Goal: Information Seeking & Learning: Learn about a topic

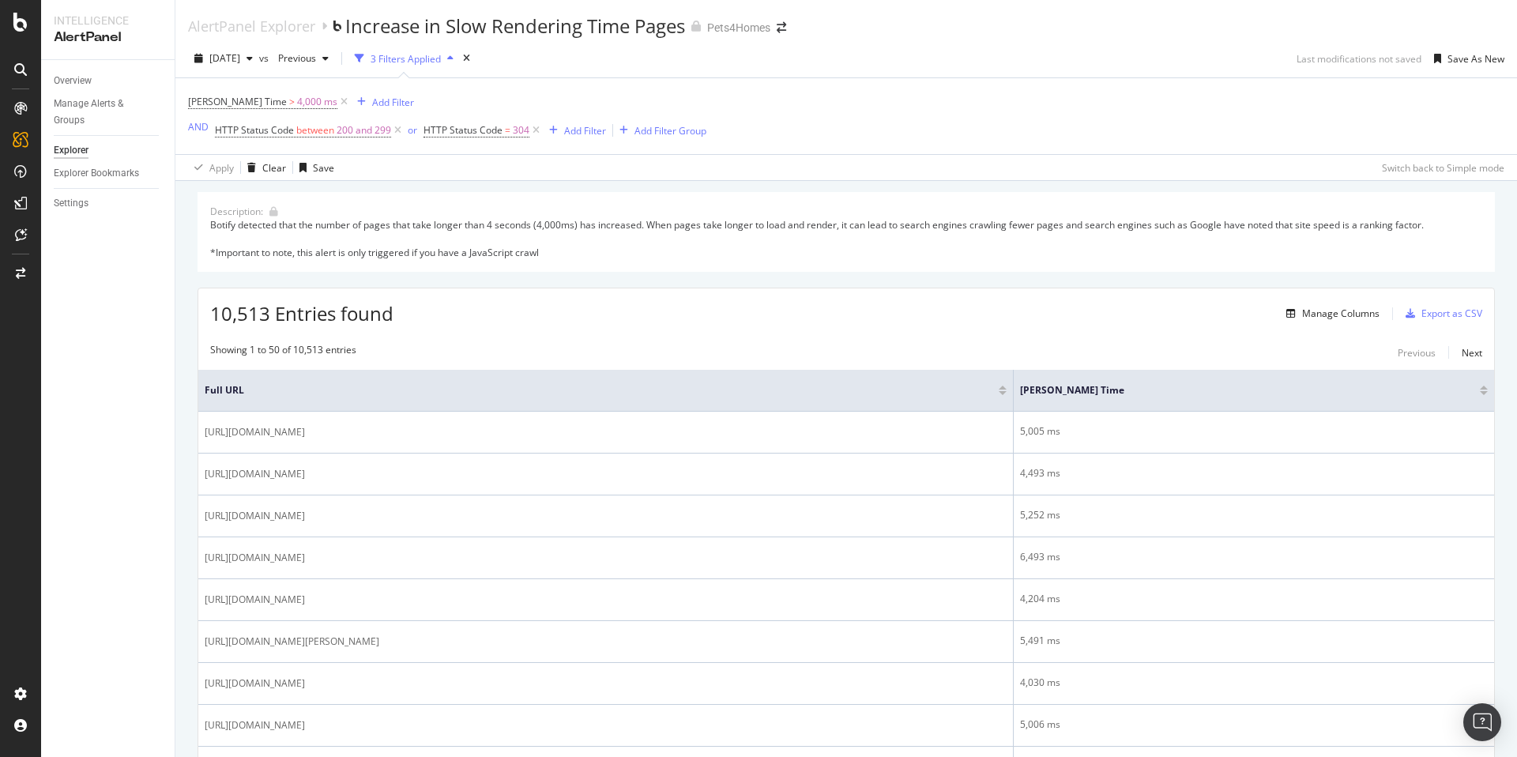
click at [722, 252] on div "Botify detected that the number of pages that take longer than 4 seconds (4,000…" at bounding box center [846, 238] width 1272 height 40
click at [751, 226] on div "Botify detected that the number of pages that take longer than 4 seconds (4,000…" at bounding box center [846, 238] width 1272 height 40
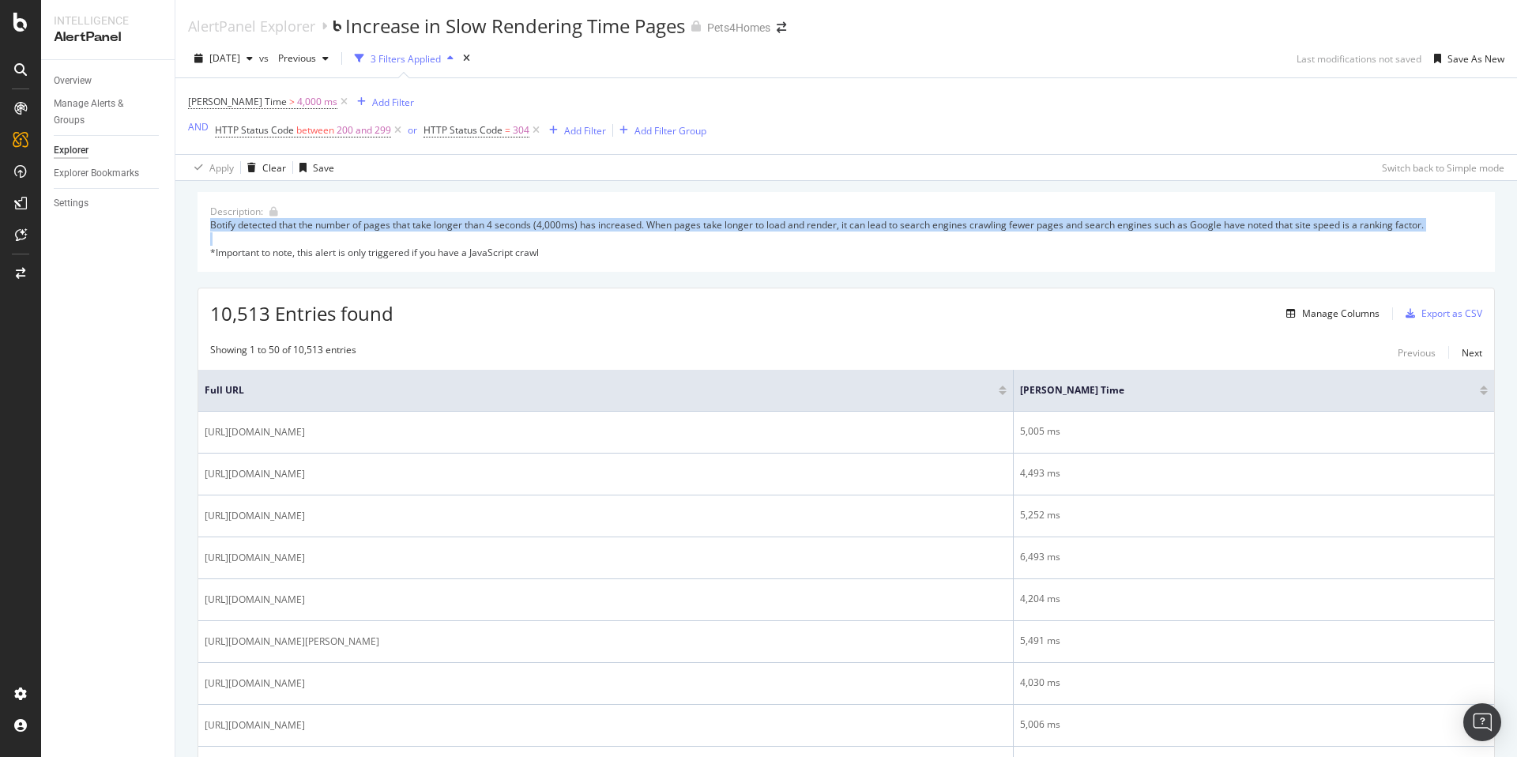
click at [751, 226] on div "Botify detected that the number of pages that take longer than 4 seconds (4,000…" at bounding box center [846, 238] width 1272 height 40
click at [774, 224] on div "Botify detected that the number of pages that take longer than 4 seconds (4,000…" at bounding box center [846, 238] width 1272 height 40
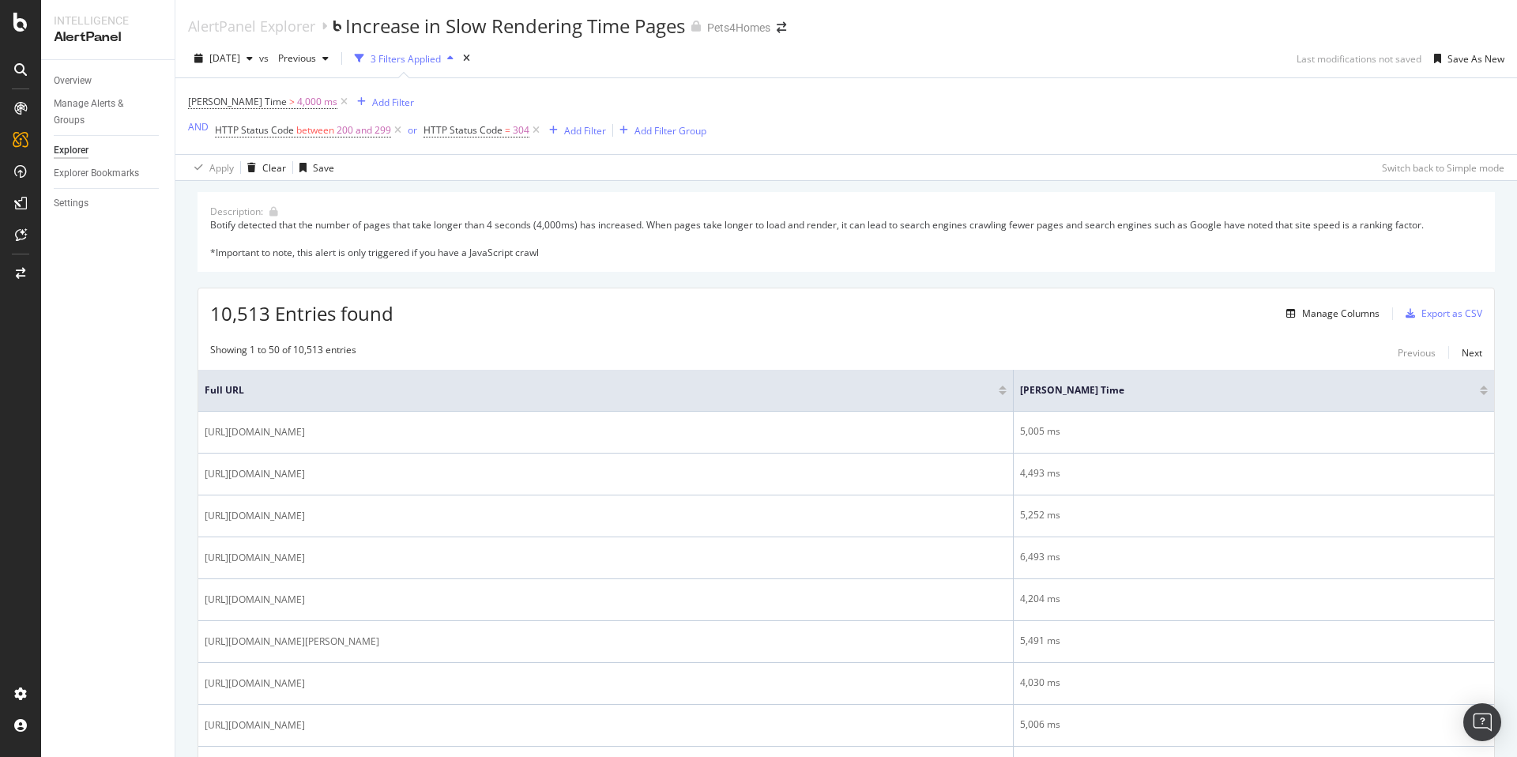
click at [774, 224] on div "Botify detected that the number of pages that take longer than 4 seconds (4,000…" at bounding box center [846, 238] width 1272 height 40
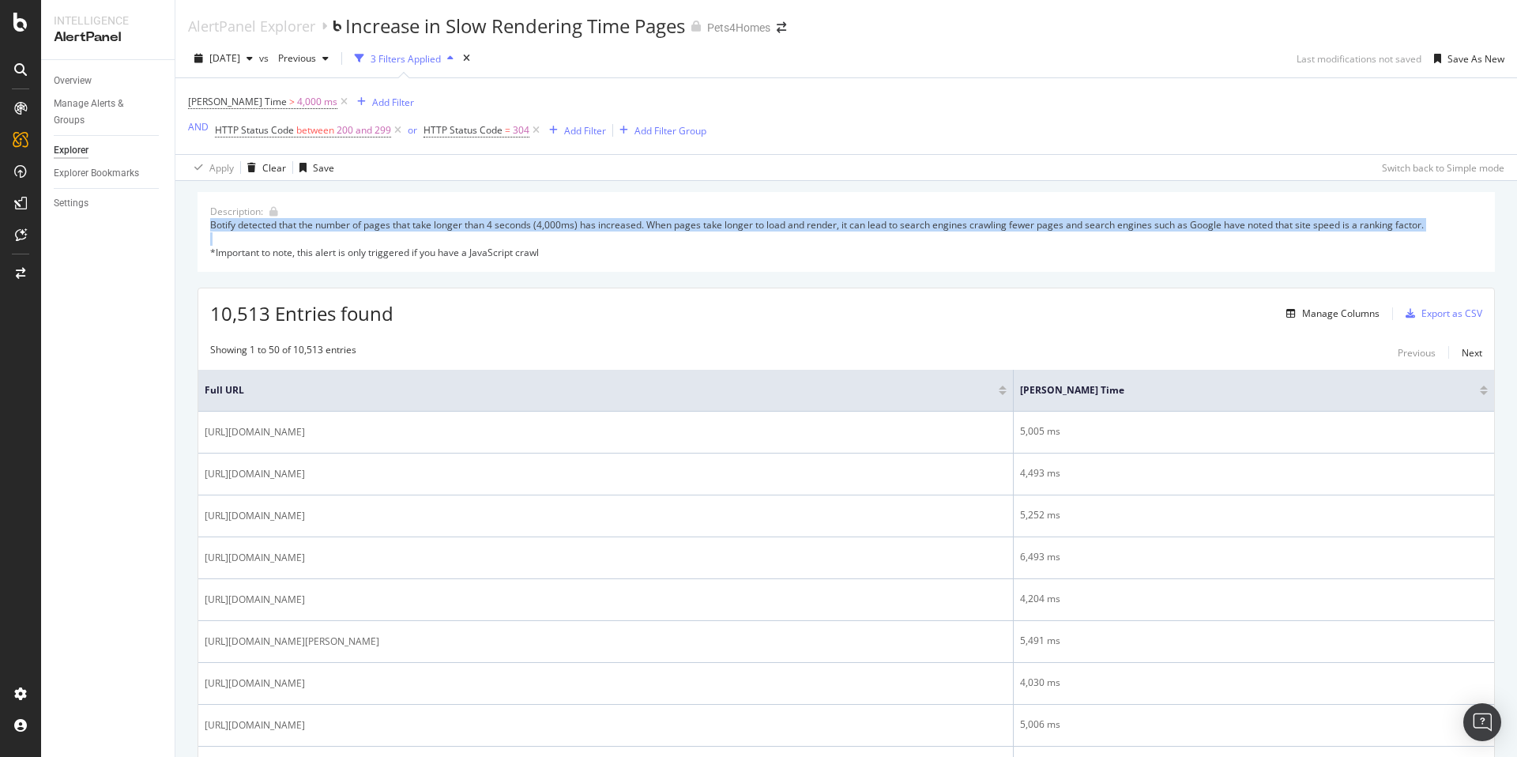
click at [774, 224] on div "Botify detected that the number of pages that take longer than 4 seconds (4,000…" at bounding box center [846, 238] width 1272 height 40
click at [292, 235] on div "Botify detected that the number of pages that take longer than 4 seconds (4,000…" at bounding box center [846, 238] width 1272 height 40
drag, startPoint x: 210, startPoint y: 223, endPoint x: 1429, endPoint y: 224, distance: 1219.2
click at [1429, 224] on div "Botify detected that the number of pages that take longer than 4 seconds (4,000…" at bounding box center [846, 238] width 1272 height 40
copy div "Botify detected that the number of pages that take longer than 4 seconds (4,000…"
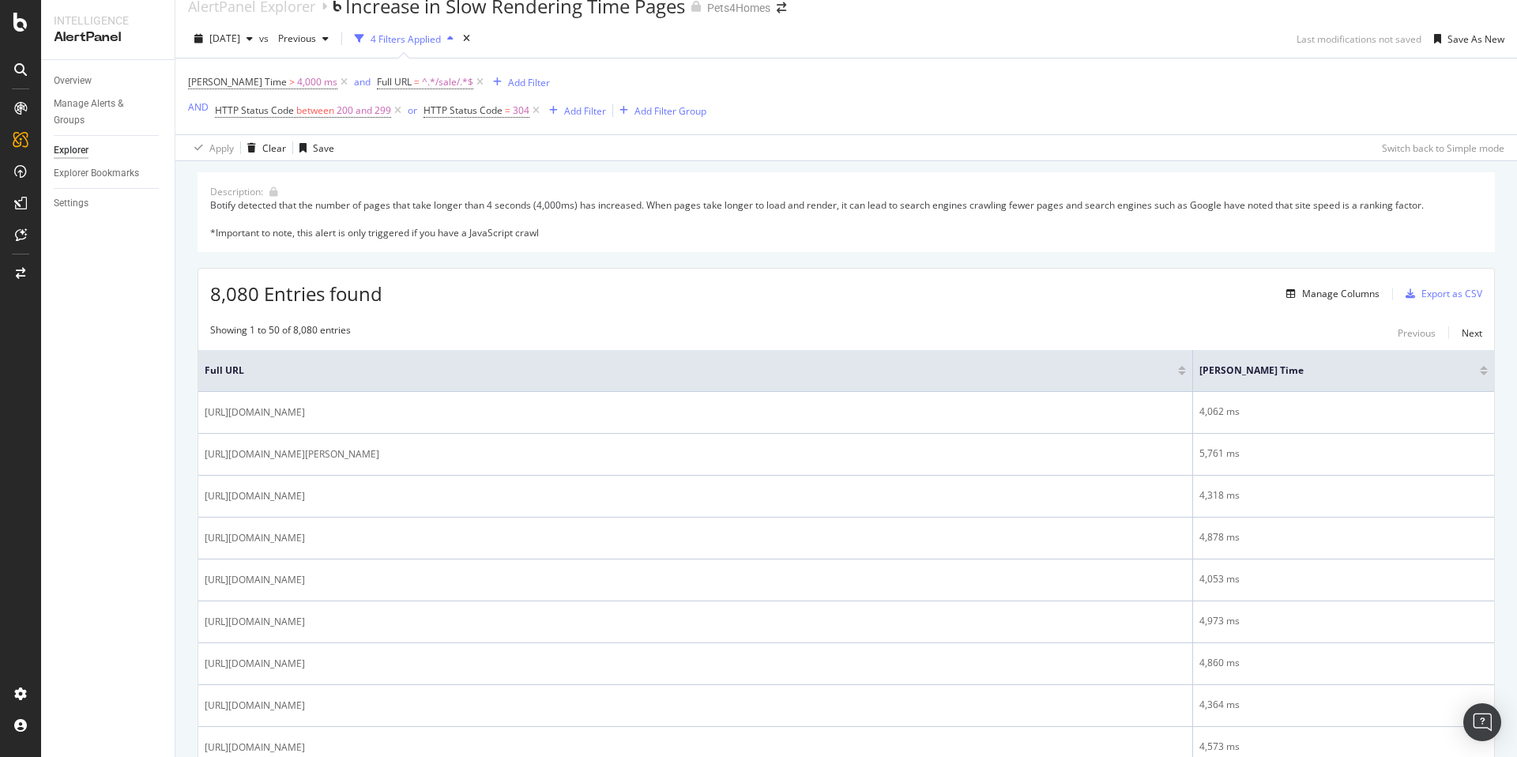
scroll to position [9, 0]
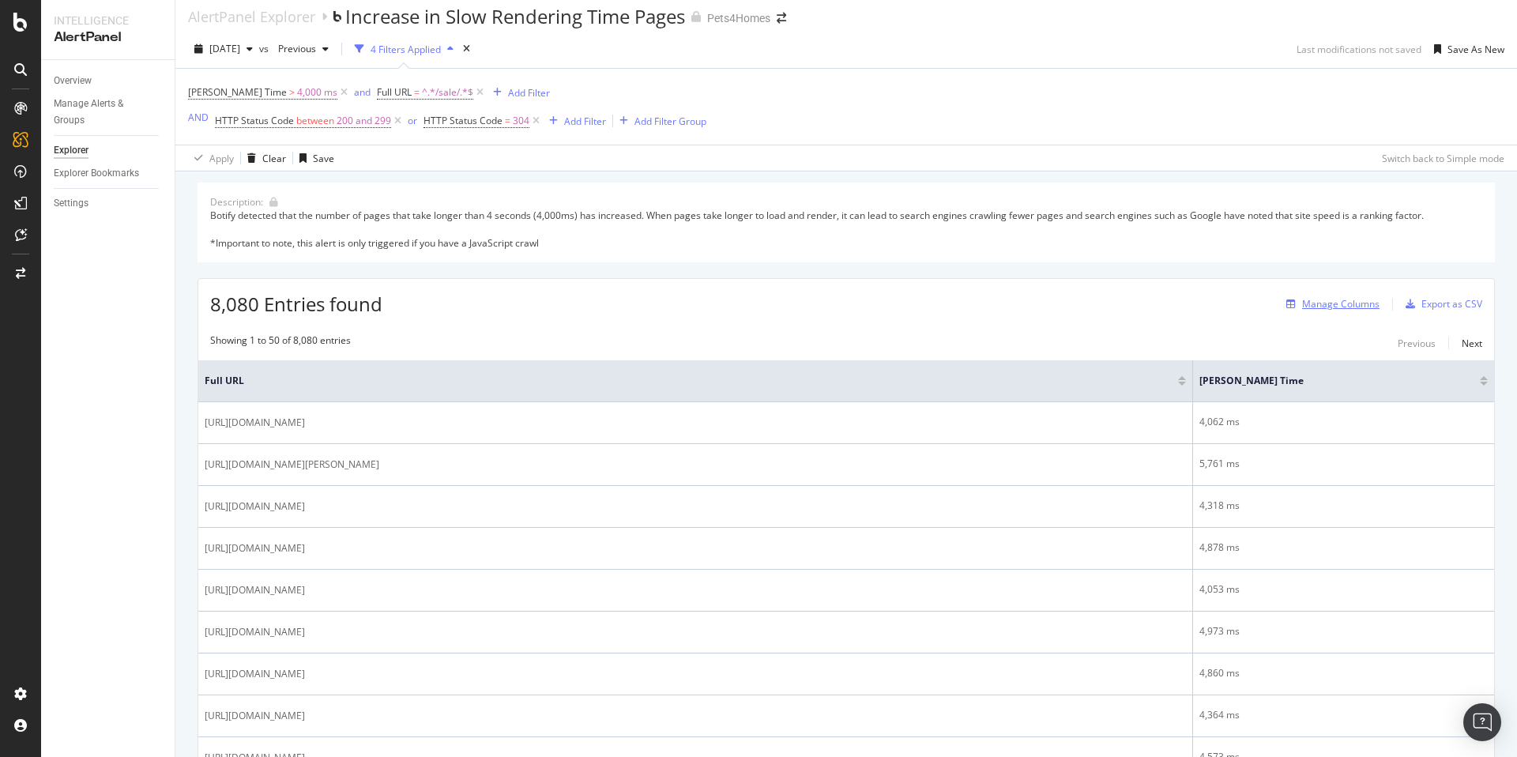
click at [1319, 300] on div "Manage Columns" at bounding box center [1340, 303] width 77 height 13
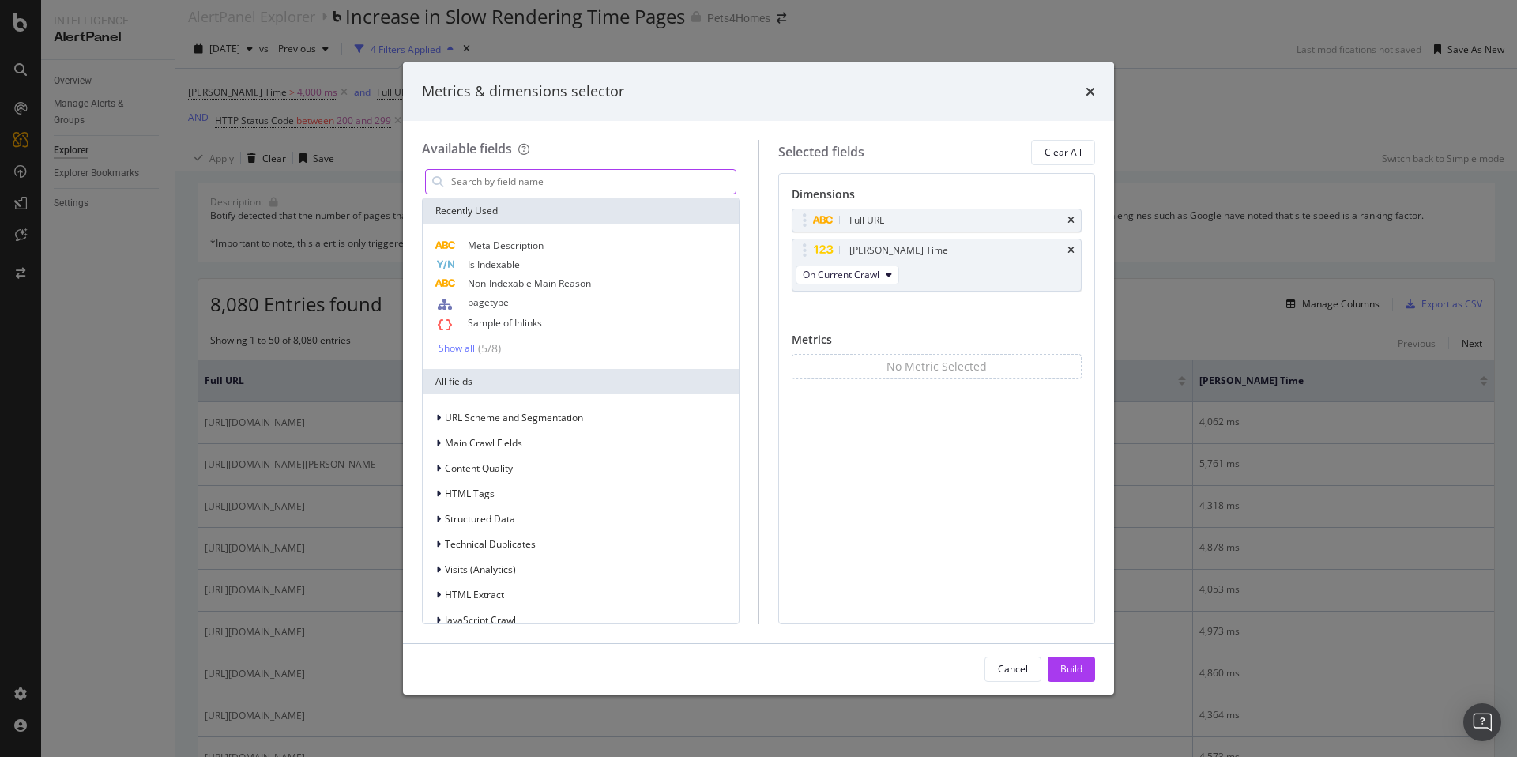
click at [616, 180] on input "modal" at bounding box center [593, 182] width 286 height 24
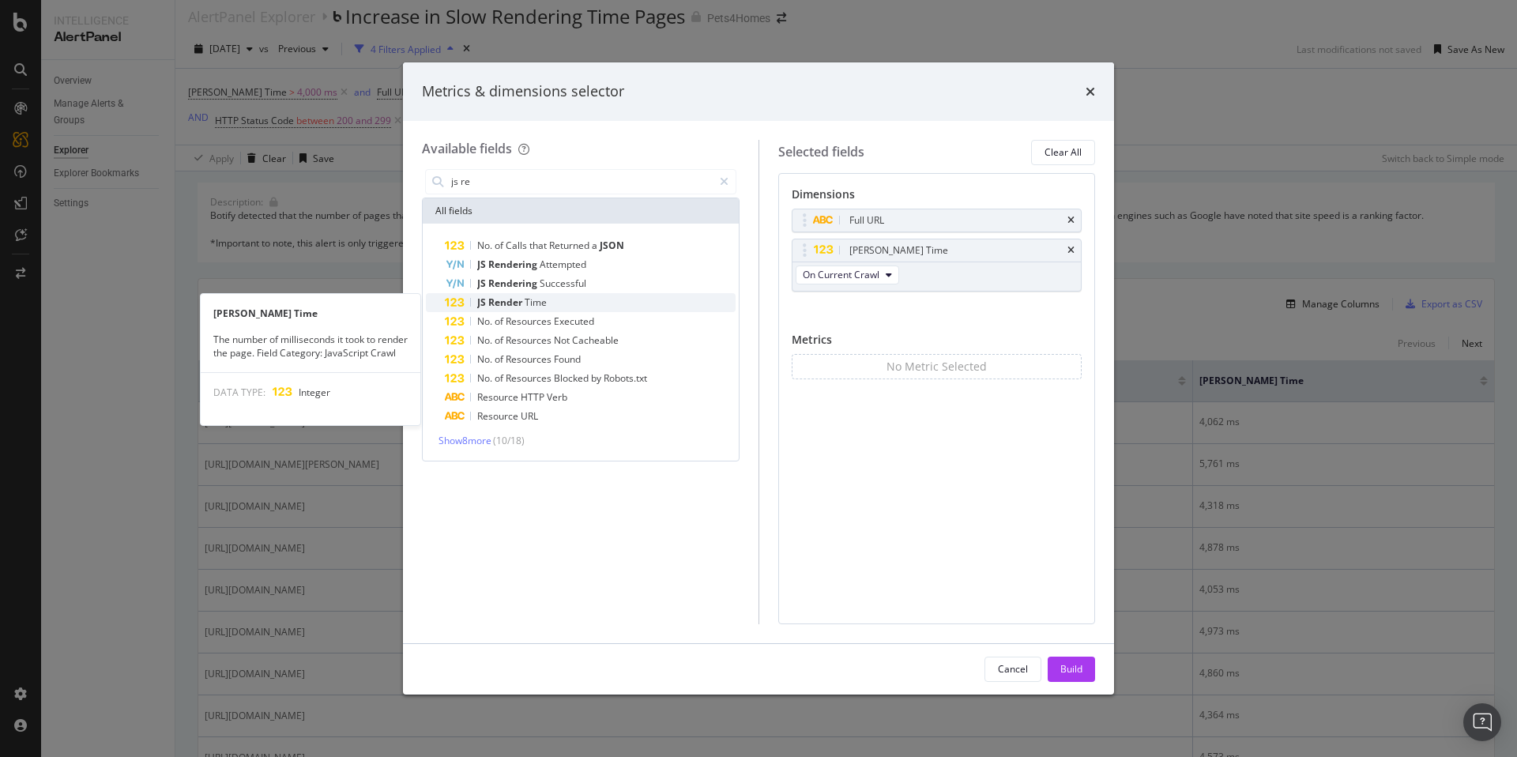
type input "js re"
click at [540, 297] on span "Time" at bounding box center [536, 302] width 22 height 13
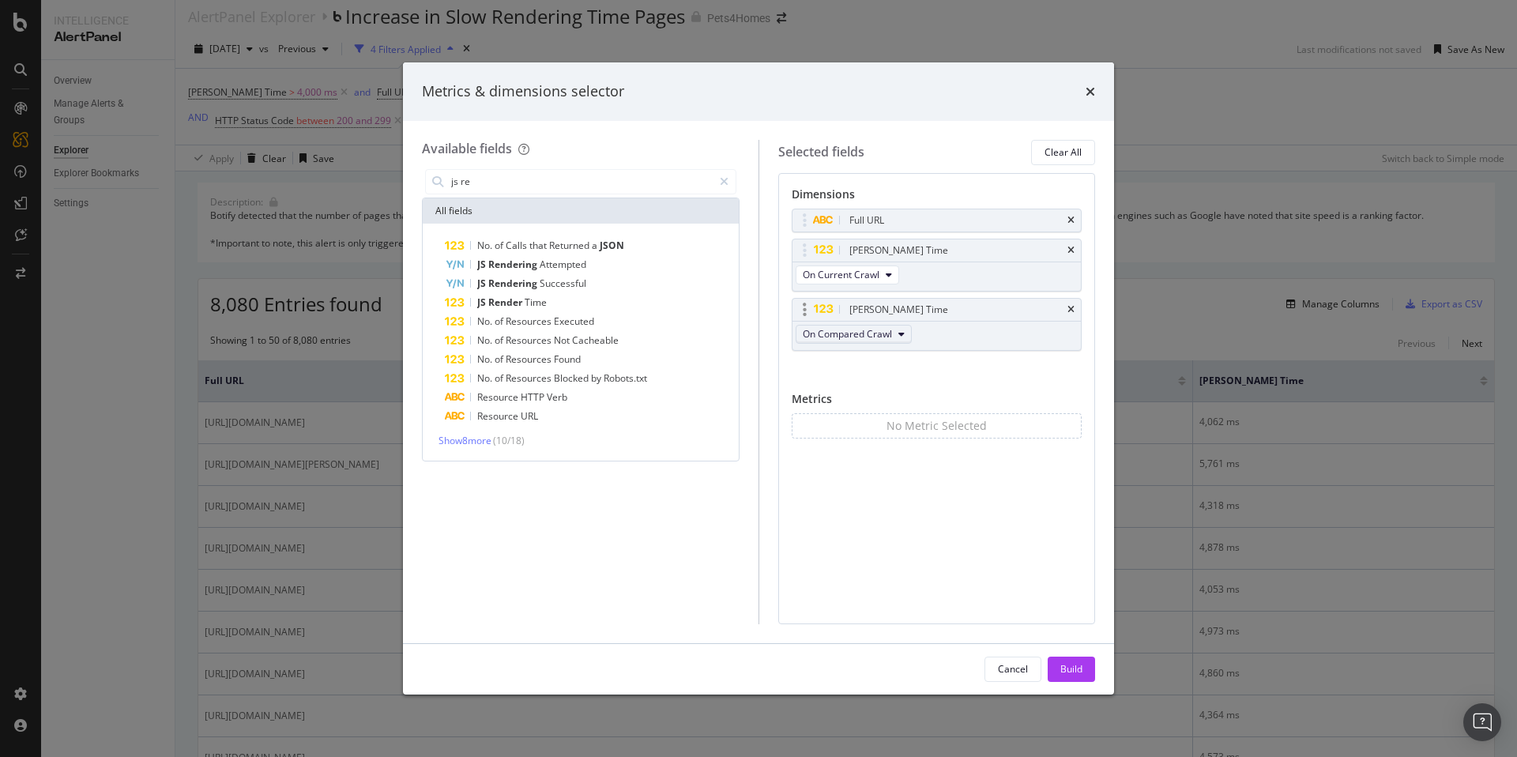
click at [860, 332] on span "On Compared Crawl" at bounding box center [847, 333] width 89 height 13
click at [914, 137] on div "Available fields js re All fields No. of Calls that Returned a JSON JS Renderin…" at bounding box center [758, 382] width 711 height 522
click at [1075, 674] on div "Build" at bounding box center [1071, 668] width 22 height 13
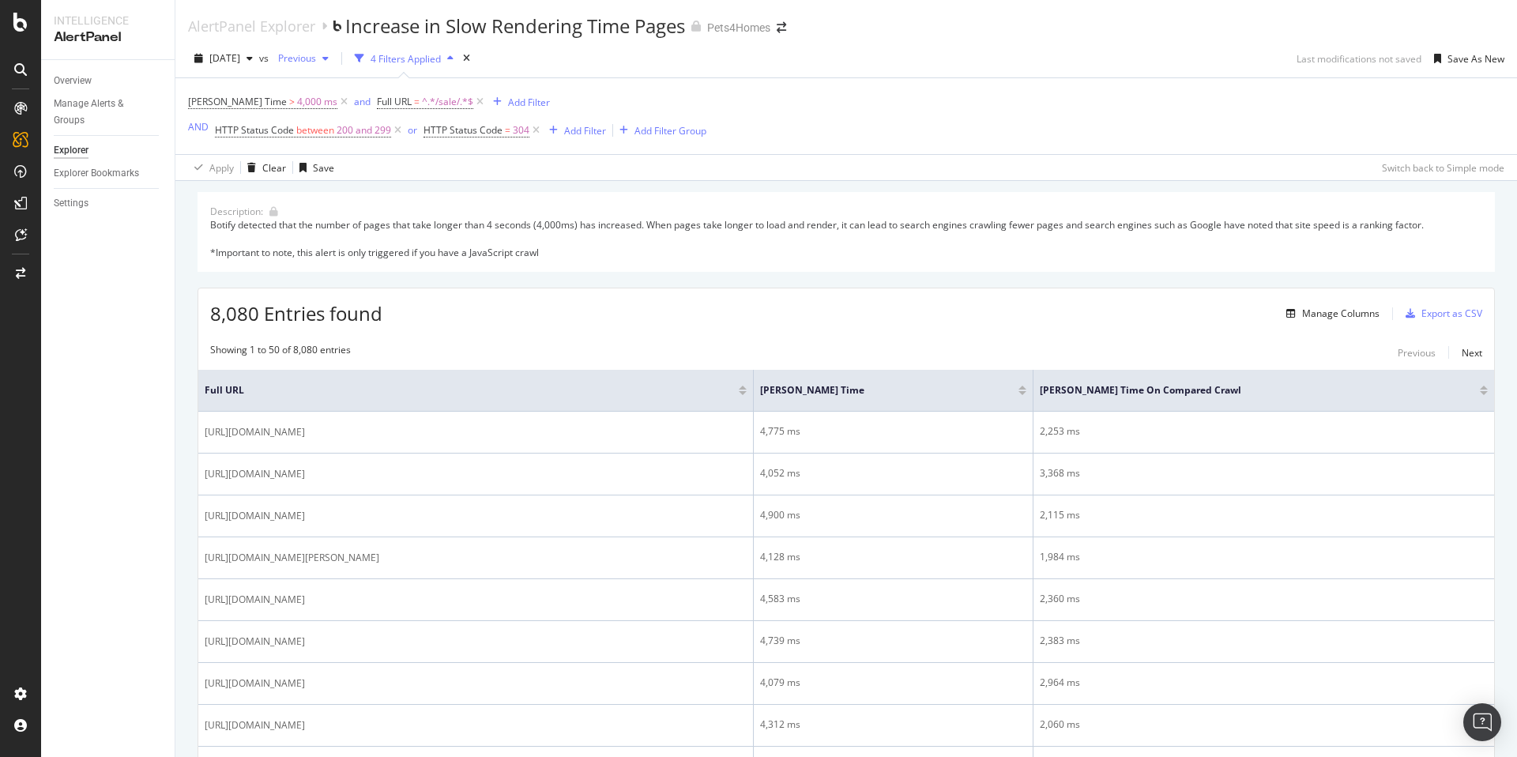
click at [316, 55] on span "Previous" at bounding box center [294, 57] width 44 height 13
click at [128, 367] on div "Overview Manage Alerts & Groups Explorer Explorer Bookmarks Settings" at bounding box center [108, 408] width 134 height 697
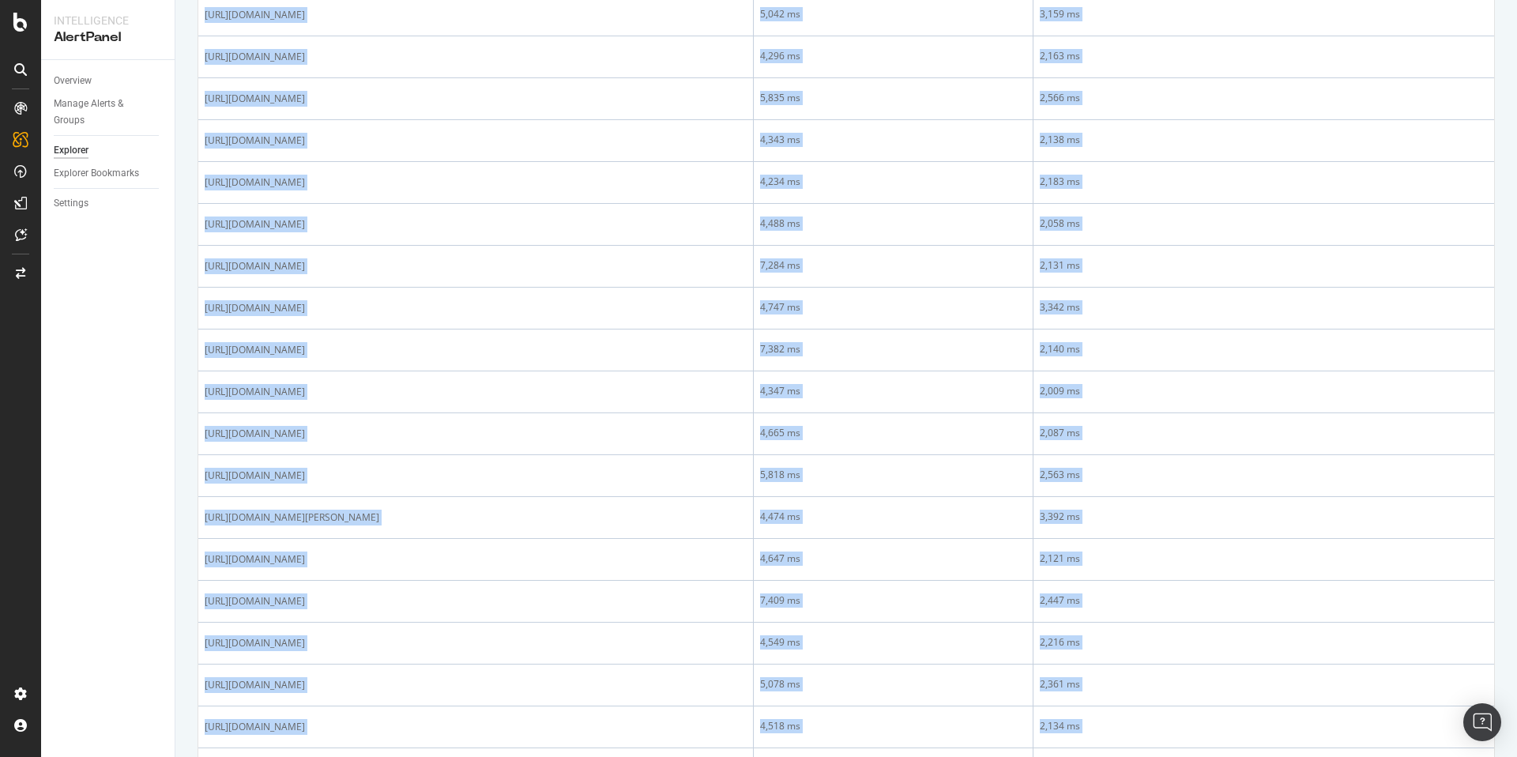
scroll to position [1839, 0]
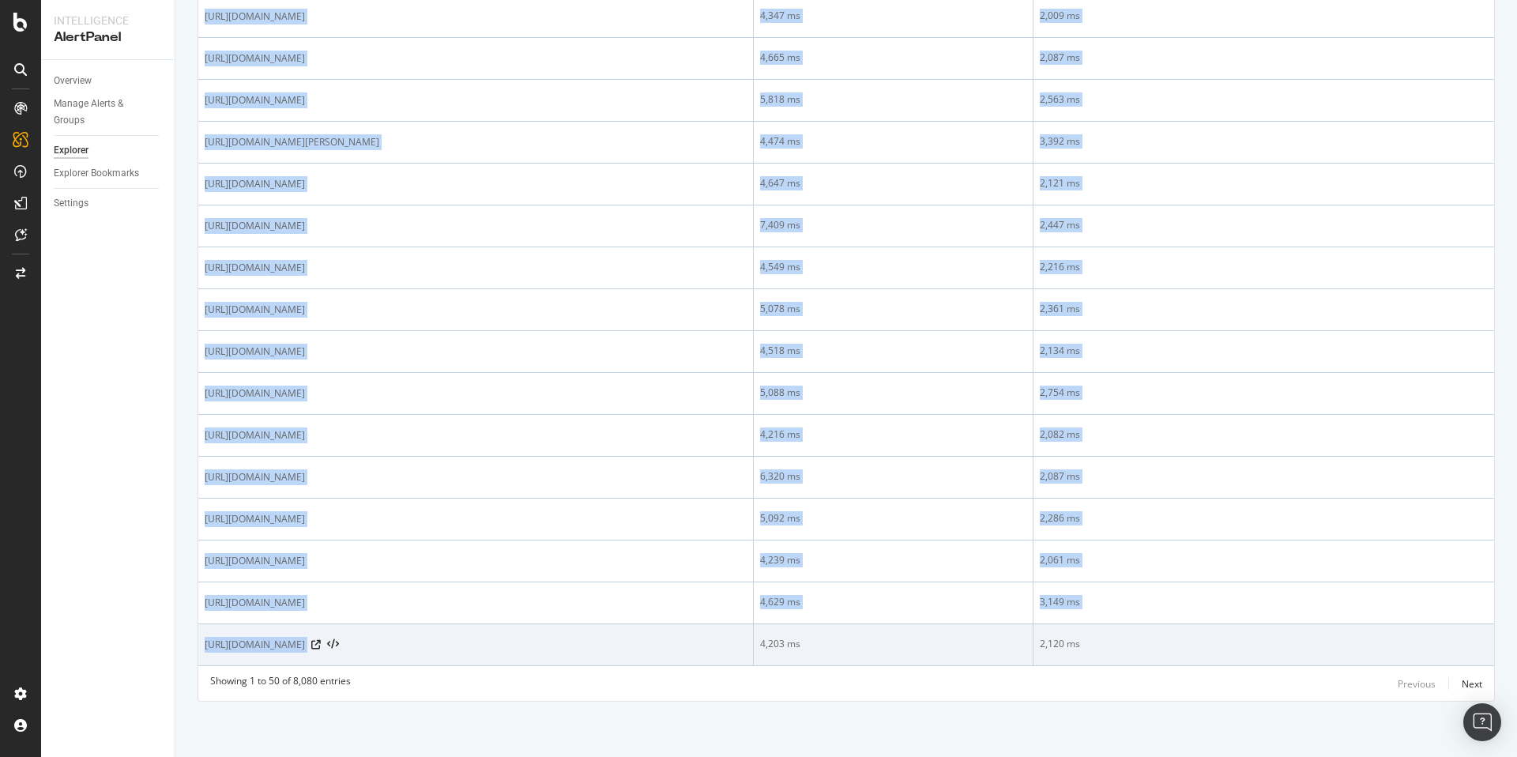
drag, startPoint x: 203, startPoint y: 429, endPoint x: 722, endPoint y: 657, distance: 566.8
copy tbody "https://www.pets4homes.co.uk/sale/puppies/yorkiepoo/united-kingdom/england/warr…"
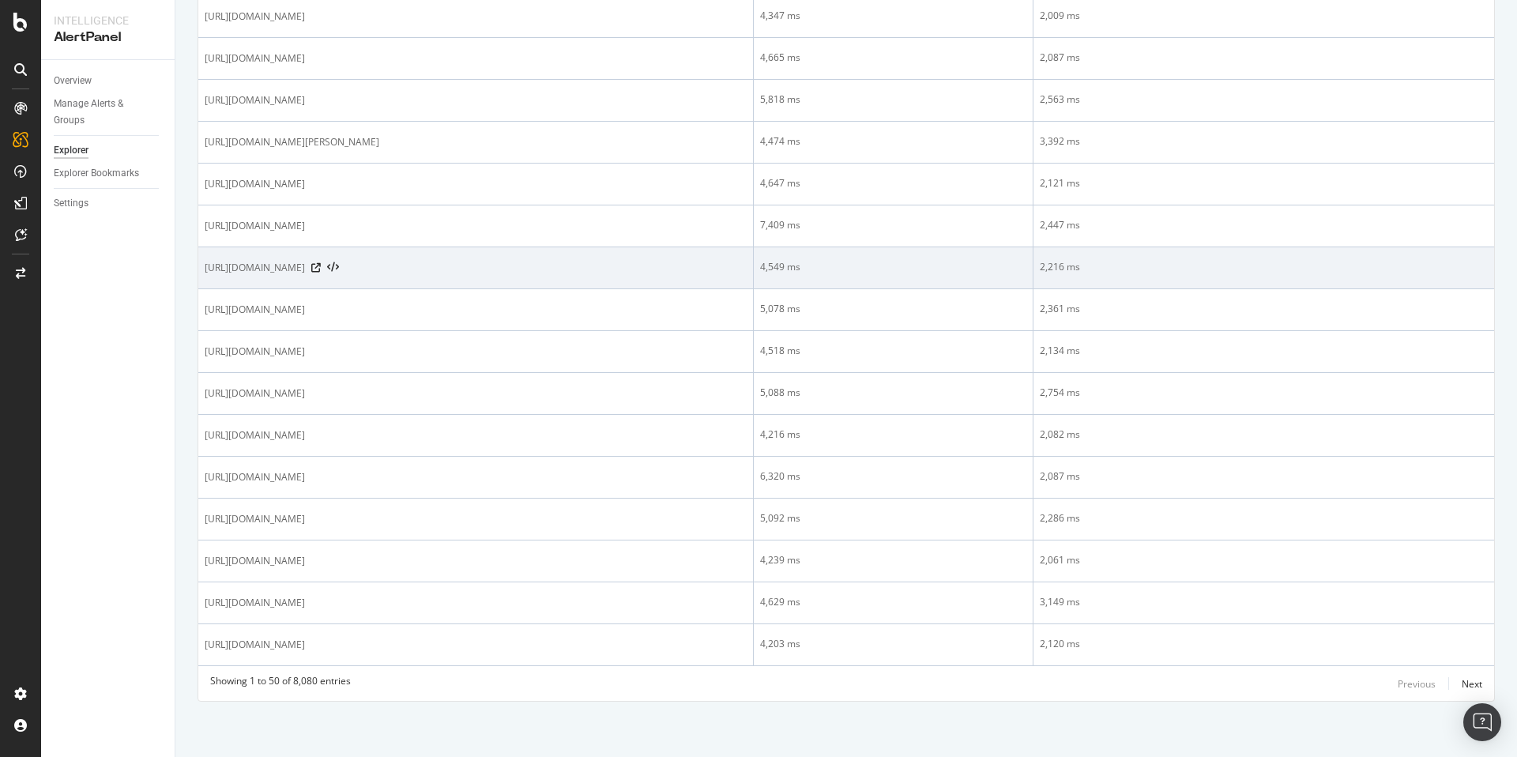
click at [747, 261] on div "https://www.pets4homes.co.uk/sale/kittens/manx/" at bounding box center [476, 268] width 542 height 16
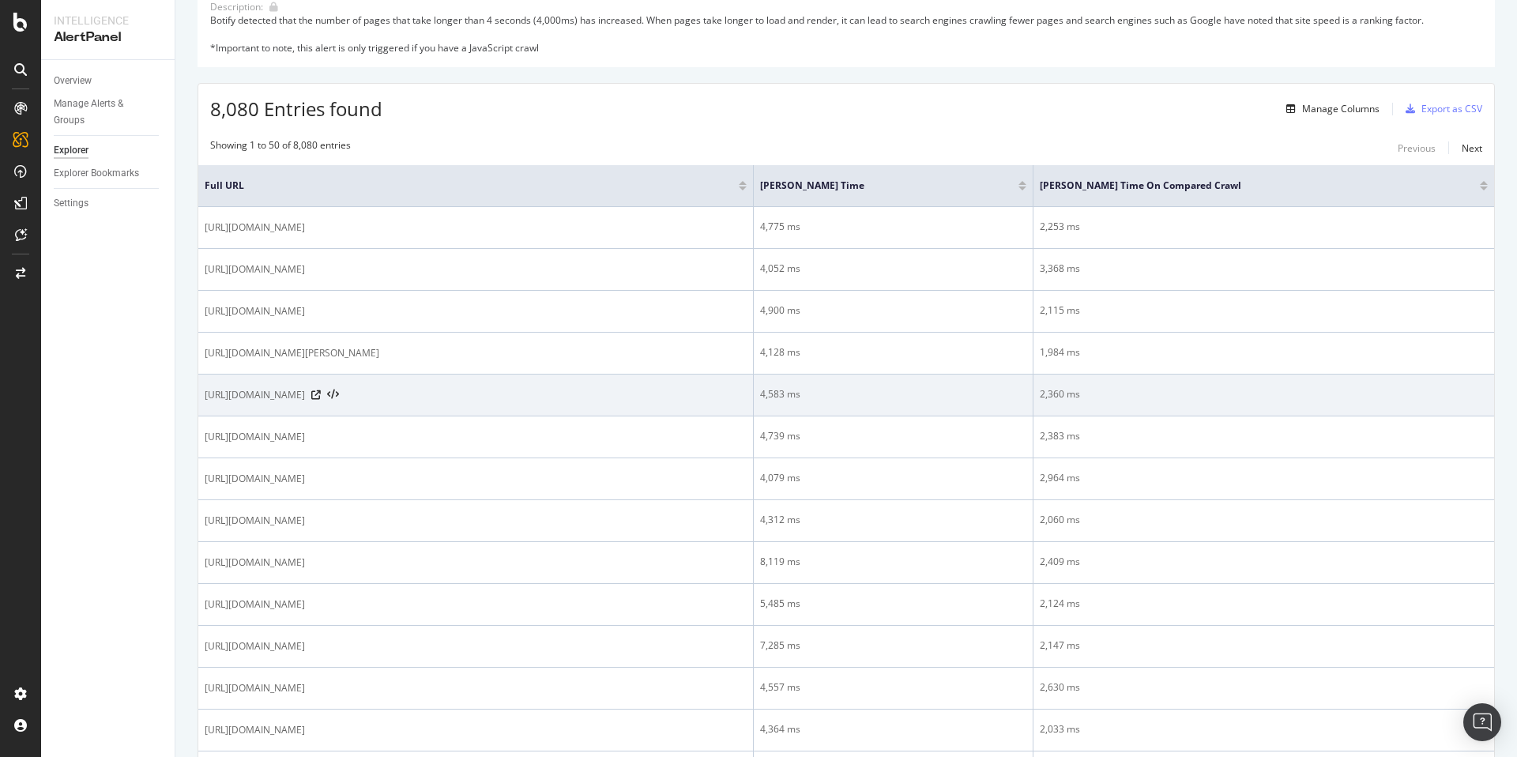
scroll to position [0, 0]
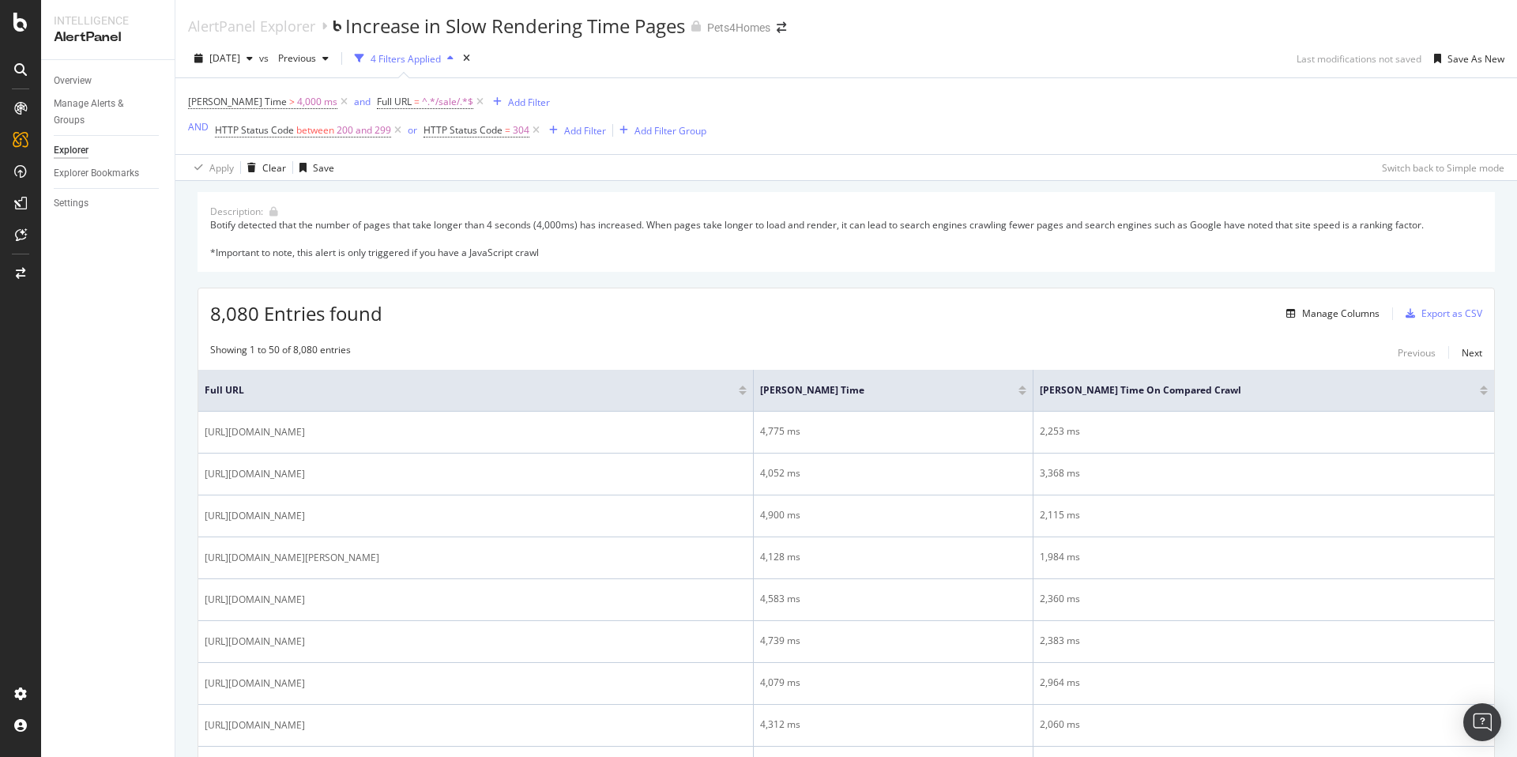
click at [422, 103] on span "^.*/sale/.*$" at bounding box center [447, 102] width 51 height 22
click at [396, 171] on input "/sale/" at bounding box center [433, 167] width 149 height 25
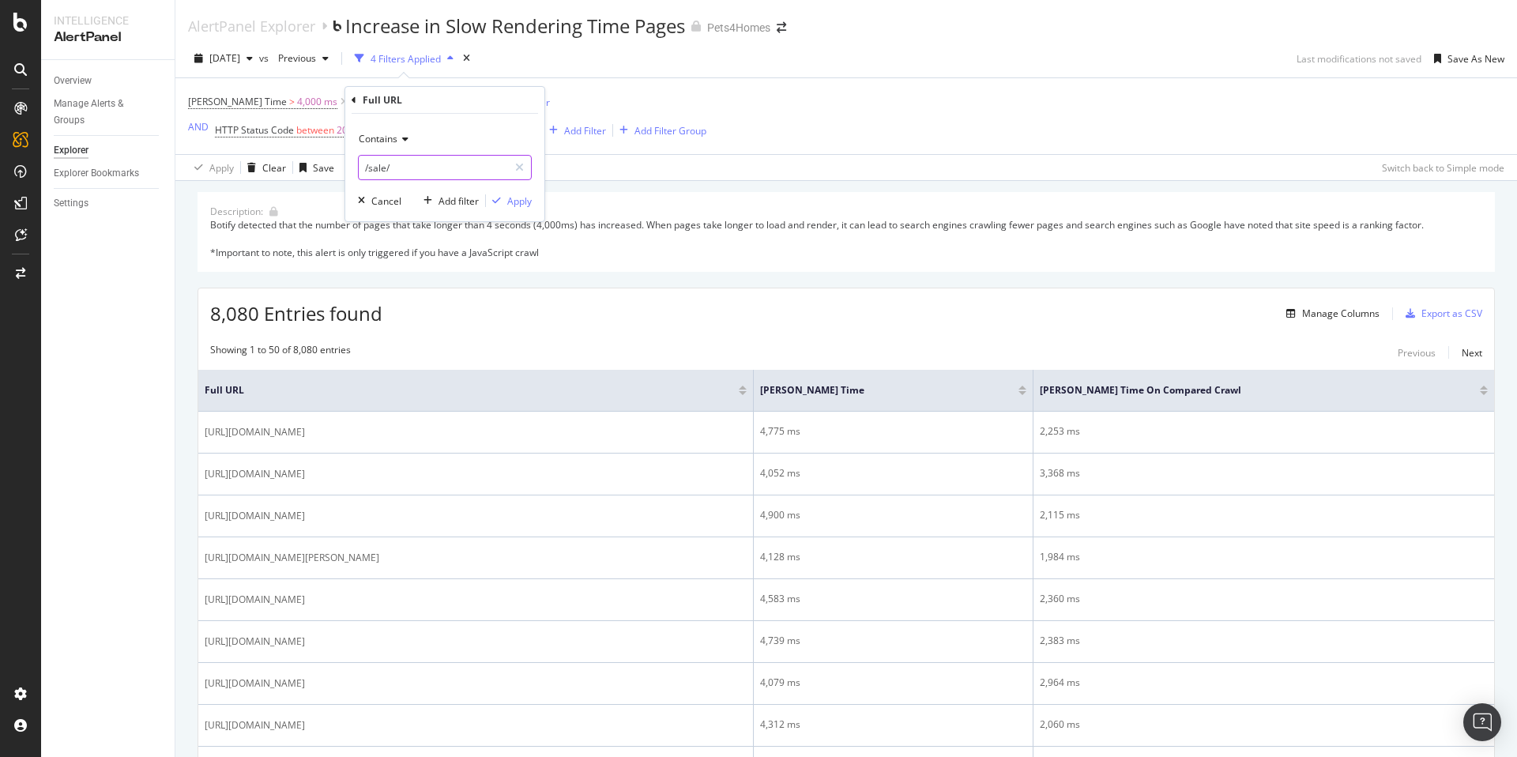
paste input "https://www.pets4homes.co.uk/sale/puppies/cavalier-king-charles-spaniel/united-…"
type input "https://www.pets4homes.co.uk/sale/puppies/cavalier-king-charles-spaniel/united-…"
click at [512, 205] on div "Apply" at bounding box center [519, 200] width 24 height 13
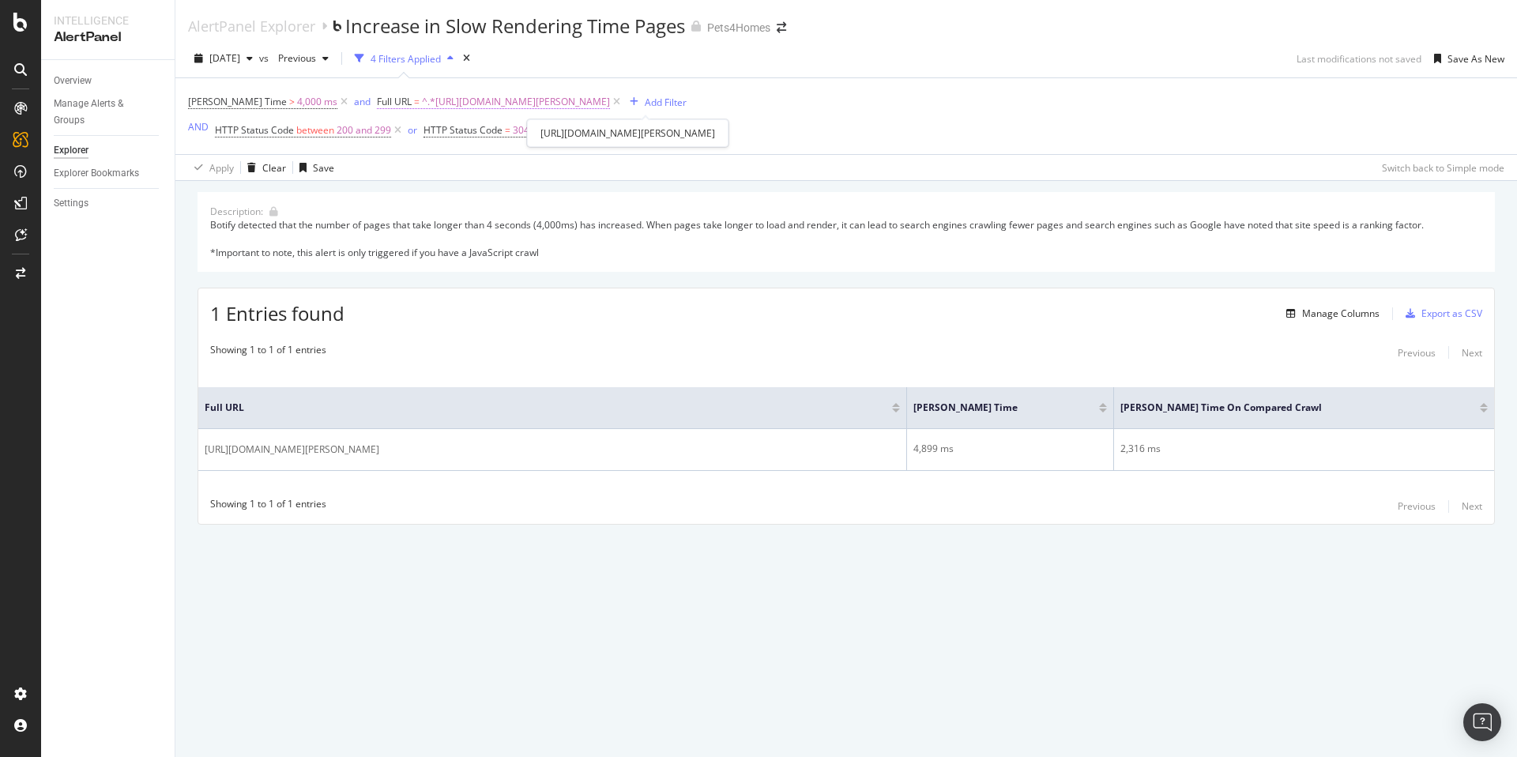
click at [610, 104] on span "^.*https://www.pets4homes.co.uk/sale/puppies/cavalier-king-charles-spaniel/unit…" at bounding box center [516, 102] width 188 height 22
click at [412, 163] on input "https://www.pets4homes.co.uk/sale/puppies/cavalier-king-charles-spaniel/united-…" at bounding box center [433, 167] width 149 height 25
paste input "horses/near-me/united-kingdom/england/lancashire/lancaster"
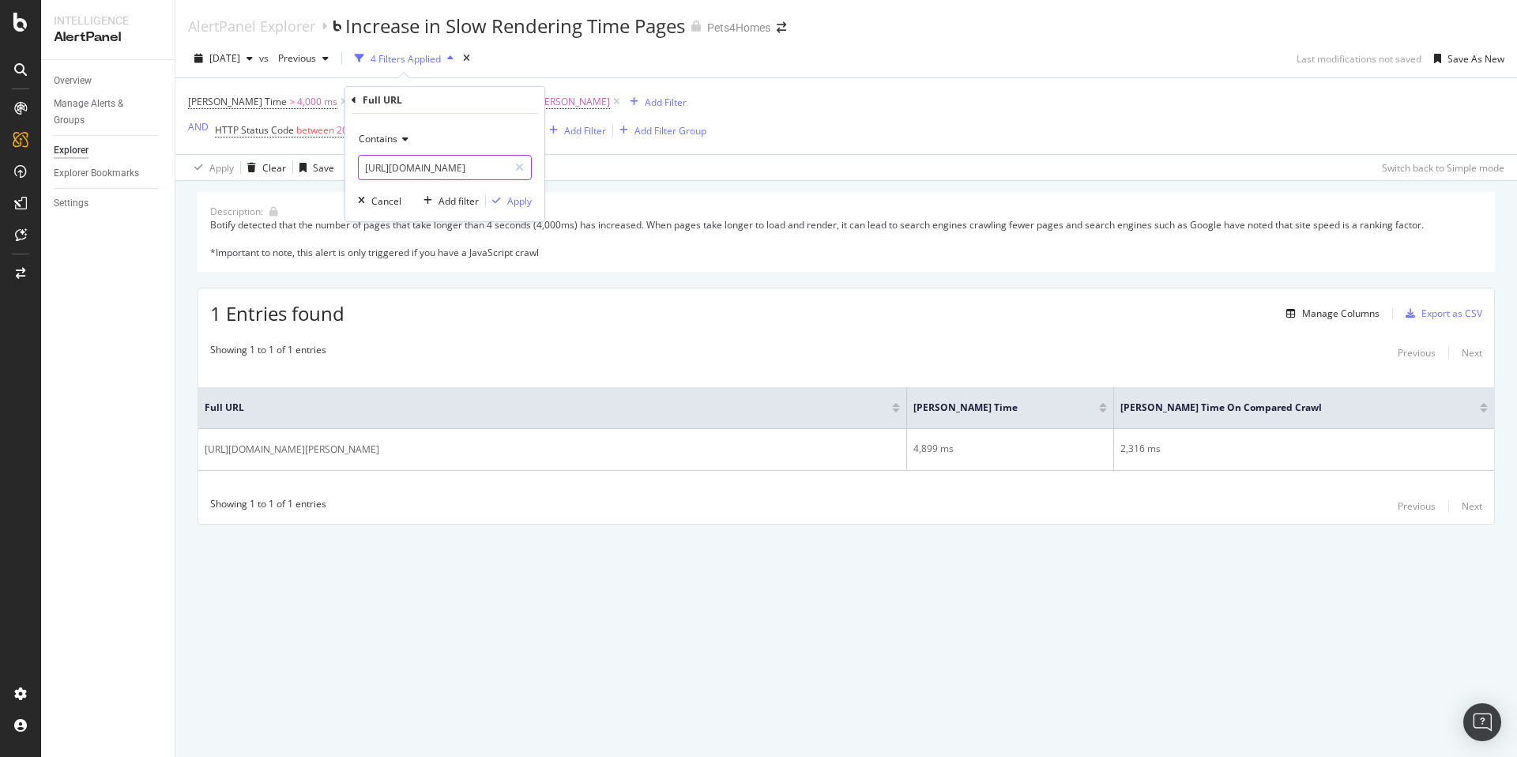
scroll to position [0, 304]
type input "https://www.pets4homes.co.uk/sale/horses/near-me/united-kingdom/england/lancash…"
click at [520, 198] on div "Apply" at bounding box center [519, 200] width 24 height 13
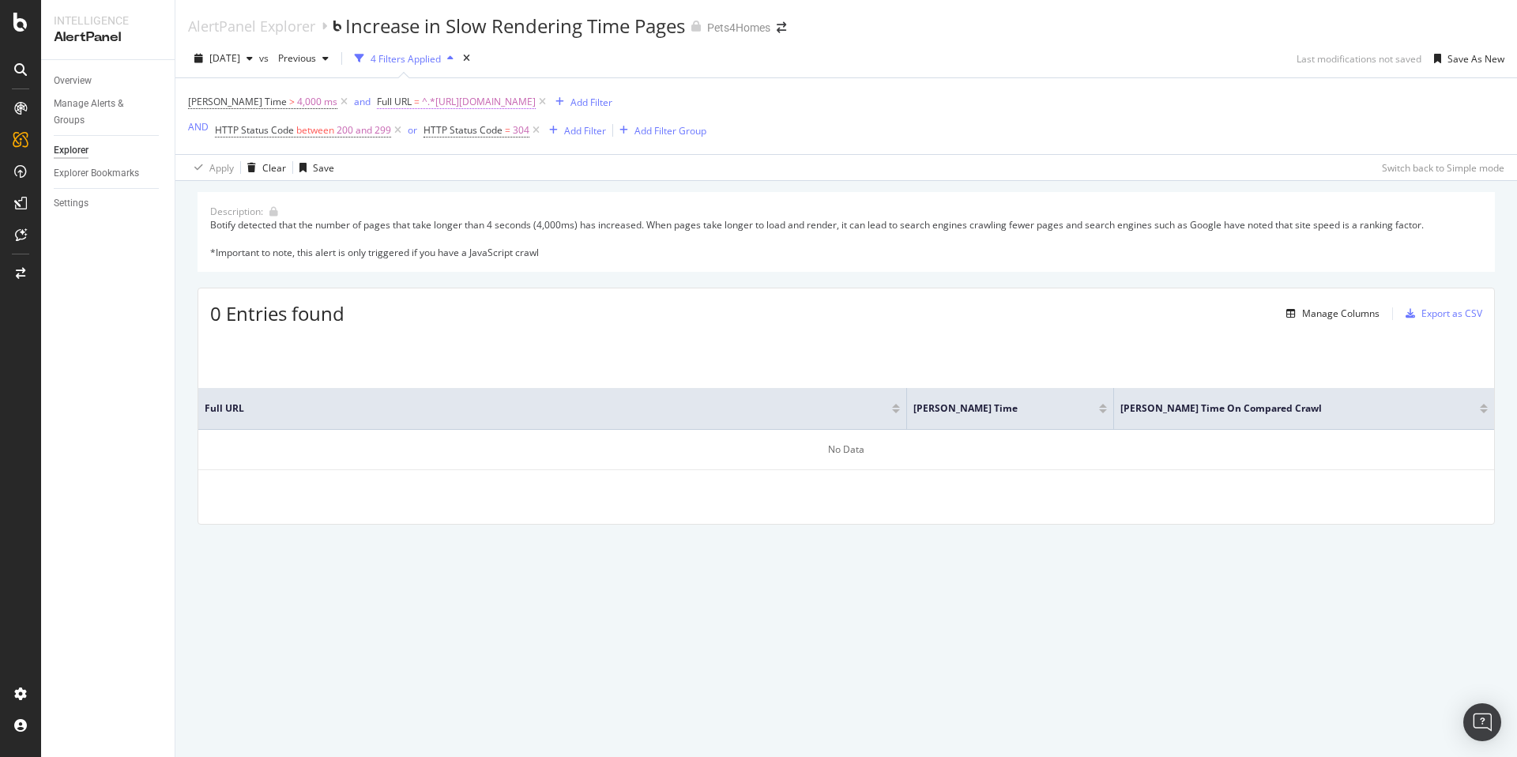
click at [536, 105] on span "^.*https://www.pets4homes.co.uk/sale/horses/near-me/united-kingdom/england/lanc…" at bounding box center [479, 102] width 114 height 22
click at [737, 372] on div "Full URL JS Render Time JS Render Time On Compared Crawl No Data" at bounding box center [846, 429] width 1296 height 189
click at [536, 108] on span "^.*https://www.pets4homes.co.uk/sale/horses/near-me/united-kingdom/england/lanc…" at bounding box center [479, 102] width 114 height 22
click at [453, 171] on input "https://www.pets4homes.co.uk/sale/horses/near-me/united-kingdom/england/lancash…" at bounding box center [433, 167] width 149 height 25
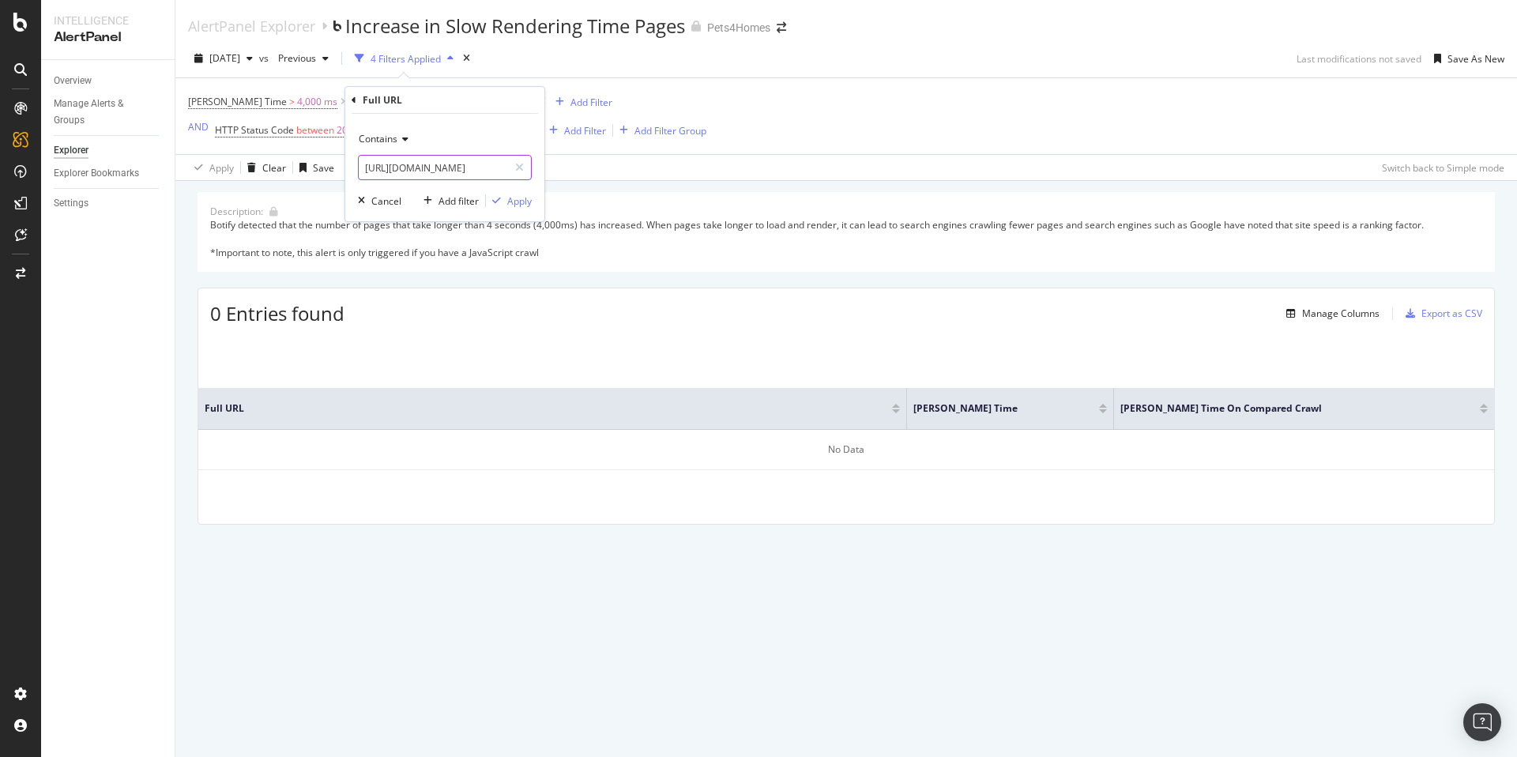
click at [453, 171] on input "https://www.pets4homes.co.uk/sale/horses/near-me/united-kingdom/england/lancash…" at bounding box center [433, 167] width 149 height 25
paste input "kittens/manx/united-kingdom/england/surrey/guildford"
type input "https://www.pets4homes.co.uk/sale/kittens/manx/united-kingdom/england/surrey/gu…"
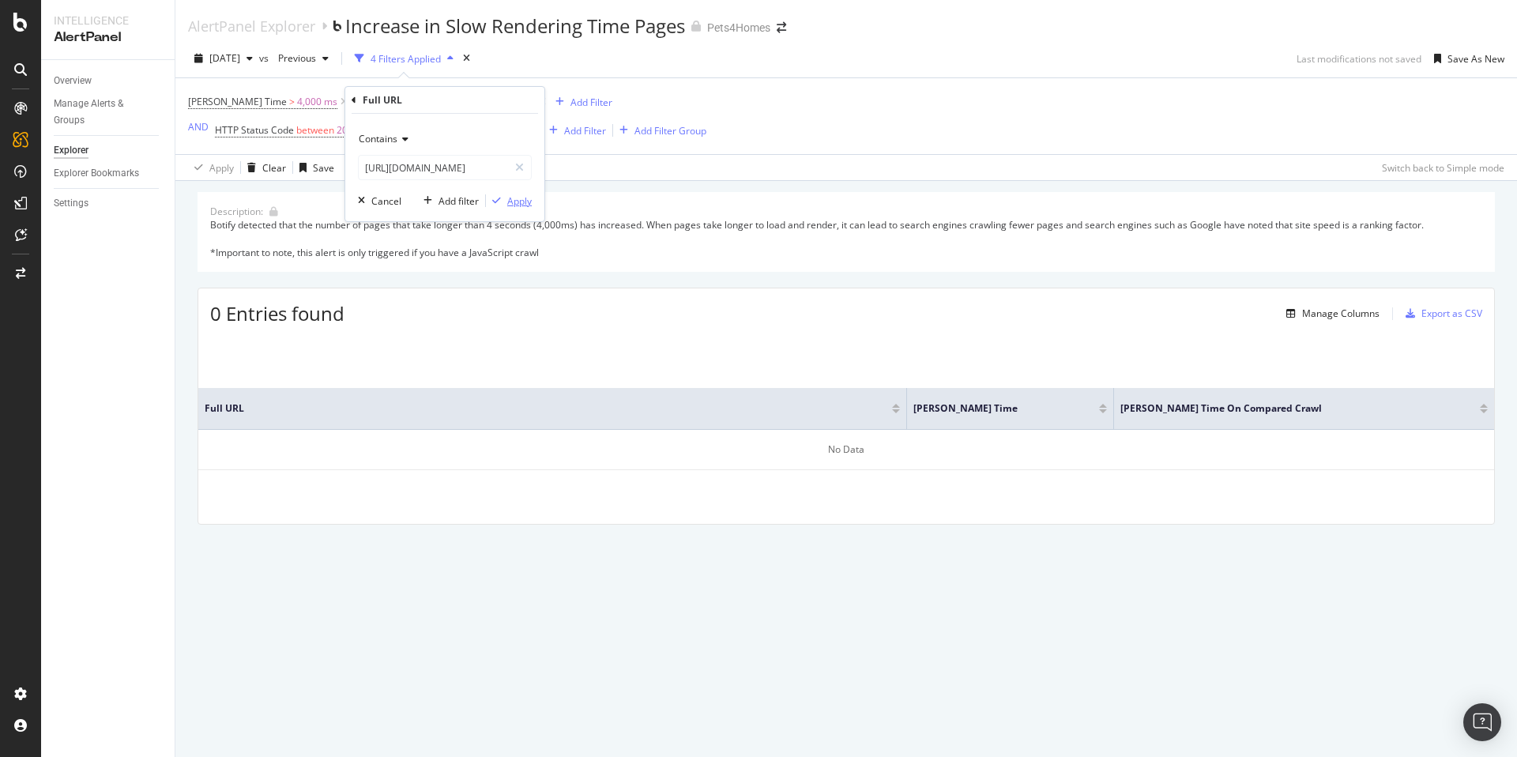
click at [525, 199] on div "Apply" at bounding box center [519, 200] width 24 height 13
click at [536, 104] on span "^.*https://www.pets4homes.co.uk/sale/kittens/manx/united-kingdom/england/surrey…" at bounding box center [479, 102] width 114 height 22
click at [536, 100] on span "^.*https://www.pets4homes.co.uk/sale/kittens/manx/united-kingdom/england/surrey…" at bounding box center [479, 102] width 114 height 22
click at [478, 166] on input "https://www.pets4homes.co.uk/sale/kittens/manx/united-kingdom/england/surrey/gu…" at bounding box center [433, 167] width 149 height 25
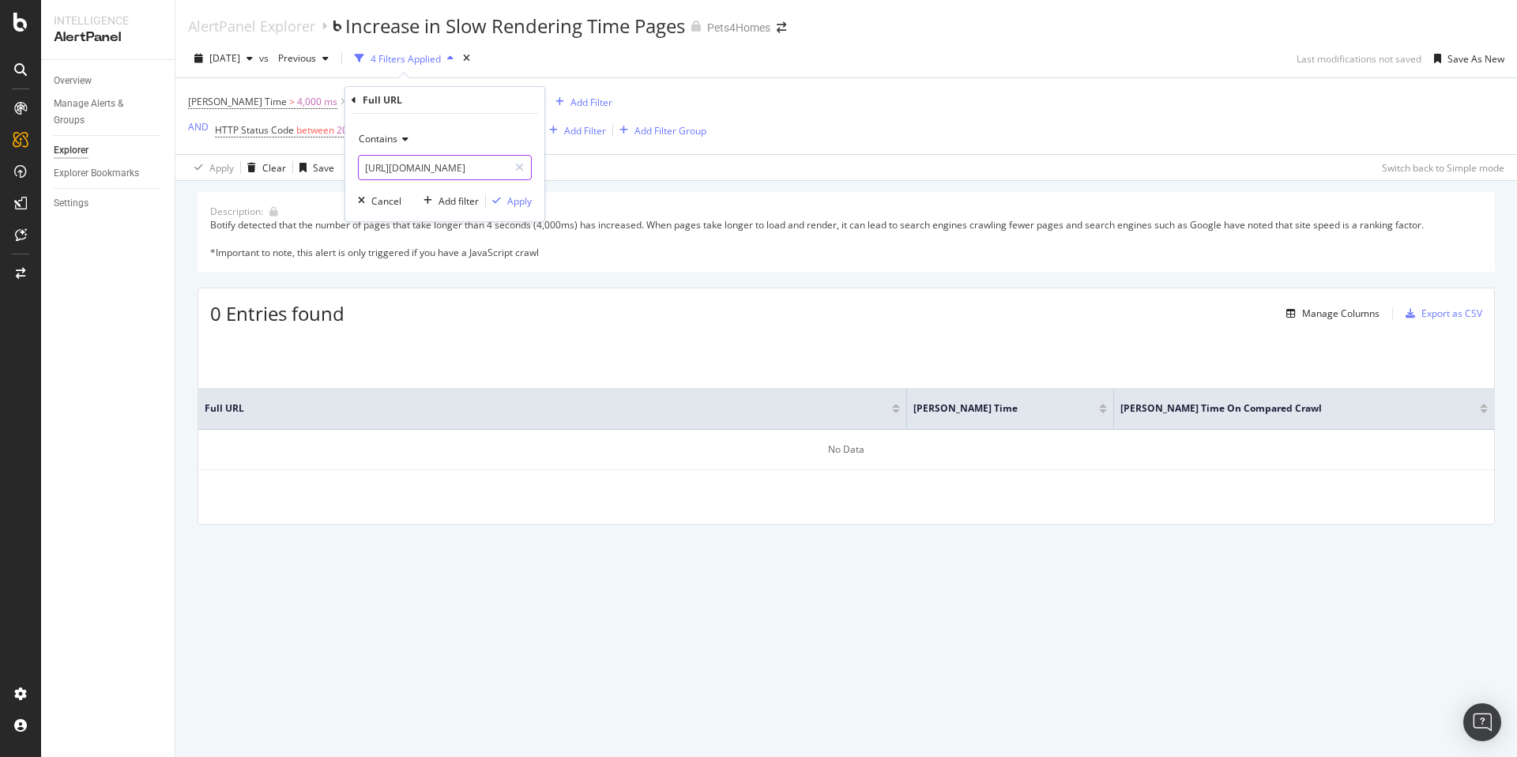
click at [478, 166] on input "https://www.pets4homes.co.uk/sale/kittens/manx/united-kingdom/england/surrey/gu…" at bounding box center [433, 167] width 149 height 25
paste input "puppies/eurasier/united-kingdom/england/cambridgeshire"
type input "https://www.pets4homes.co.uk/sale/puppies/eurasier/united-kingdom/england/cambr…"
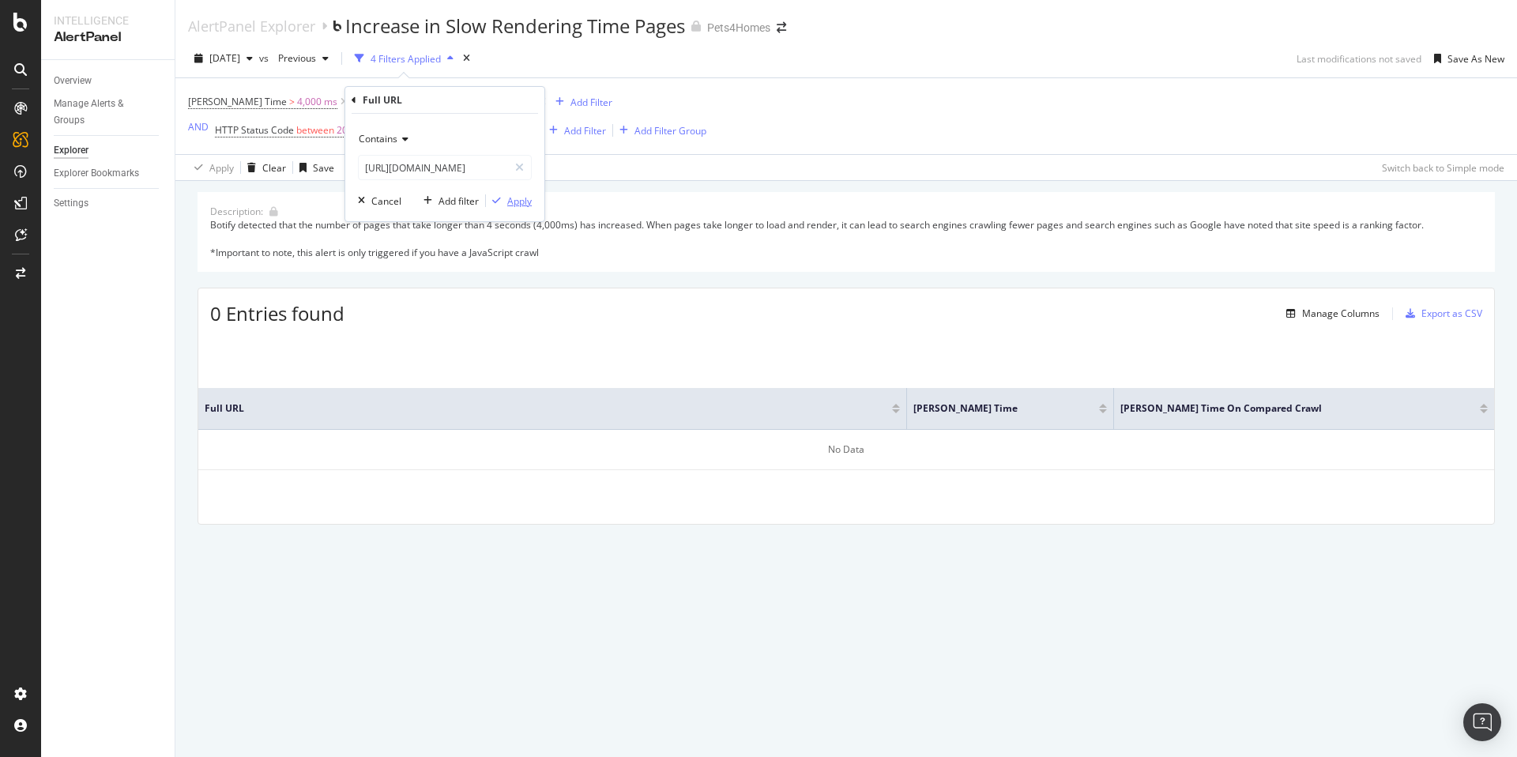
click at [526, 199] on div "Apply" at bounding box center [519, 200] width 24 height 13
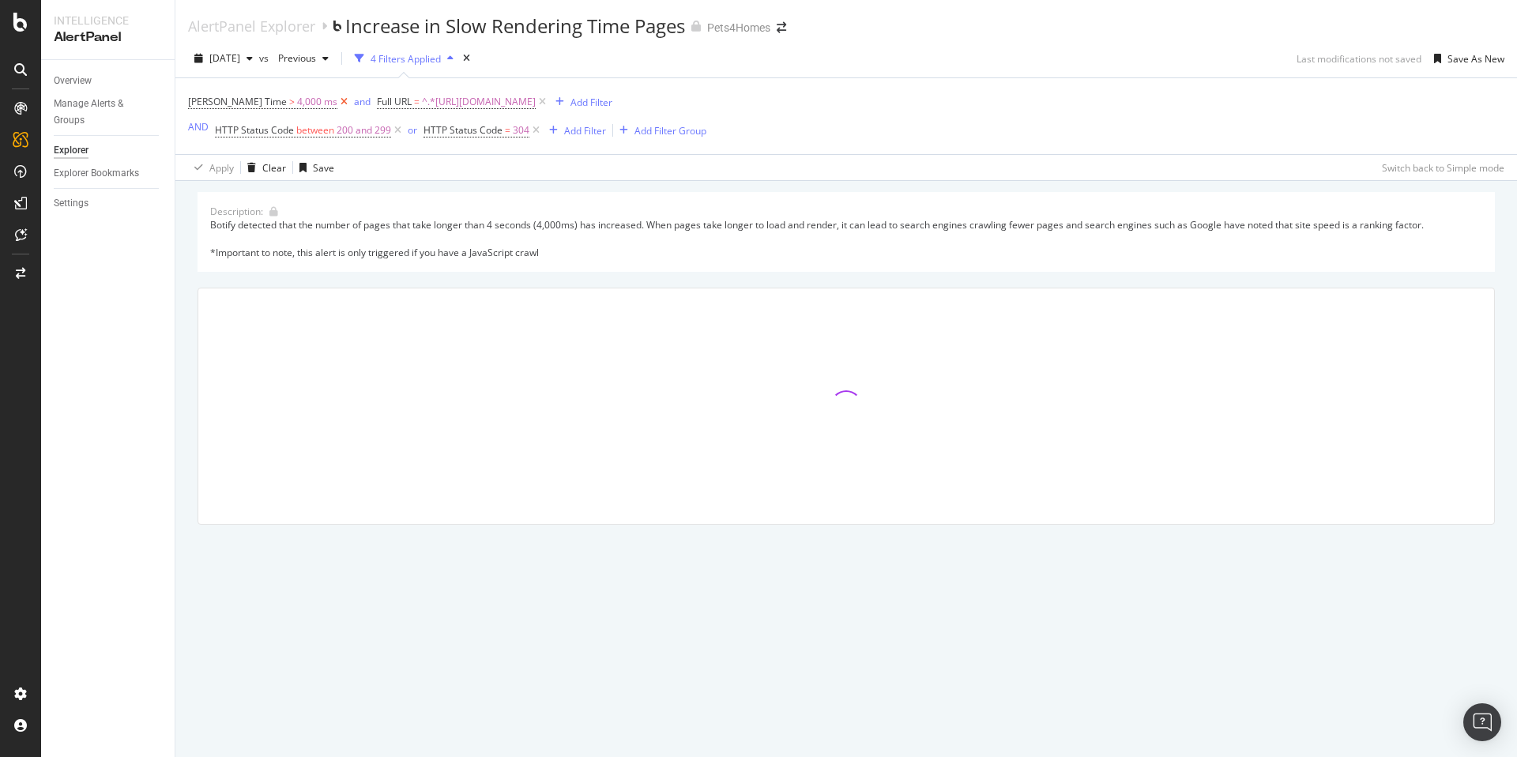
click at [337, 100] on icon at bounding box center [343, 102] width 13 height 16
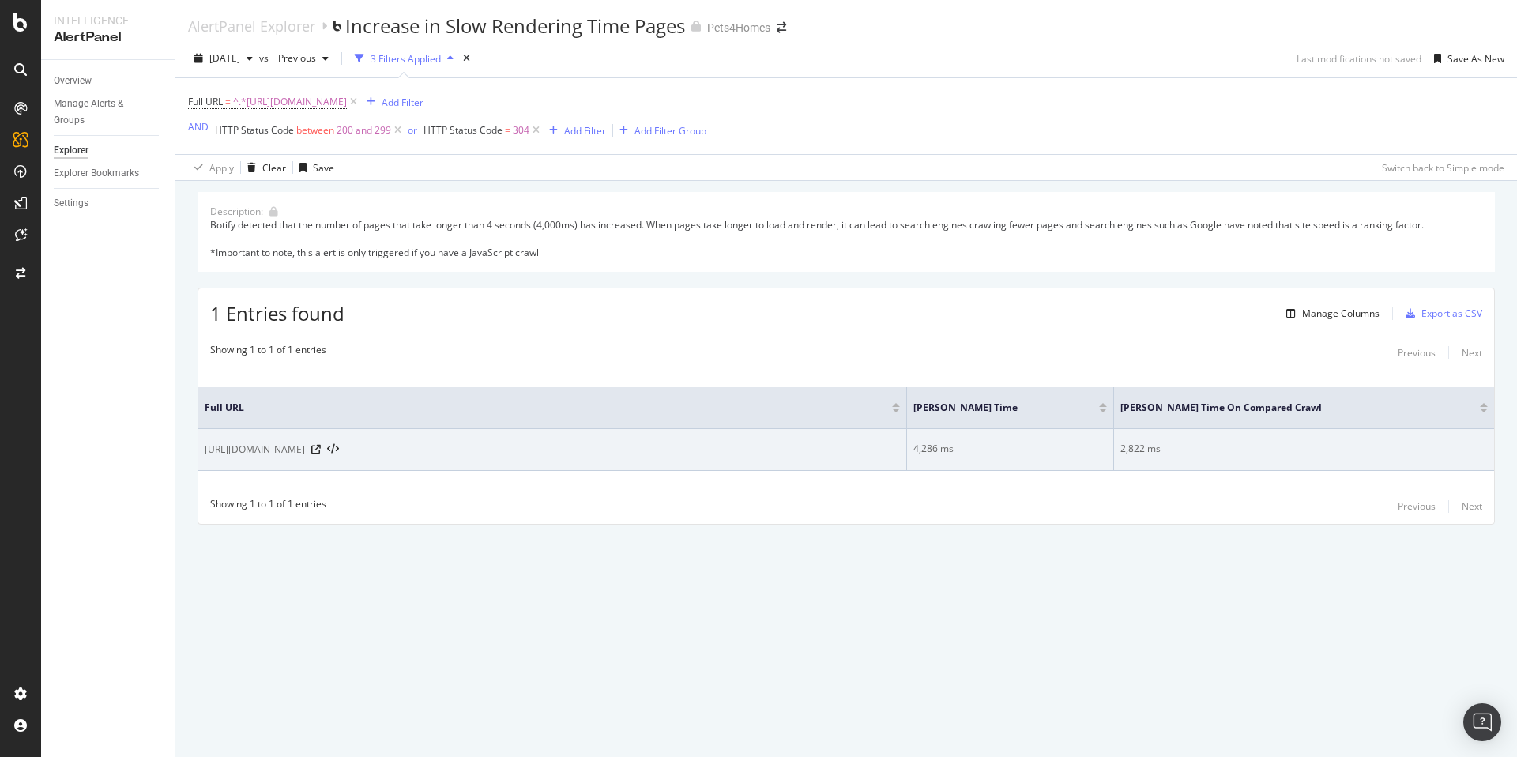
click at [920, 453] on div "4,286 ms" at bounding box center [1010, 449] width 194 height 14
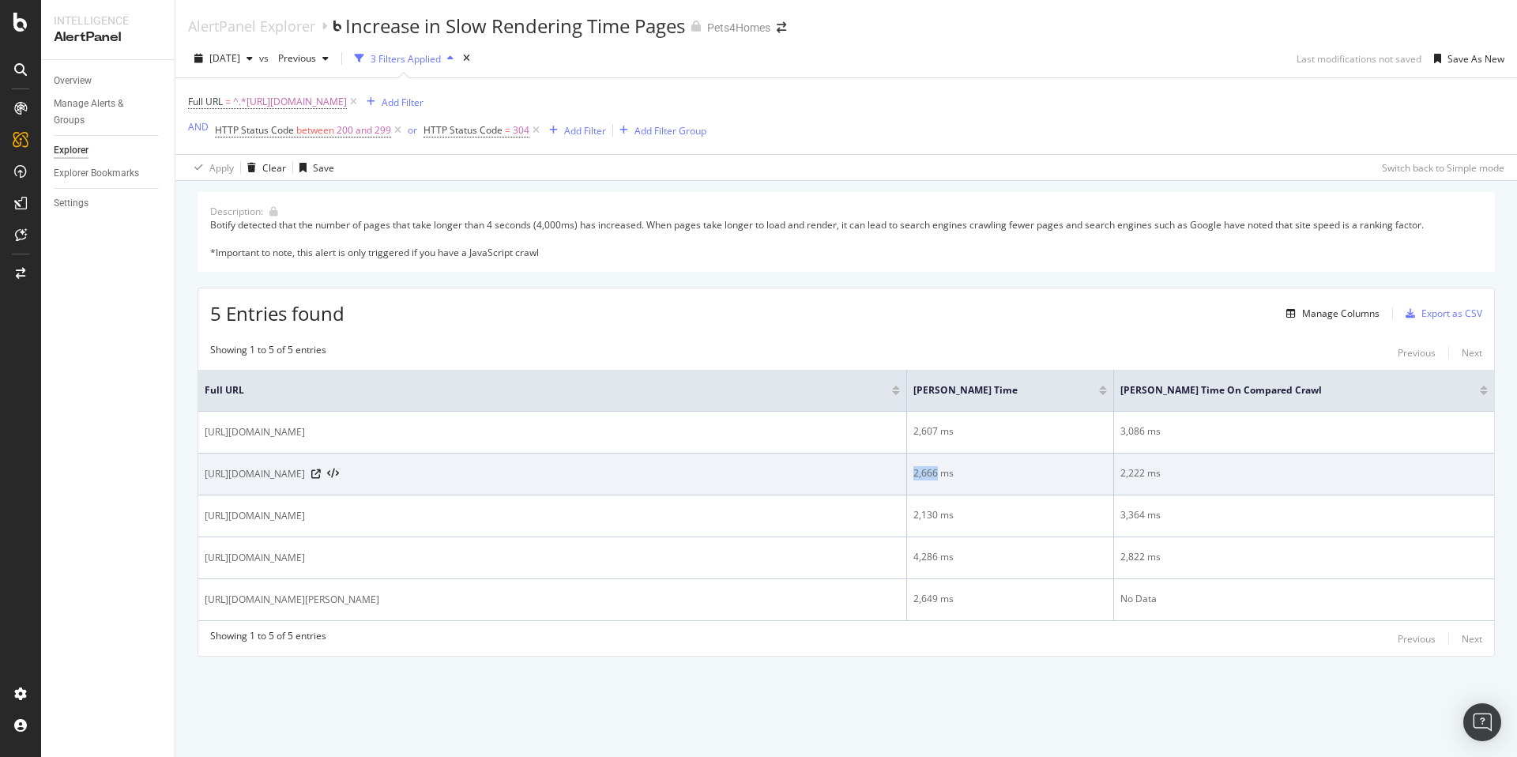
click at [979, 454] on td "2,666 ms" at bounding box center [1010, 475] width 207 height 42
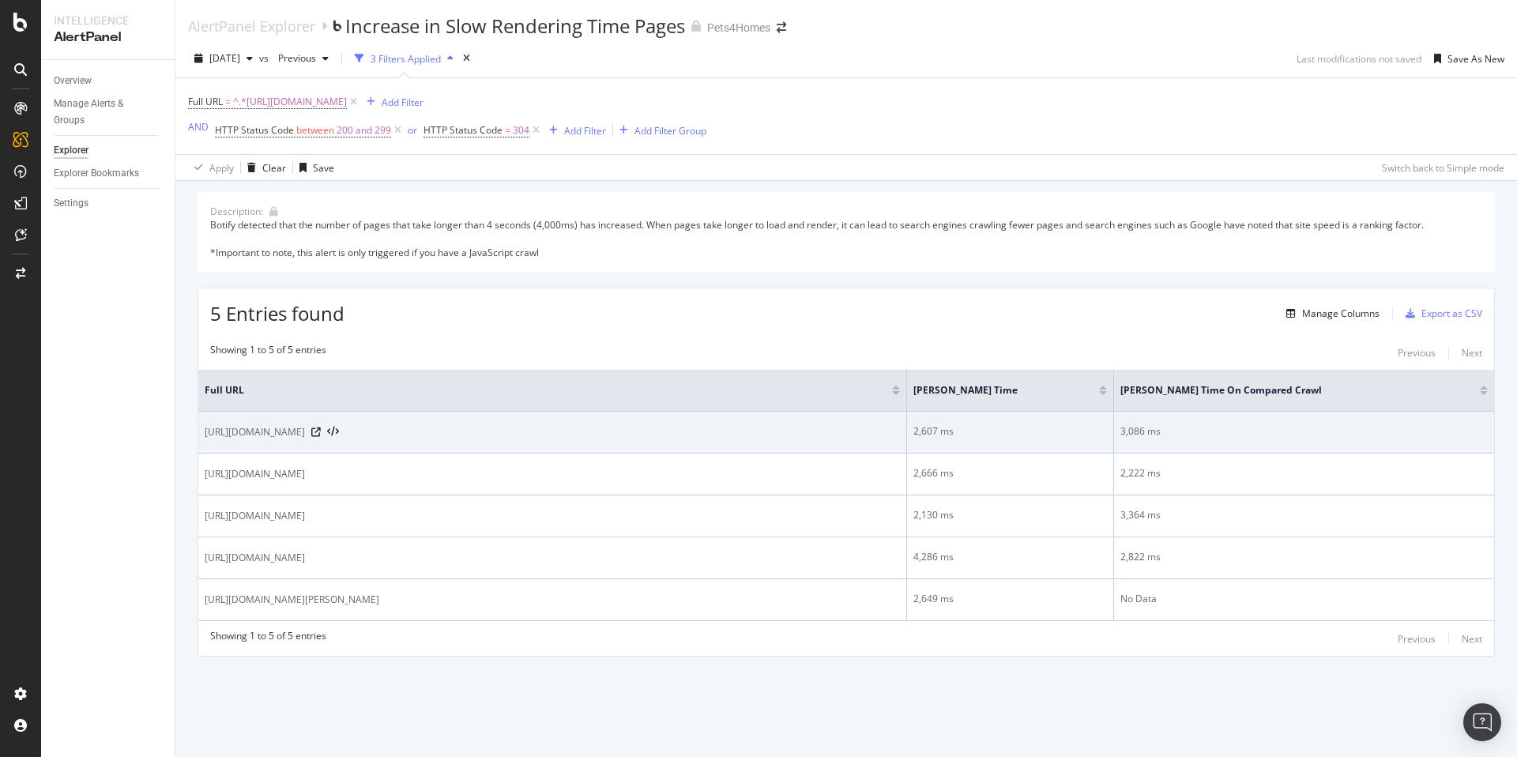
click at [972, 434] on div "2,607 ms" at bounding box center [1010, 431] width 194 height 14
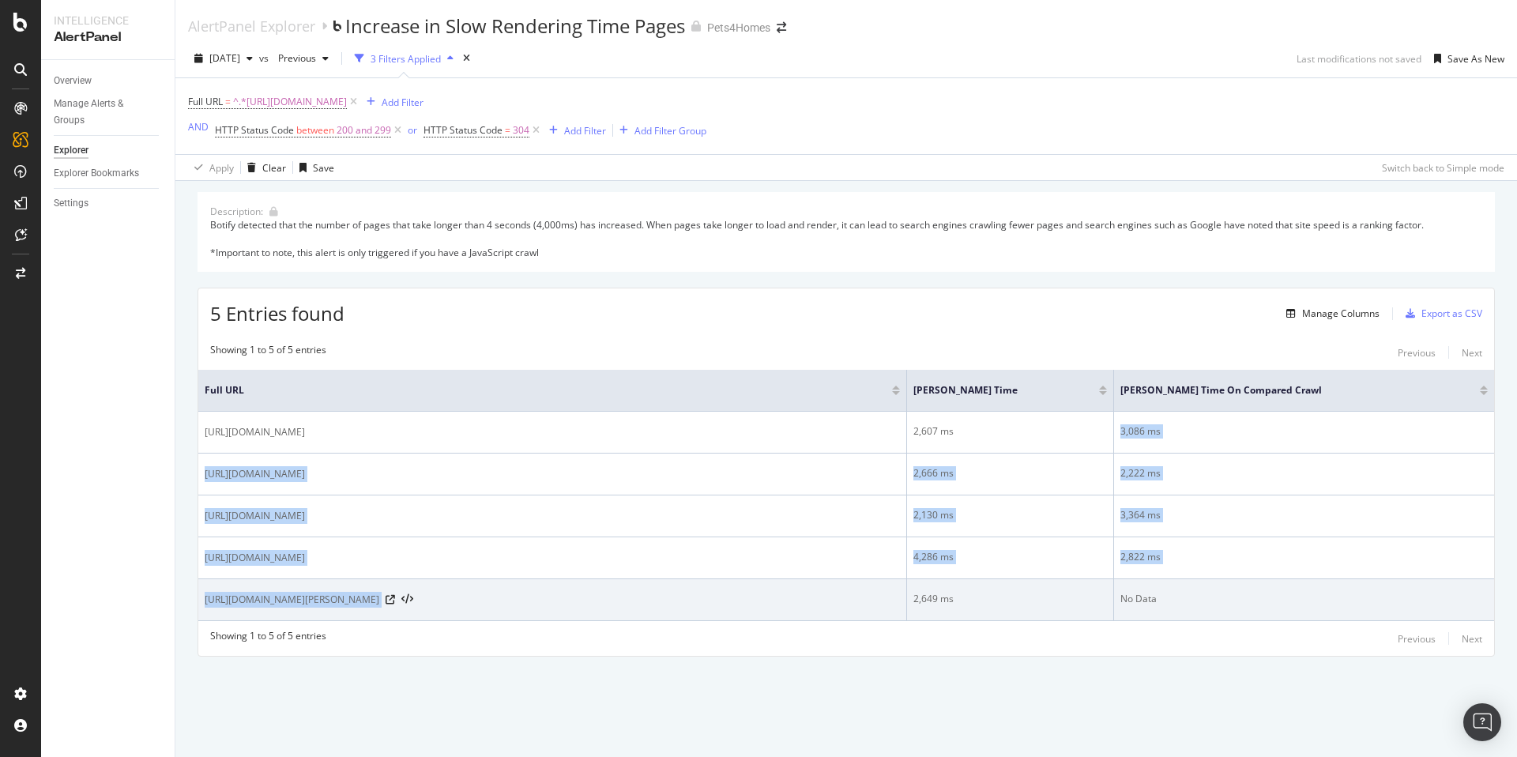
drag, startPoint x: 965, startPoint y: 431, endPoint x: 1003, endPoint y: 586, distance: 160.4
click at [1003, 586] on tbody "https://www.pets4homes.co.uk/sale/puppies/eurasier/united-kingdom/england/cambr…" at bounding box center [846, 516] width 1296 height 209
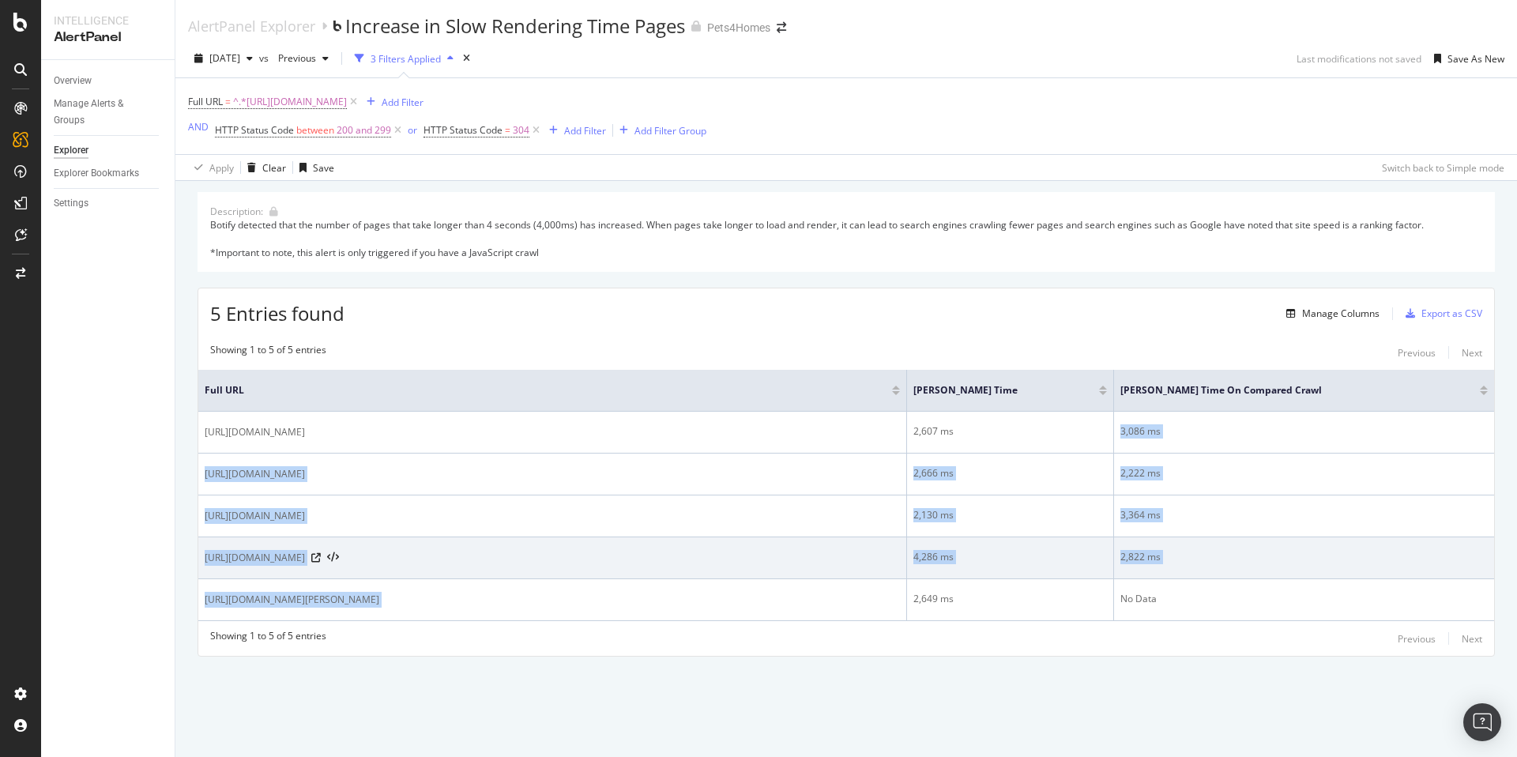
click at [1015, 563] on div "4,286 ms" at bounding box center [1010, 557] width 194 height 14
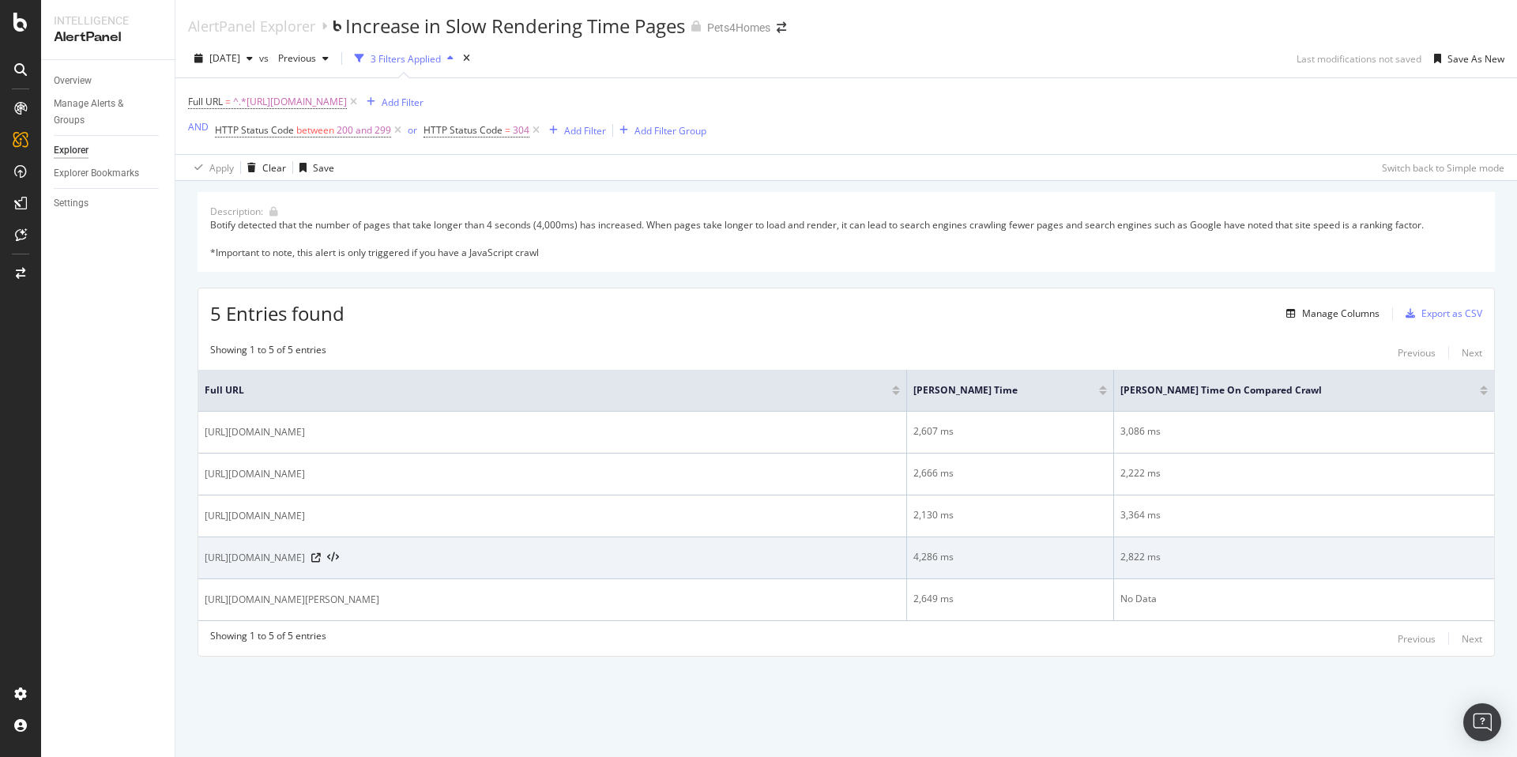
drag, startPoint x: 1011, startPoint y: 555, endPoint x: 1019, endPoint y: 561, distance: 10.1
click at [1019, 561] on div "4,286 ms" at bounding box center [1010, 557] width 194 height 14
click at [1141, 559] on div "2,822 ms" at bounding box center [1303, 557] width 367 height 14
click at [305, 559] on span "https://www.pets4homes.co.uk/sale/puppies/eurasier/united-kingdom/england/cambr…" at bounding box center [255, 558] width 100 height 16
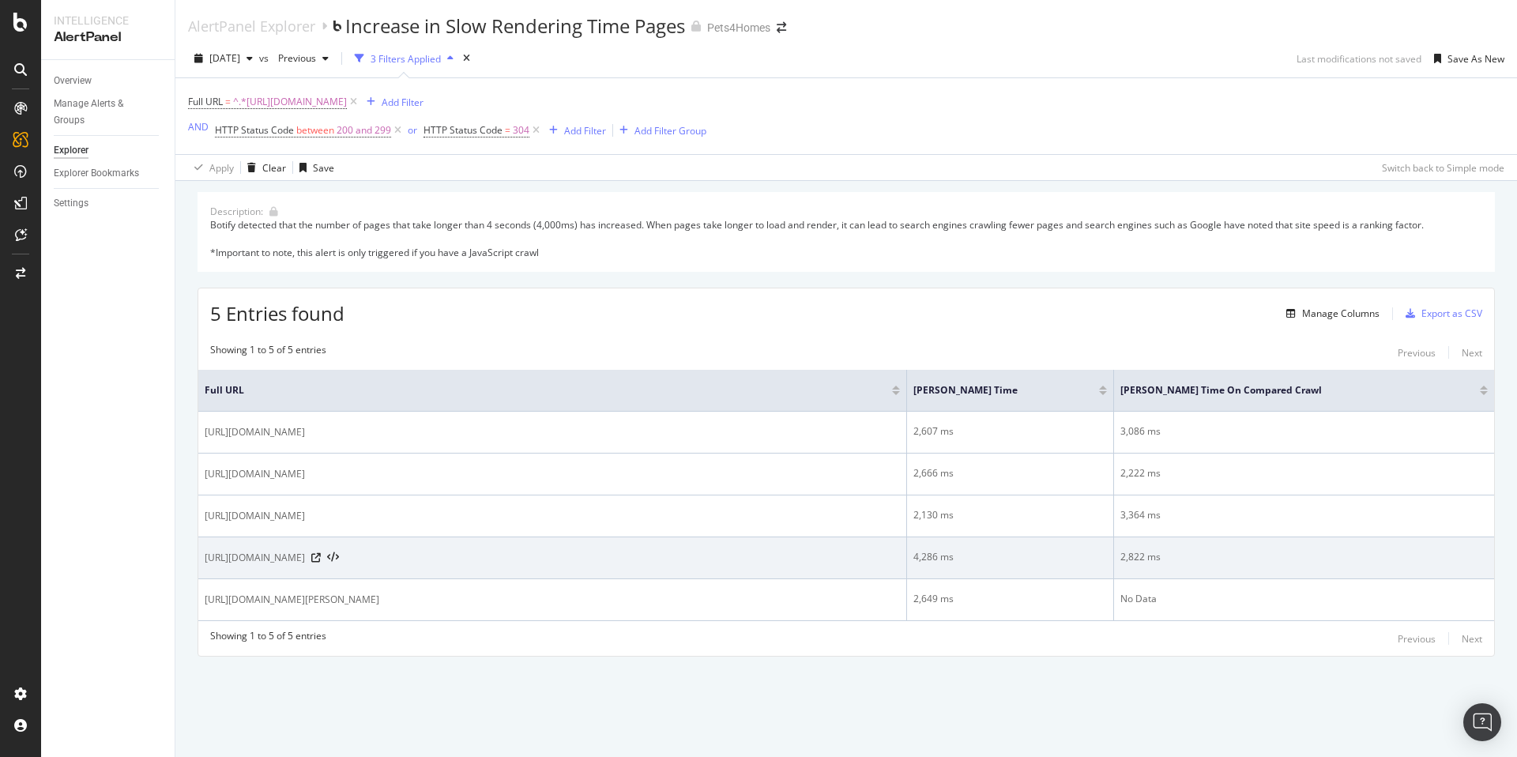
click at [305, 559] on span "https://www.pets4homes.co.uk/sale/puppies/eurasier/united-kingdom/england/cambr…" at bounding box center [255, 558] width 100 height 16
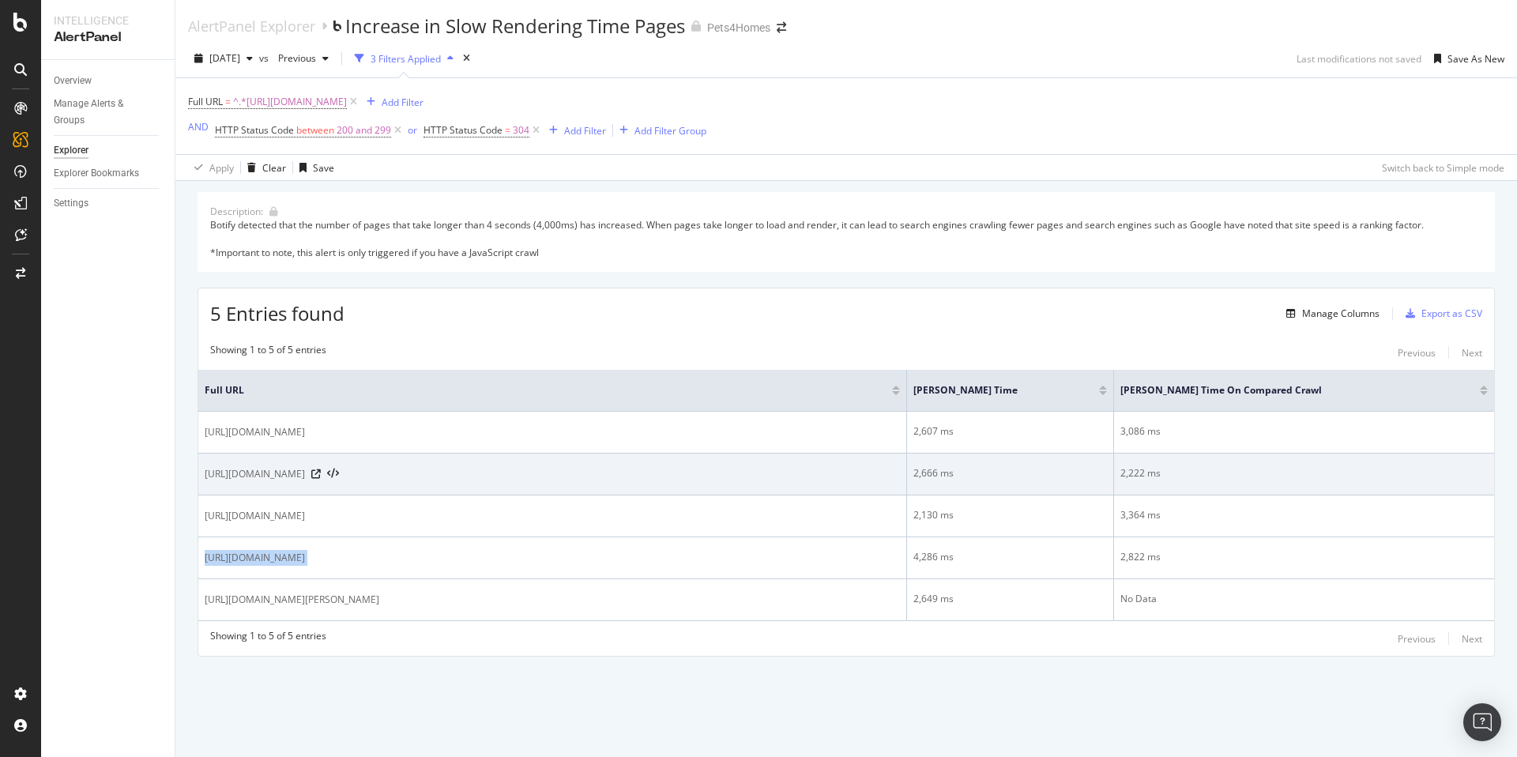
copy div "https://www.pets4homes.co.uk/sale/puppies/eurasier/united-kingdom/england/cambr…"
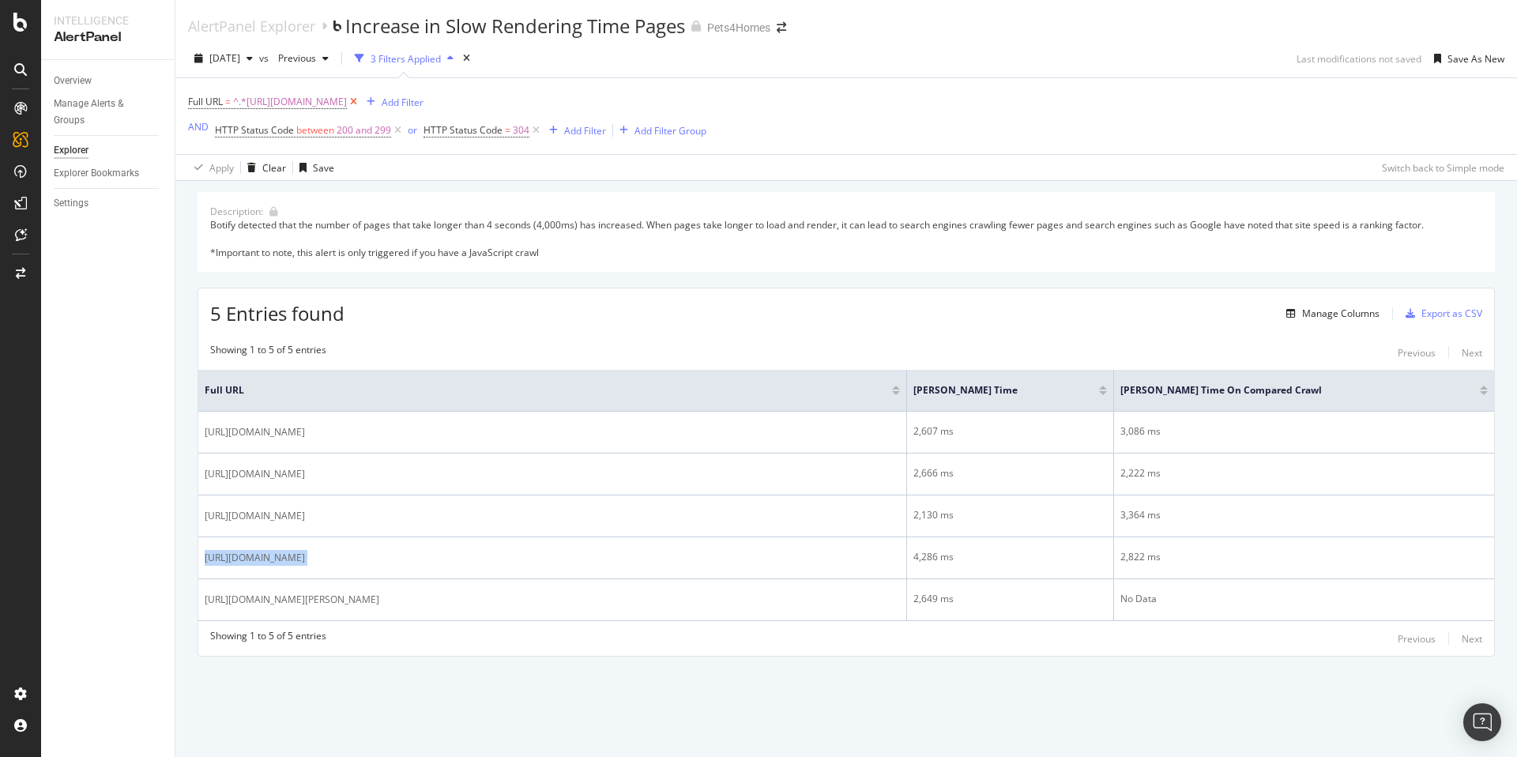
click at [360, 100] on icon at bounding box center [353, 102] width 13 height 16
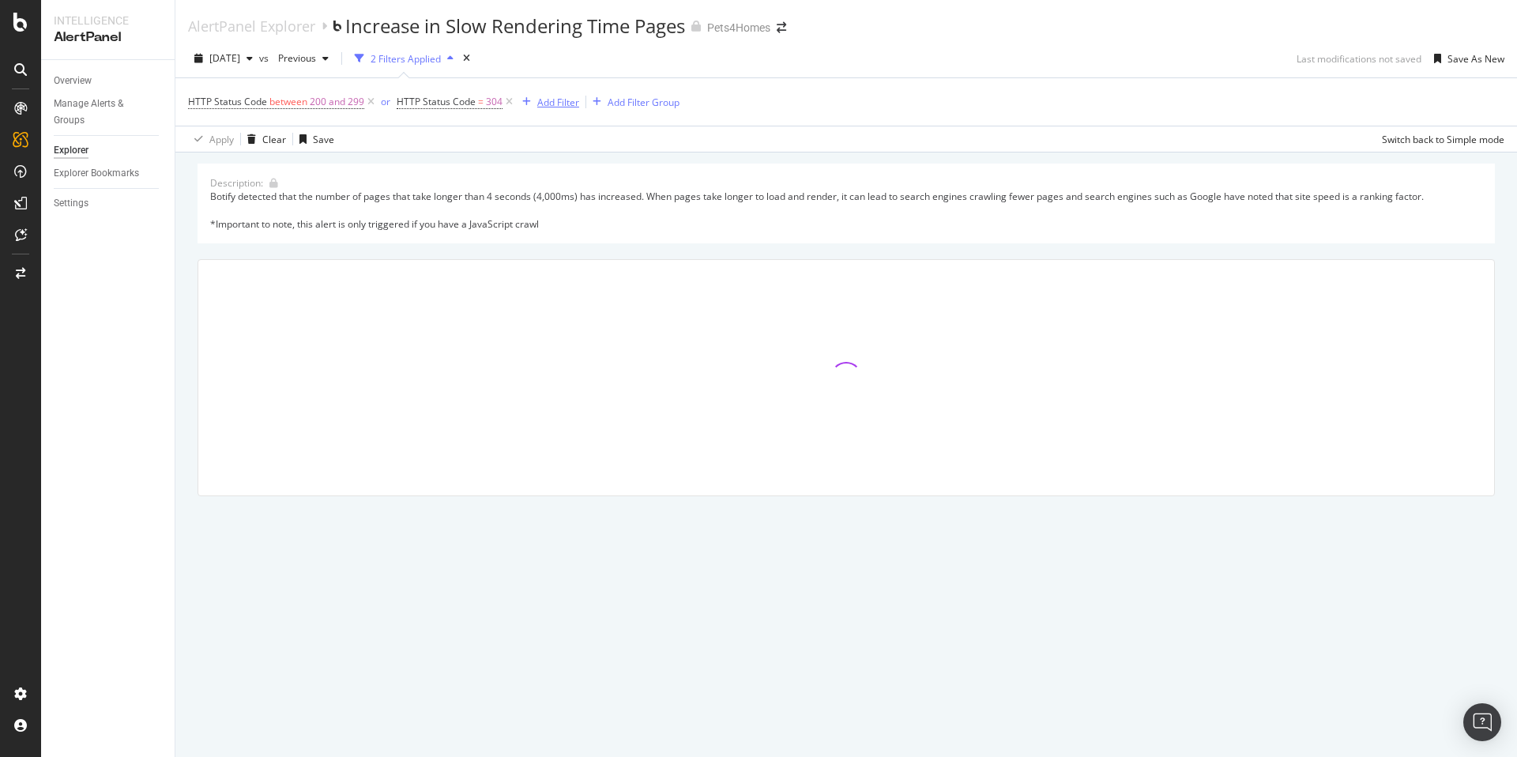
click at [539, 107] on div "Add Filter" at bounding box center [558, 102] width 42 height 13
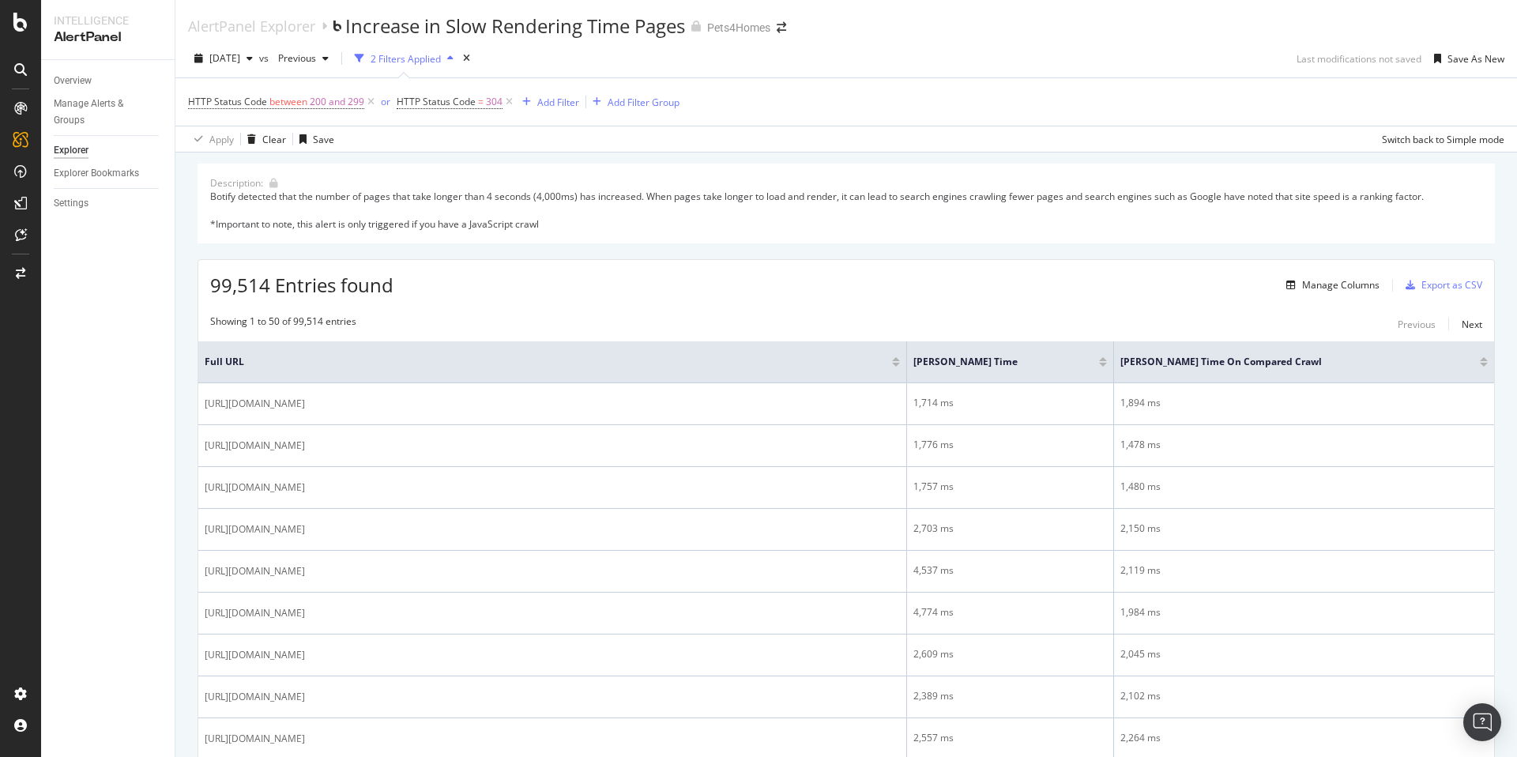
click at [344, 318] on div "Showing 1 to 50 of 99,514 entries" at bounding box center [283, 323] width 146 height 19
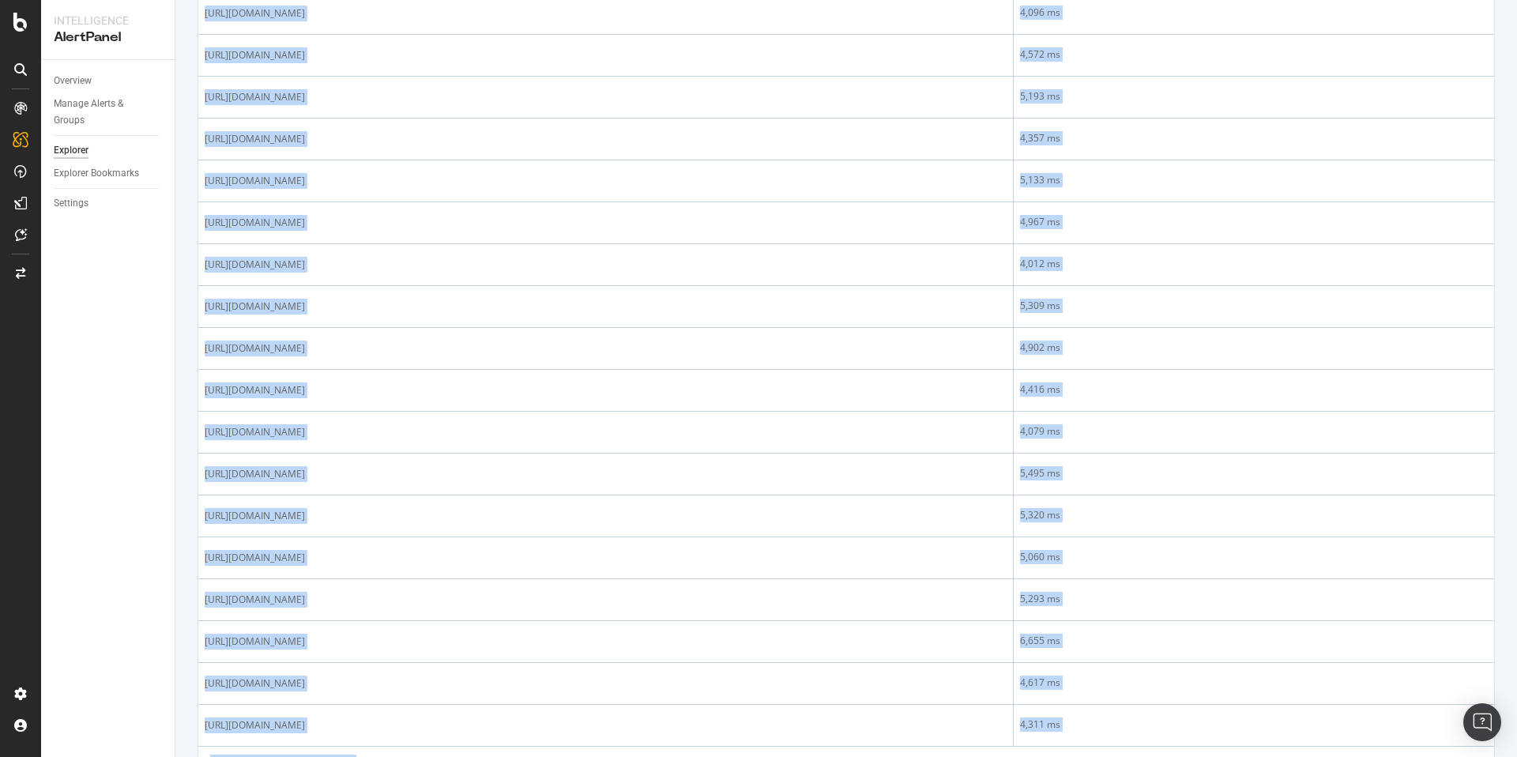
scroll to position [1839, 0]
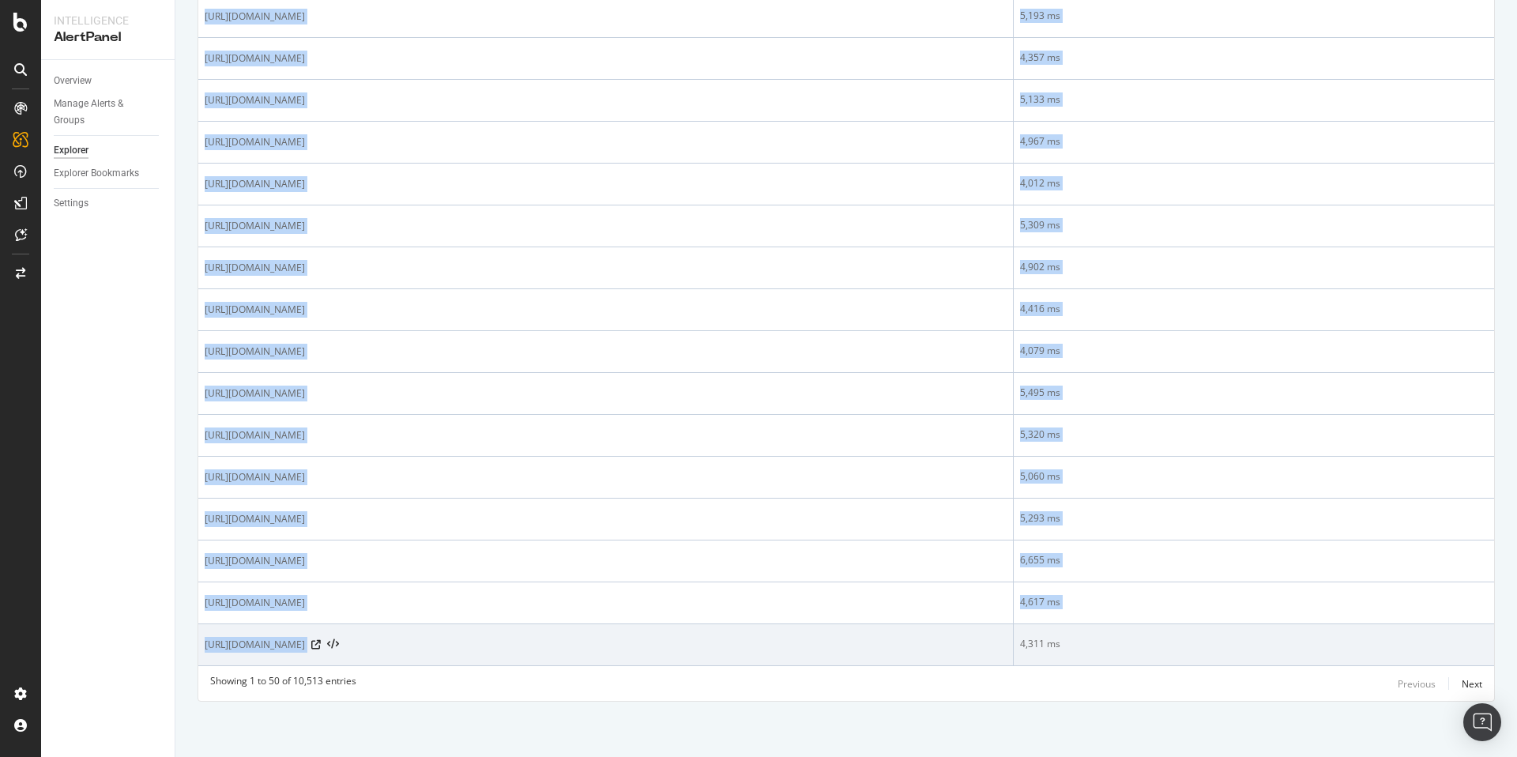
drag, startPoint x: 205, startPoint y: 430, endPoint x: 662, endPoint y: 648, distance: 506.8
copy tbody "[URL][DOMAIN_NAME] 5,005 ms [URL][DOMAIN_NAME] 4,493 ms [URL][DOMAIN_NAME] 5,25…"
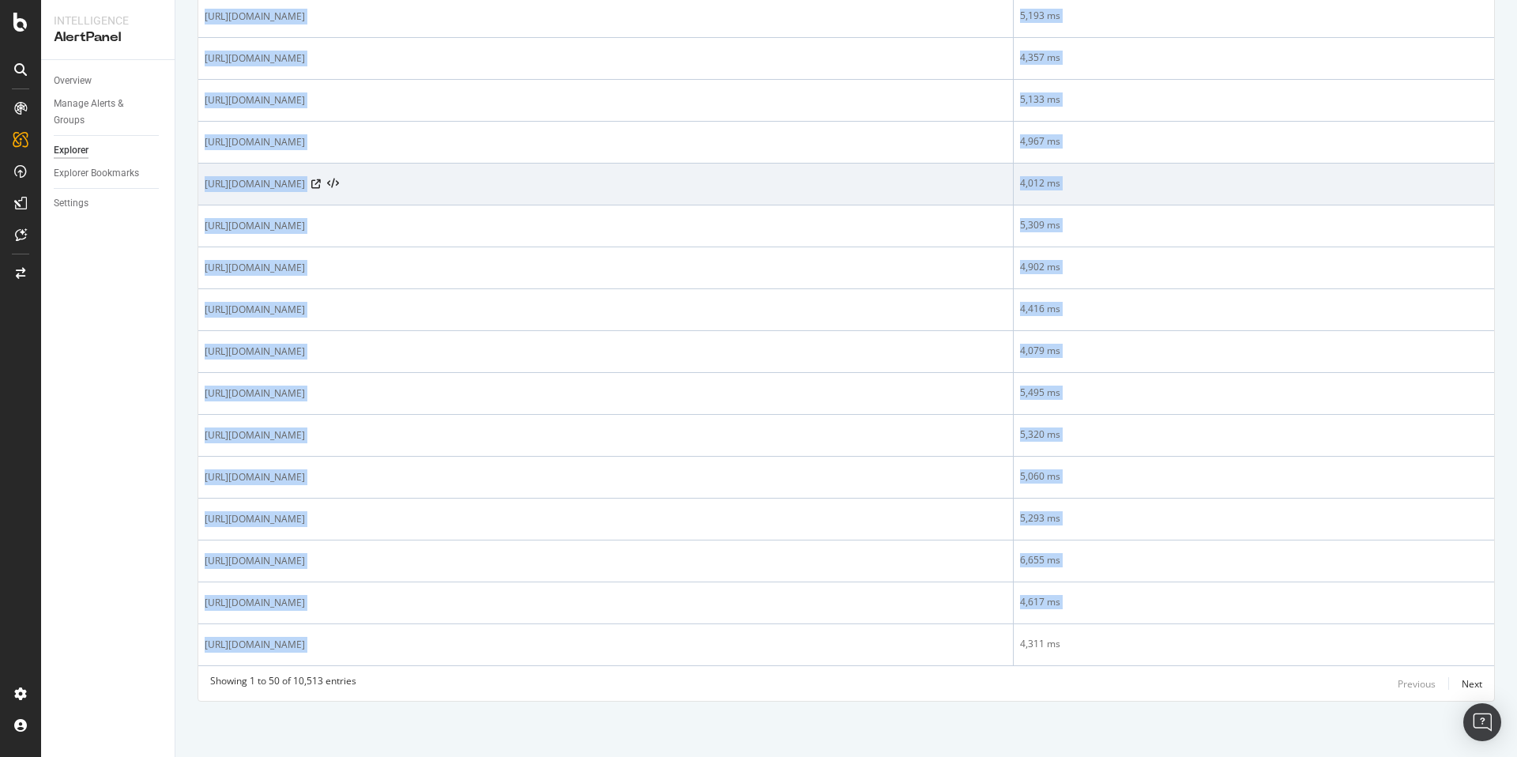
click at [790, 178] on div "[URL][DOMAIN_NAME]" at bounding box center [606, 184] width 802 height 16
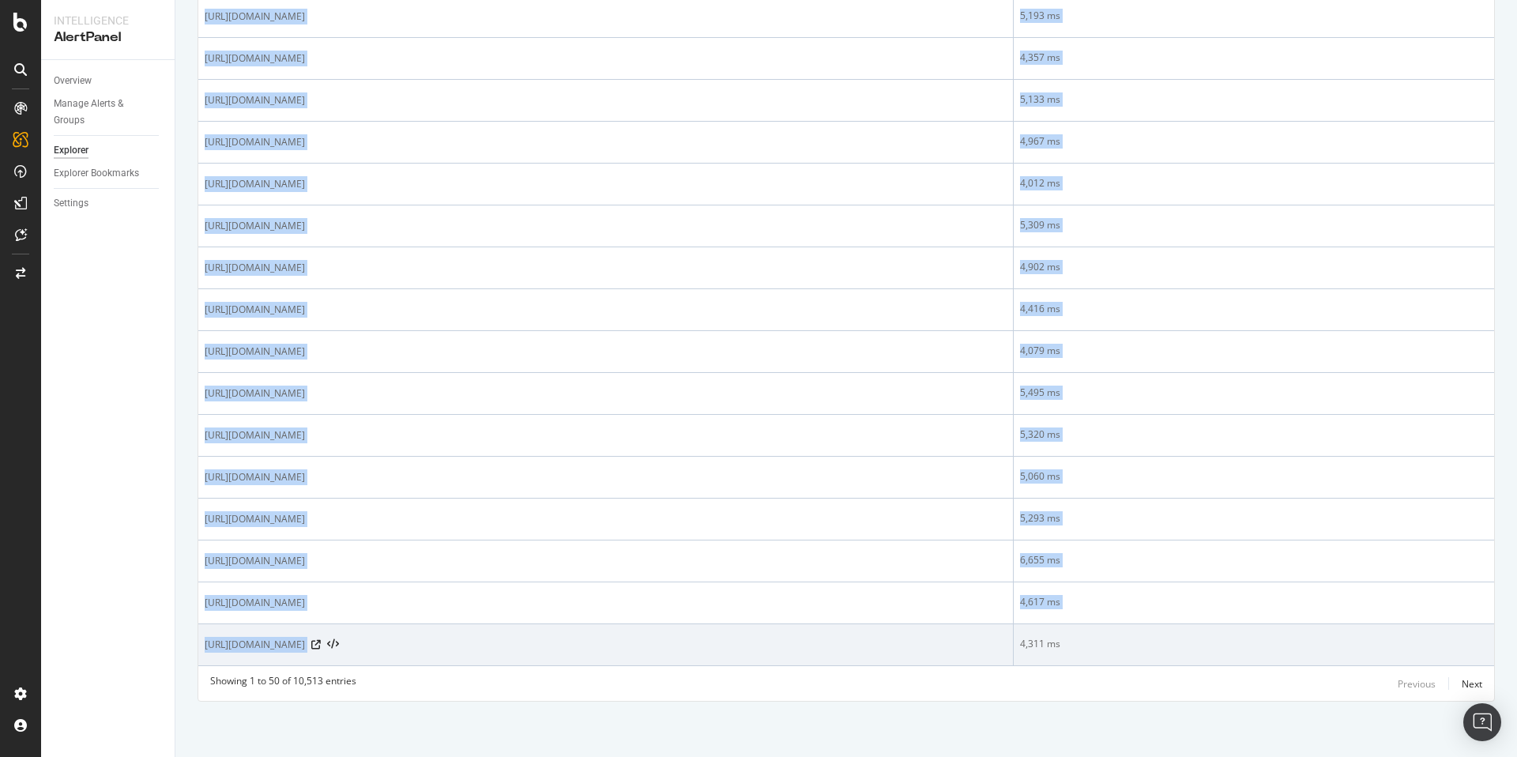
drag, startPoint x: 204, startPoint y: 431, endPoint x: 610, endPoint y: 646, distance: 459.9
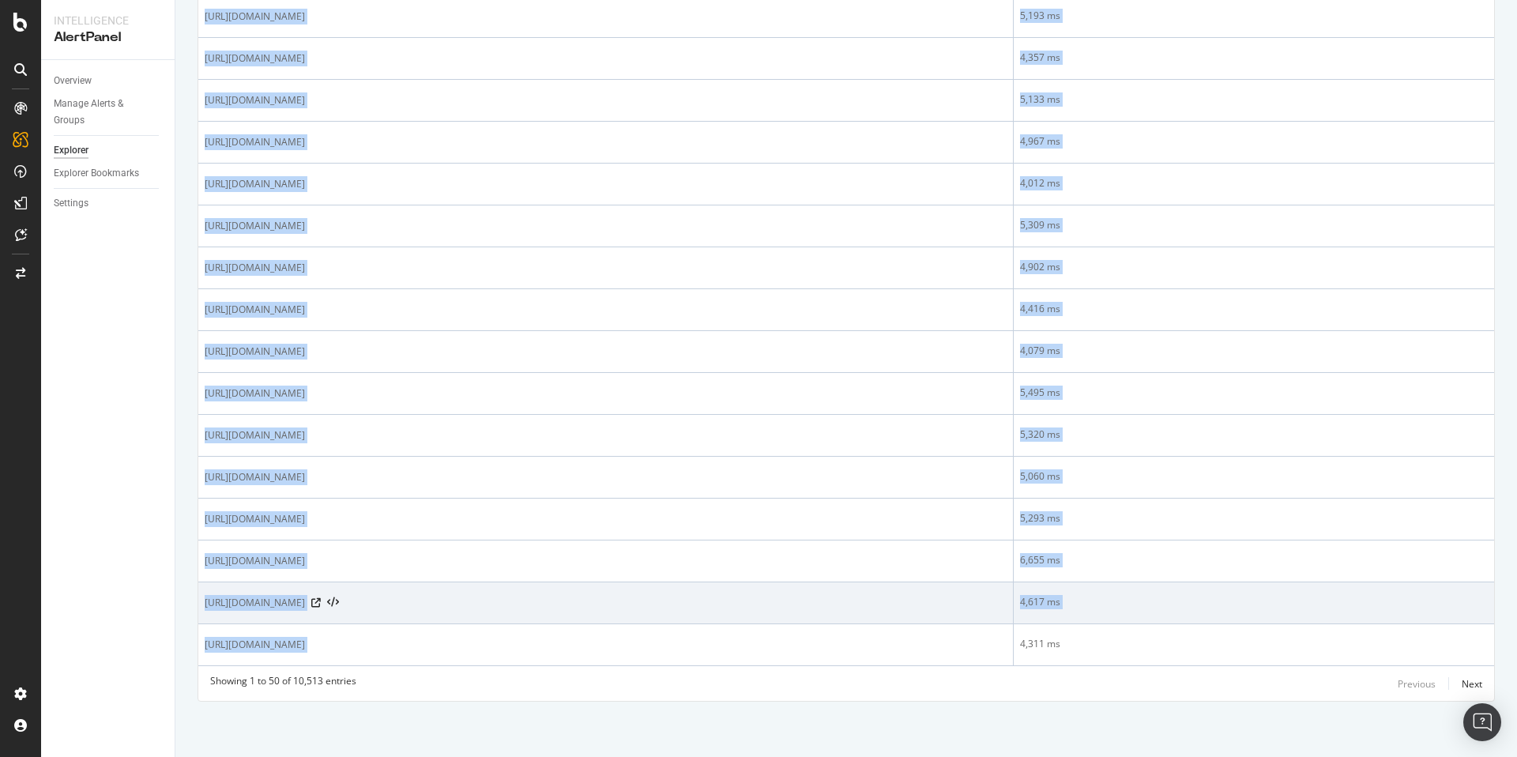
copy tbody "[URL][DOMAIN_NAME] 5,005 ms [URL][DOMAIN_NAME] 4,493 ms [URL][DOMAIN_NAME] 5,25…"
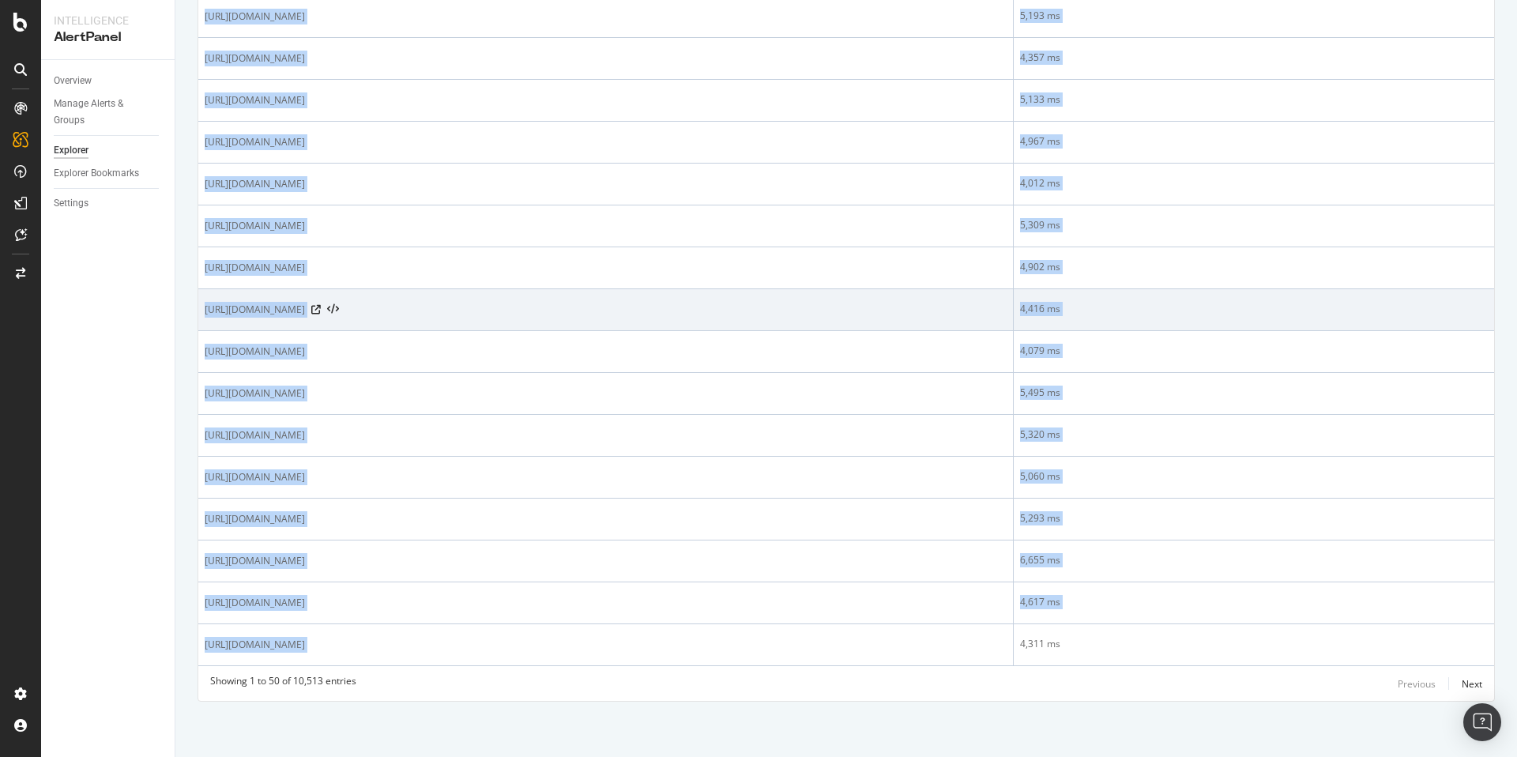
click at [305, 305] on span "[URL][DOMAIN_NAME]" at bounding box center [255, 310] width 100 height 16
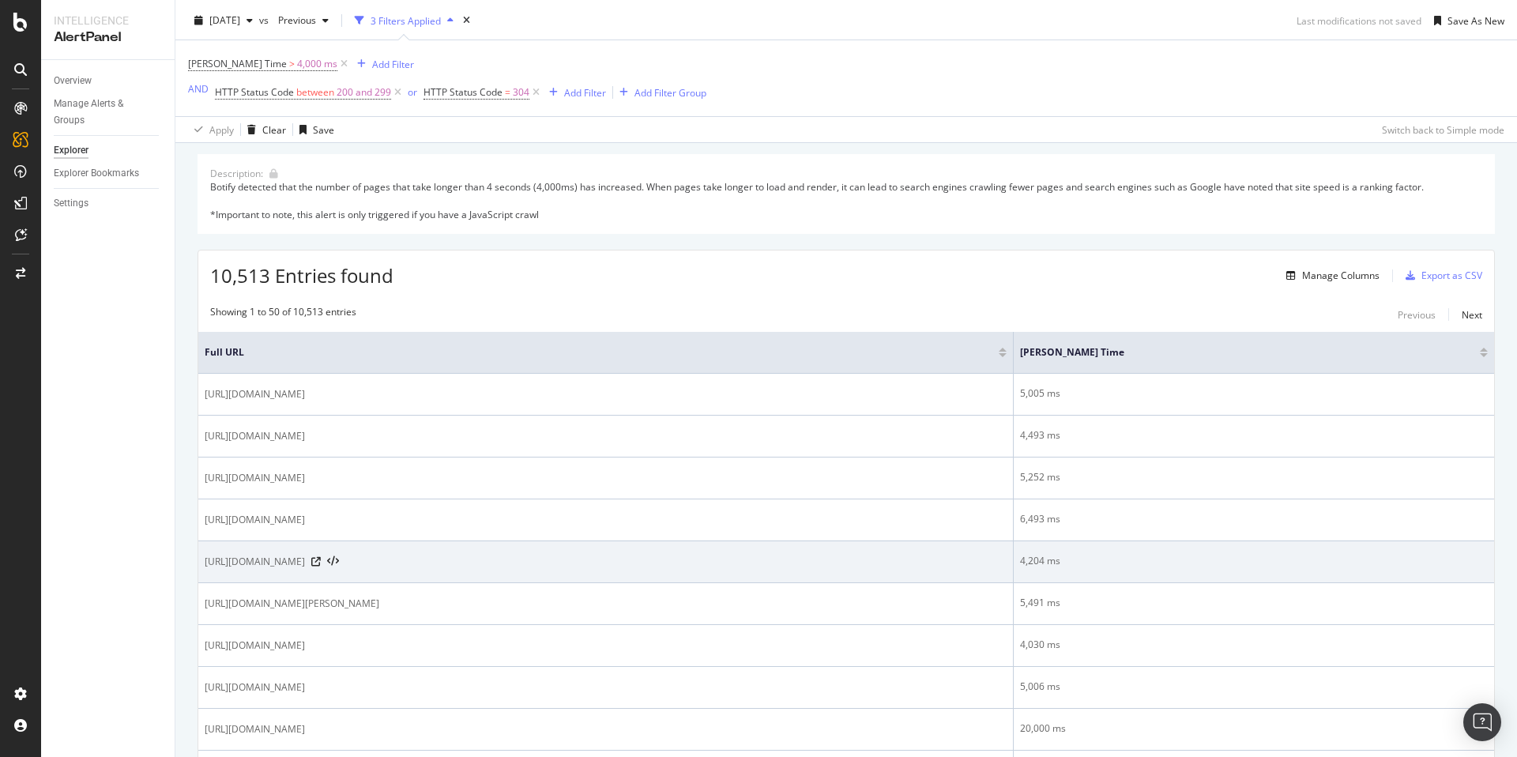
scroll to position [0, 0]
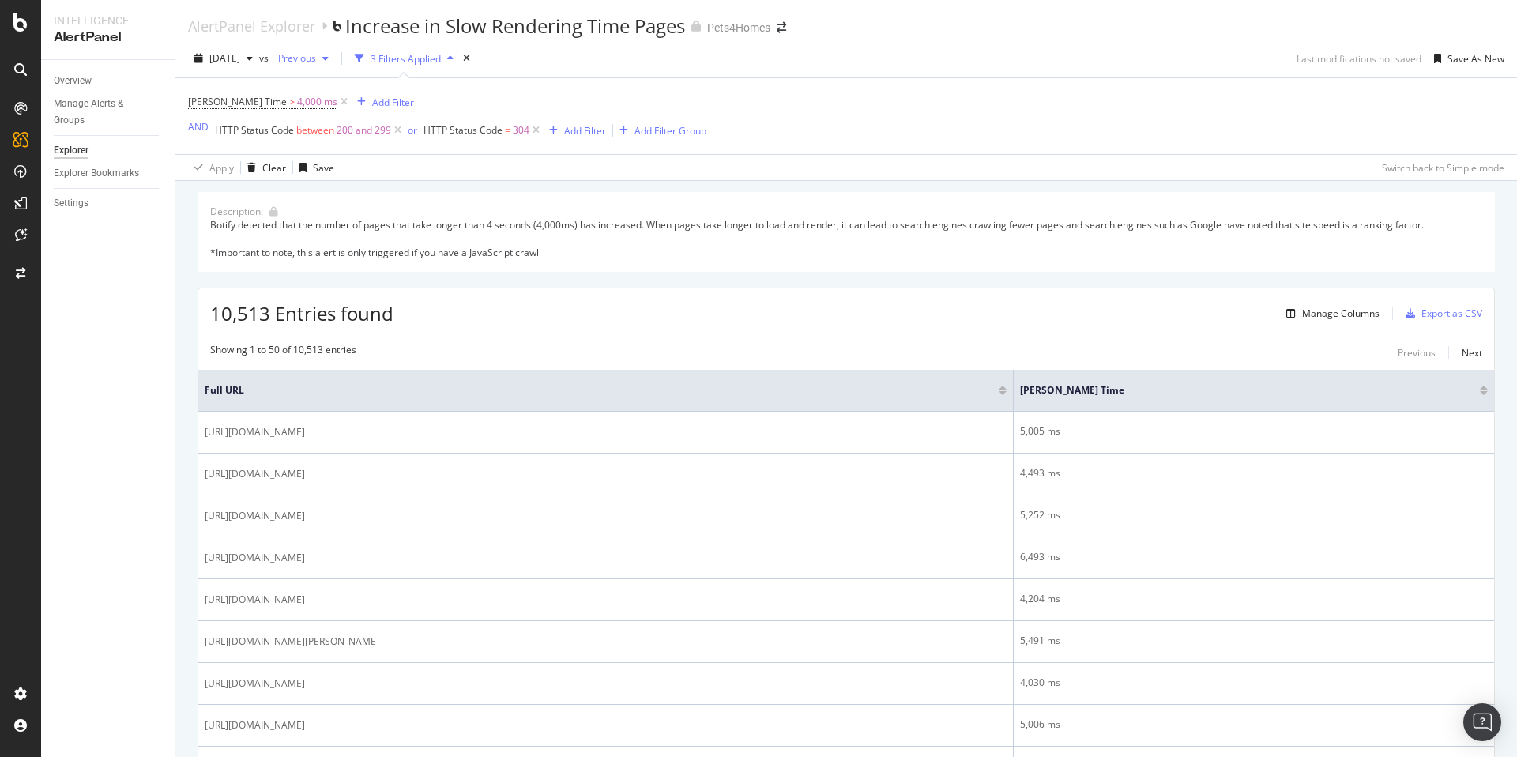
click at [316, 58] on span "Previous" at bounding box center [294, 57] width 44 height 13
click at [405, 173] on div "100K URLs" at bounding box center [425, 178] width 47 height 14
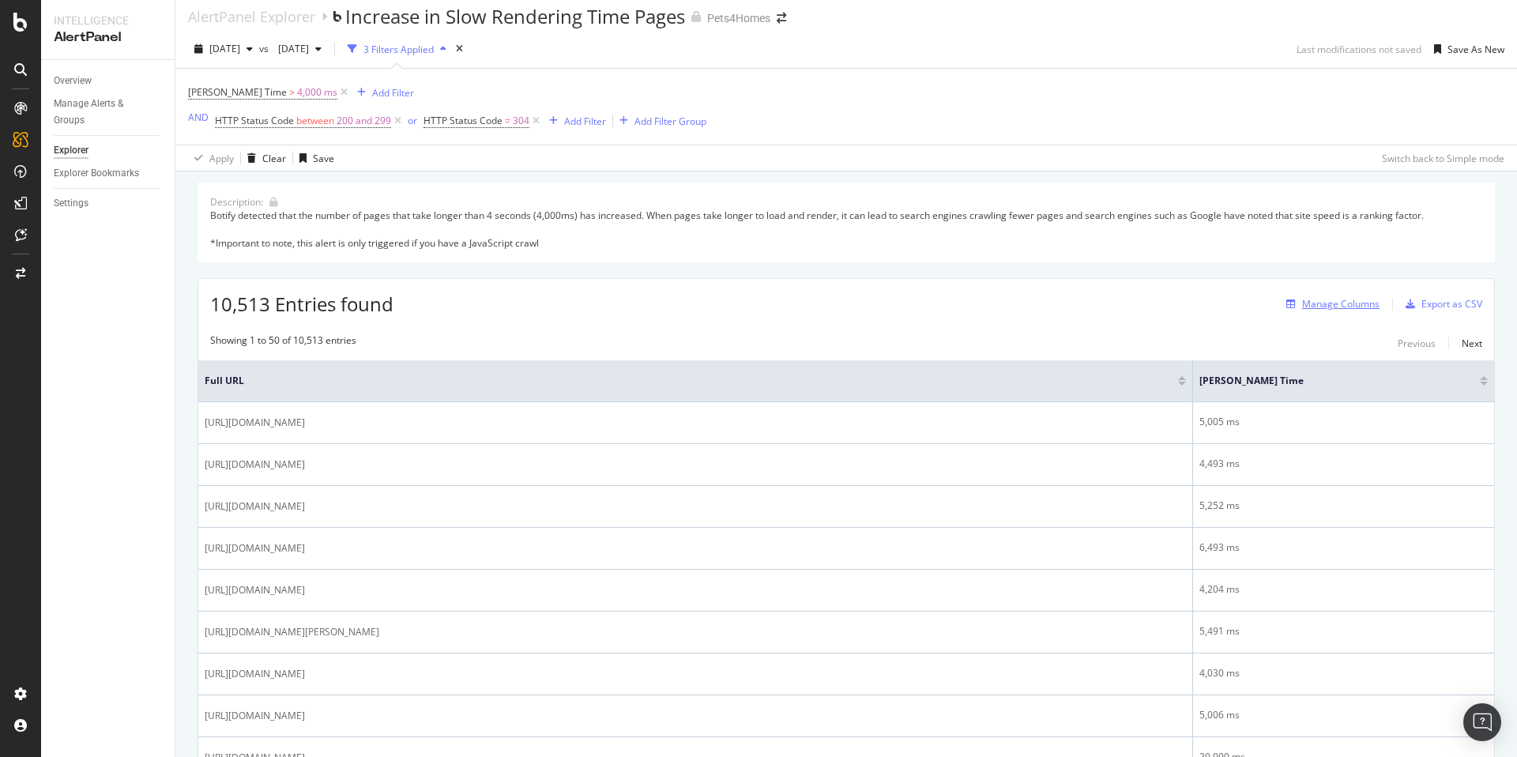
click at [1331, 301] on div "Manage Columns" at bounding box center [1340, 303] width 77 height 13
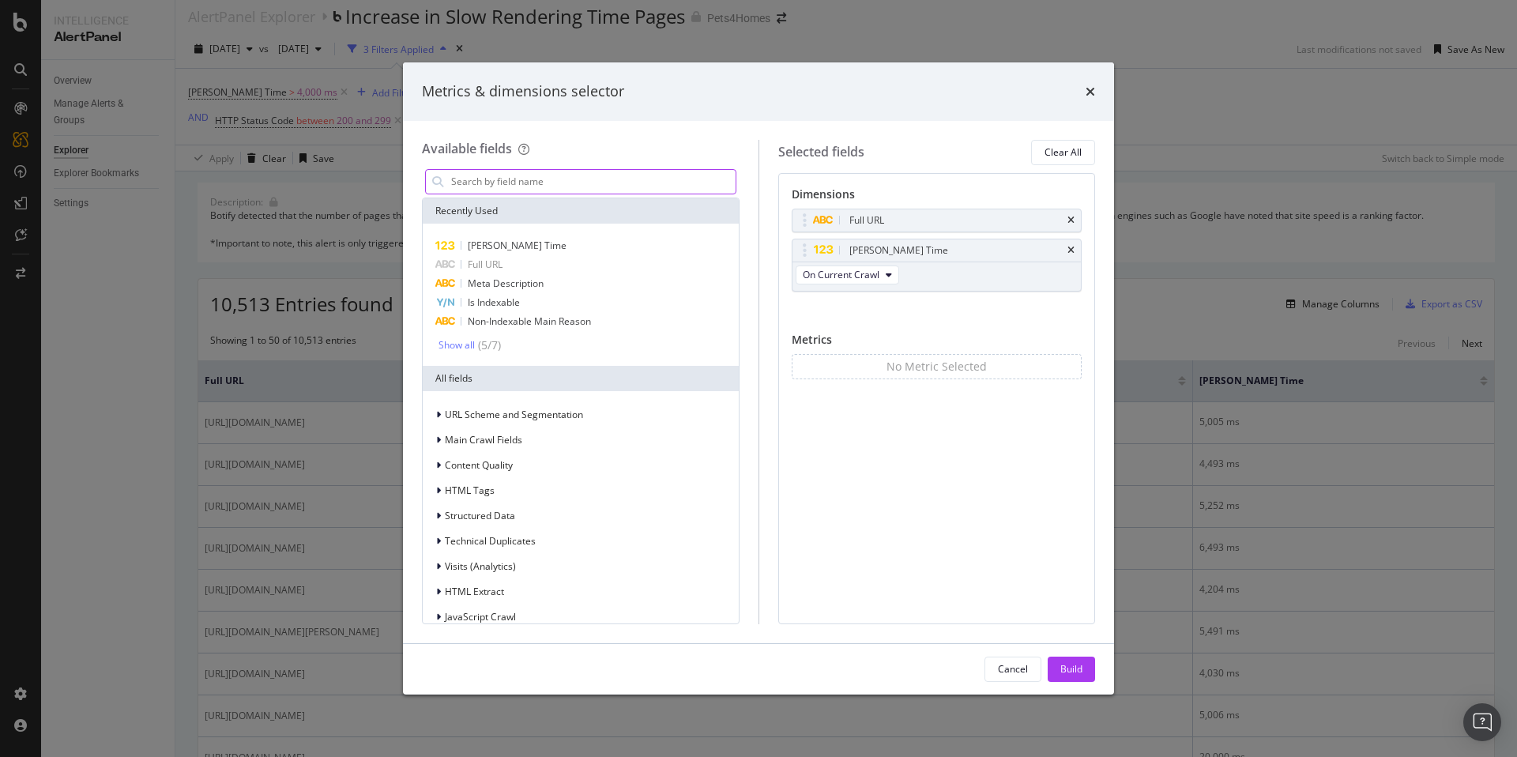
click at [588, 182] on input "modal" at bounding box center [593, 182] width 286 height 24
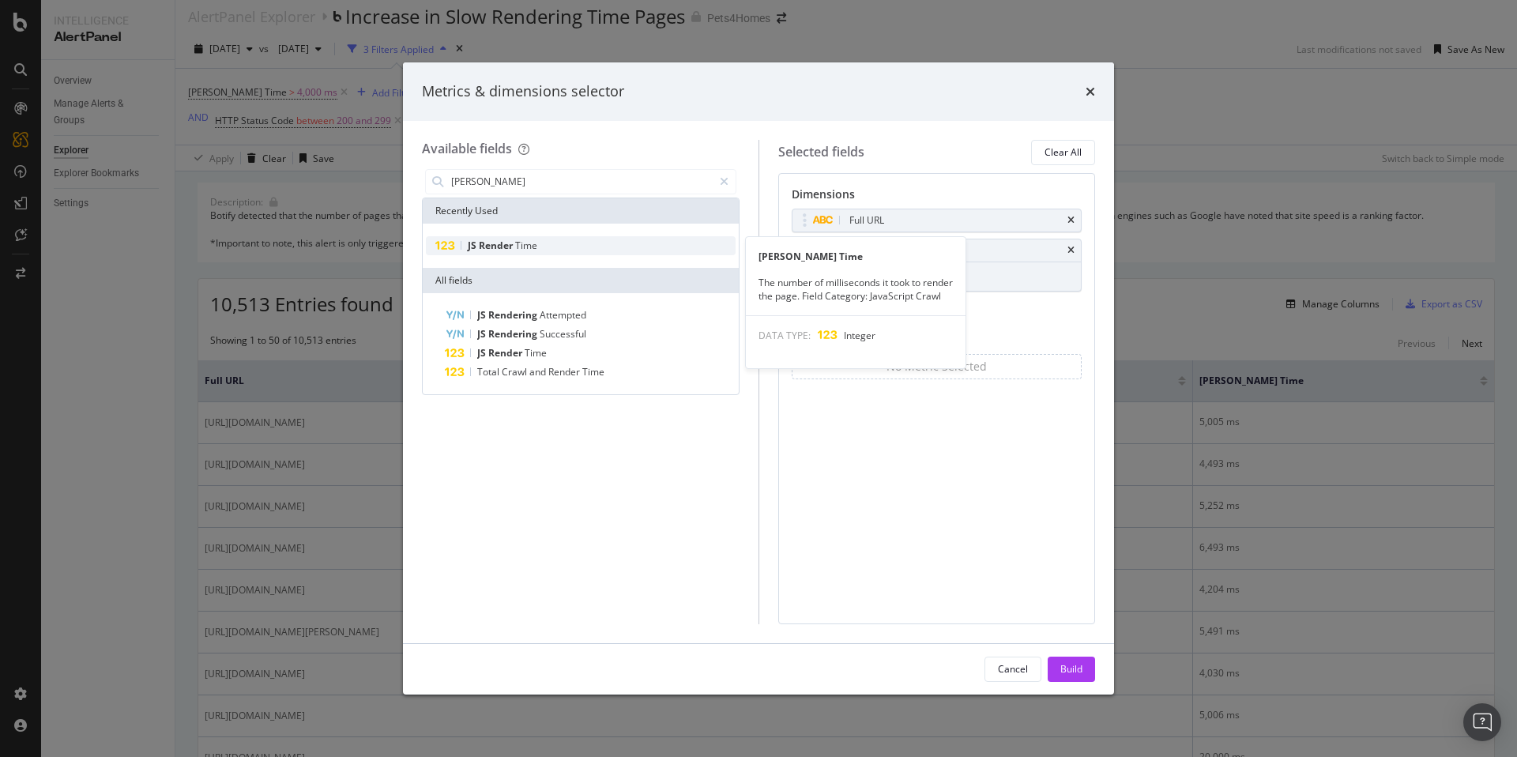
type input "[PERSON_NAME]"
click at [575, 243] on div "[PERSON_NAME] Time" at bounding box center [581, 245] width 310 height 19
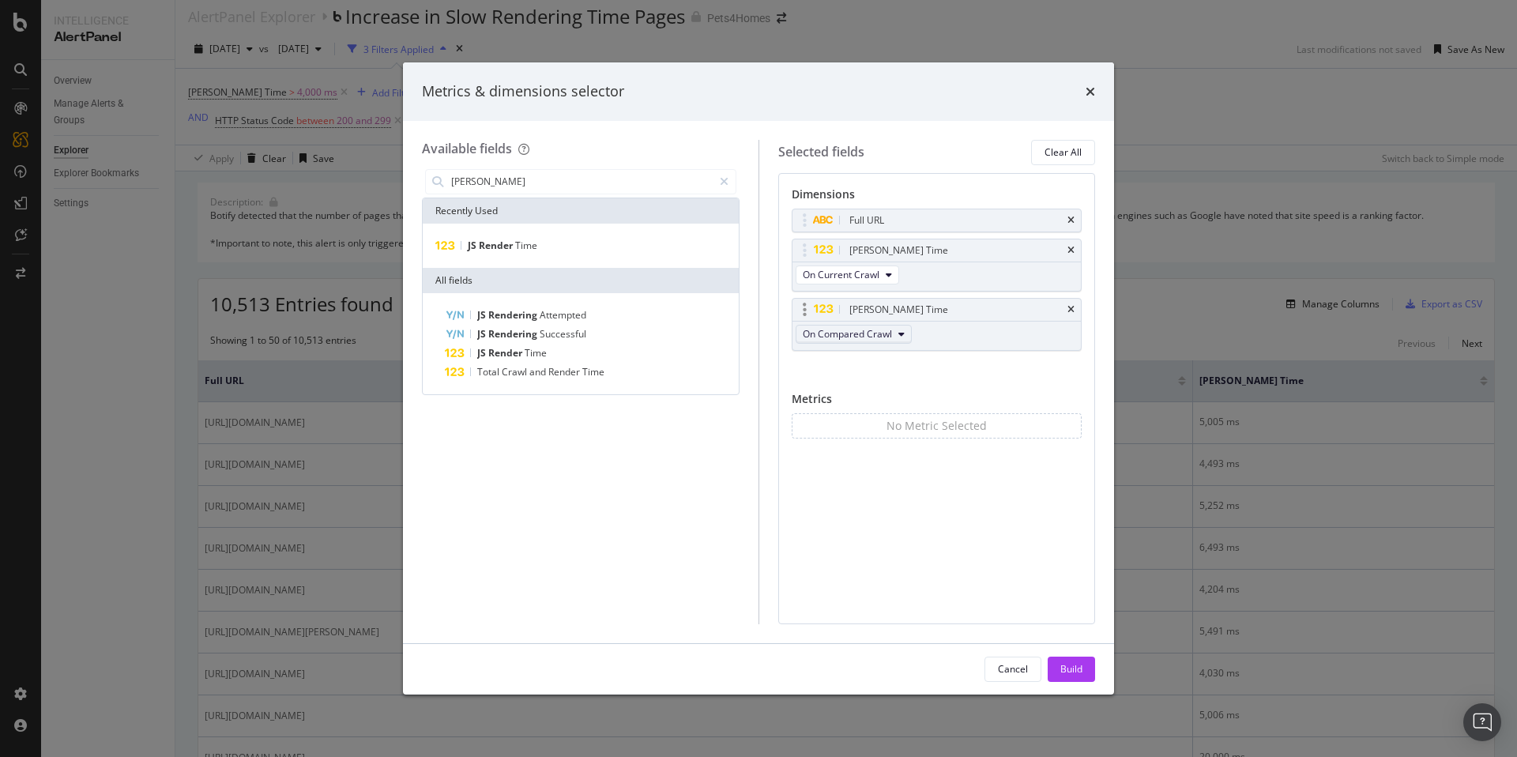
click at [872, 341] on button "On Compared Crawl" at bounding box center [854, 334] width 116 height 19
click at [1030, 368] on div "Full URL [PERSON_NAME] Time On Current Crawl [PERSON_NAME] Time On Compared Cra…" at bounding box center [937, 297] width 291 height 176
click at [1082, 666] on div "Build" at bounding box center [1071, 668] width 22 height 13
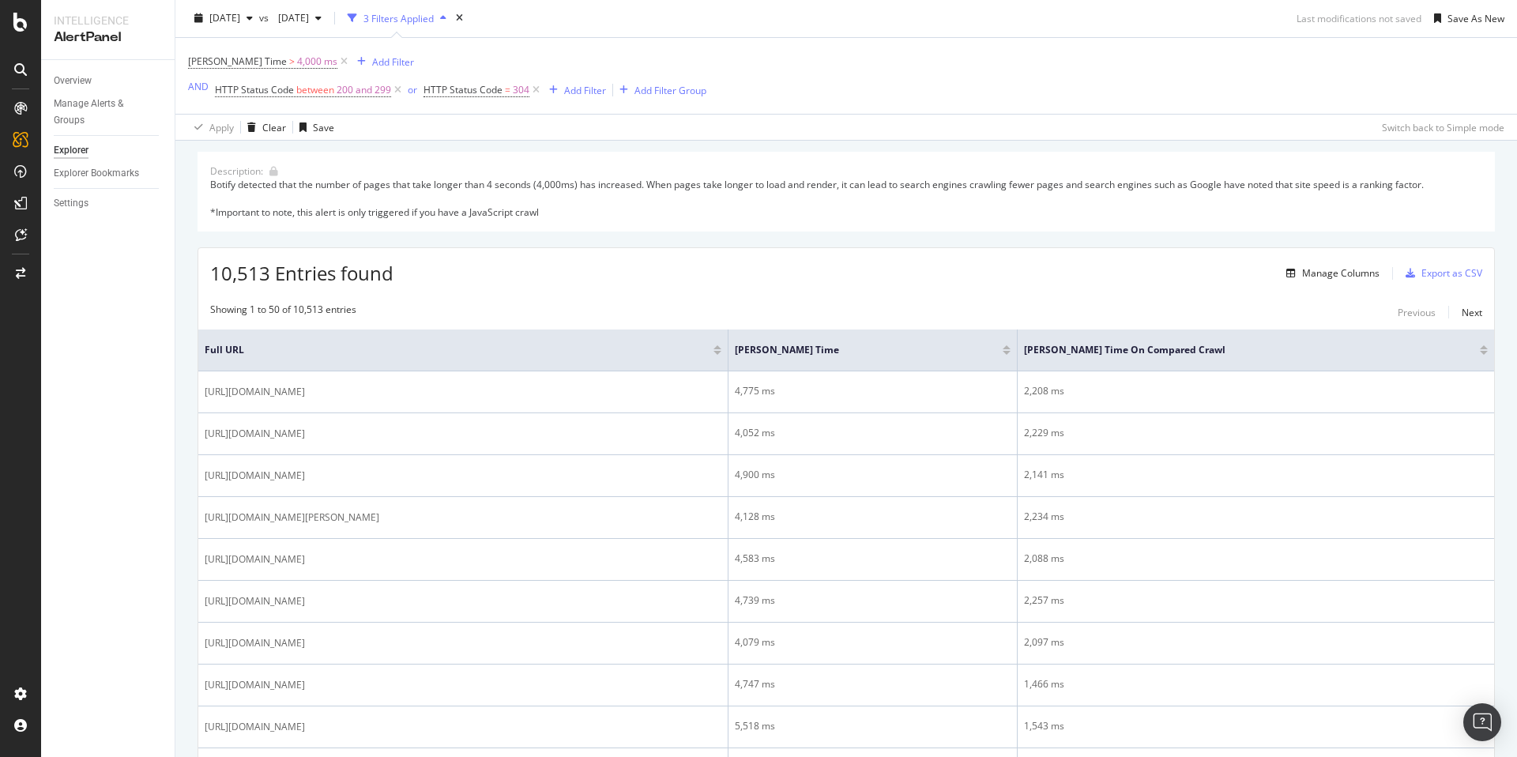
scroll to position [31, 0]
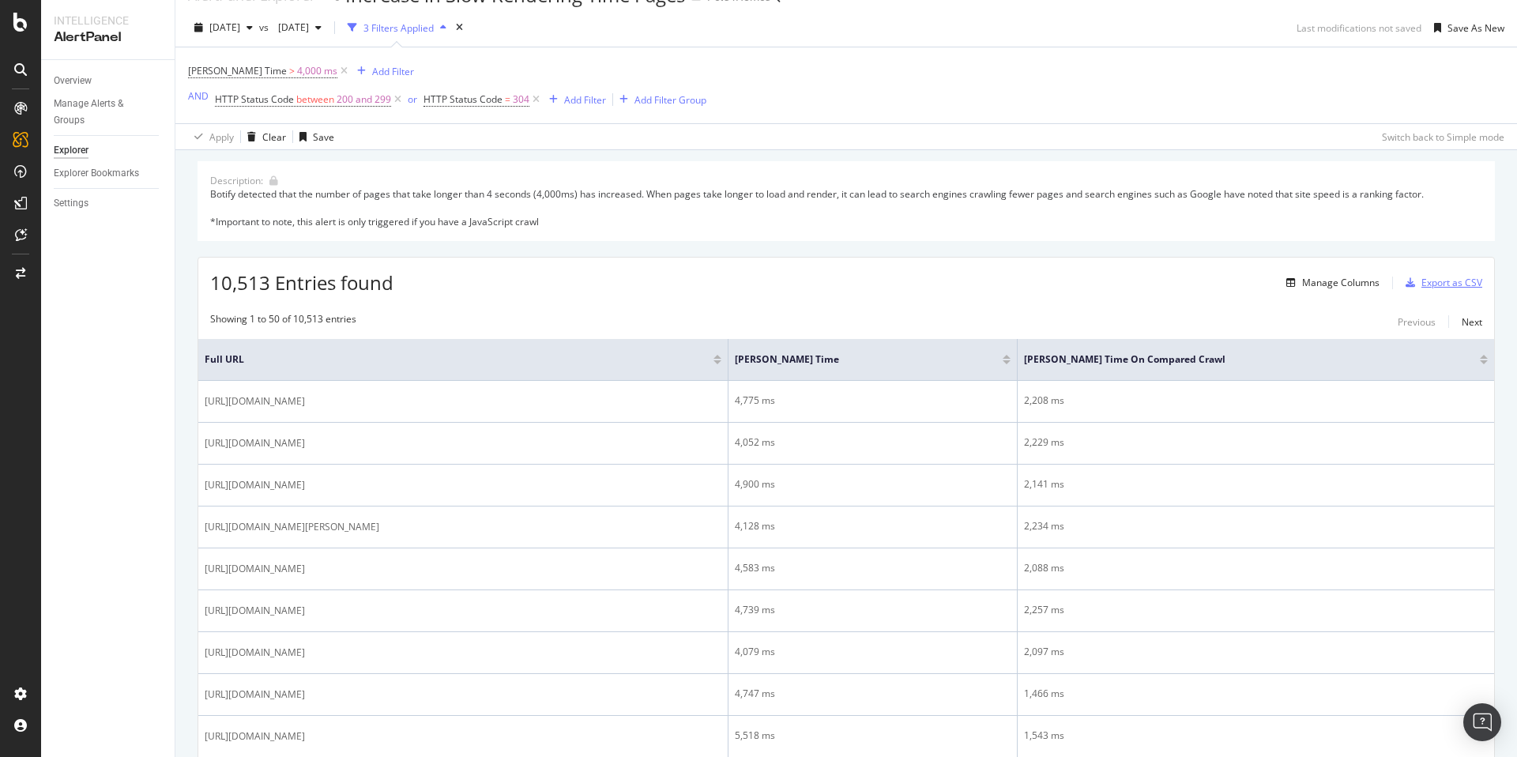
click at [1442, 287] on div "Export as CSV" at bounding box center [1451, 282] width 61 height 13
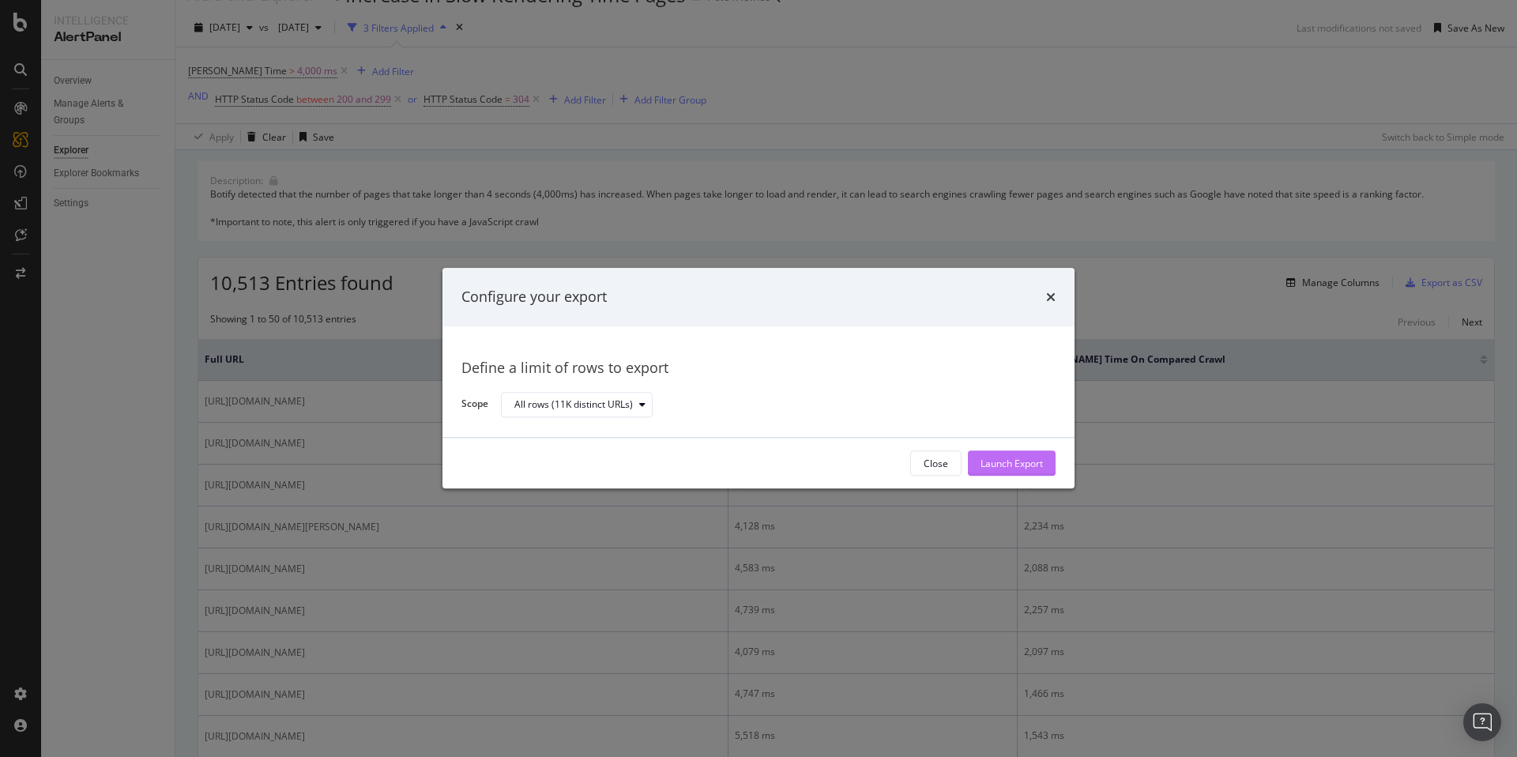
click at [1043, 461] on button "Launch Export" at bounding box center [1012, 463] width 88 height 25
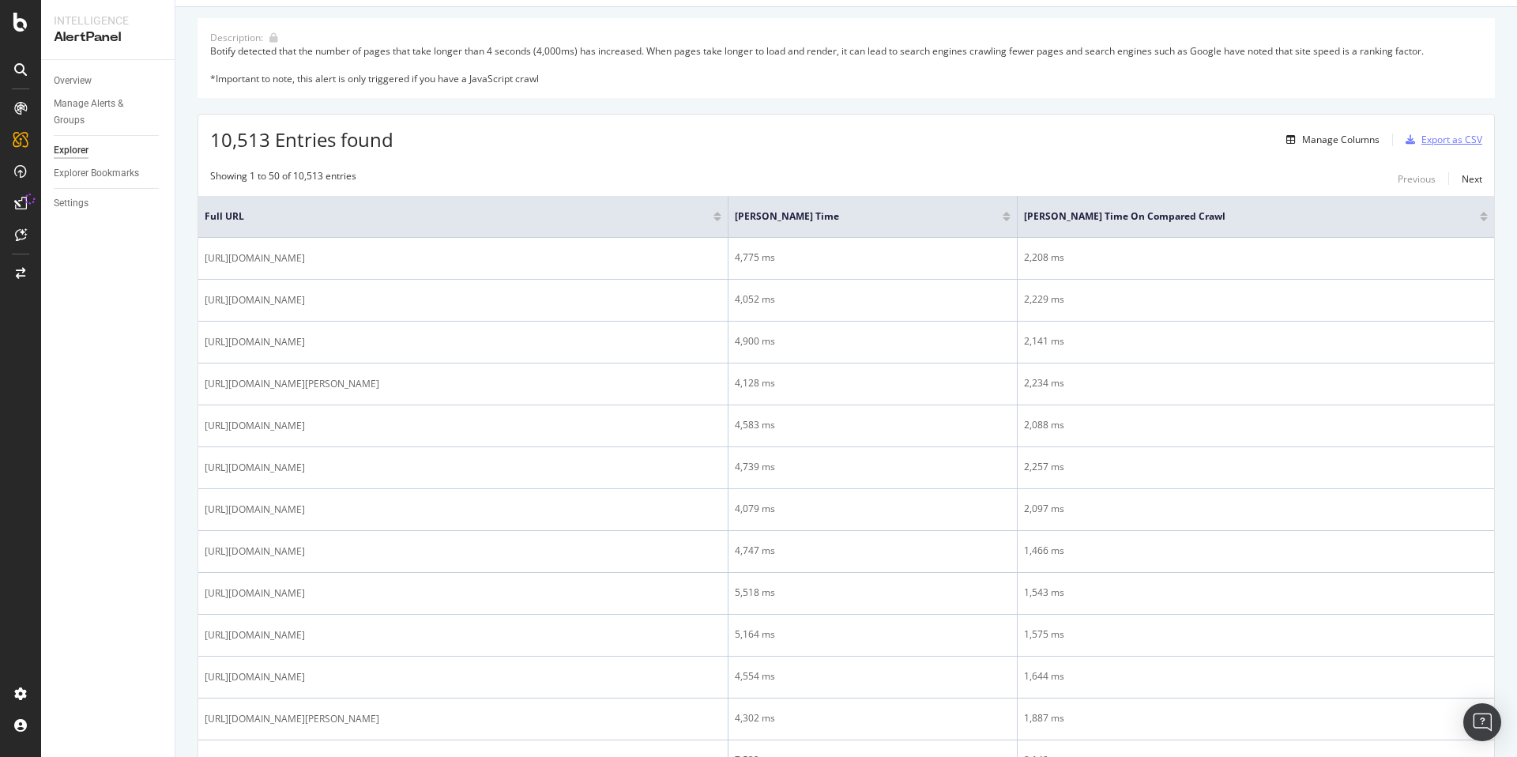
scroll to position [177, 0]
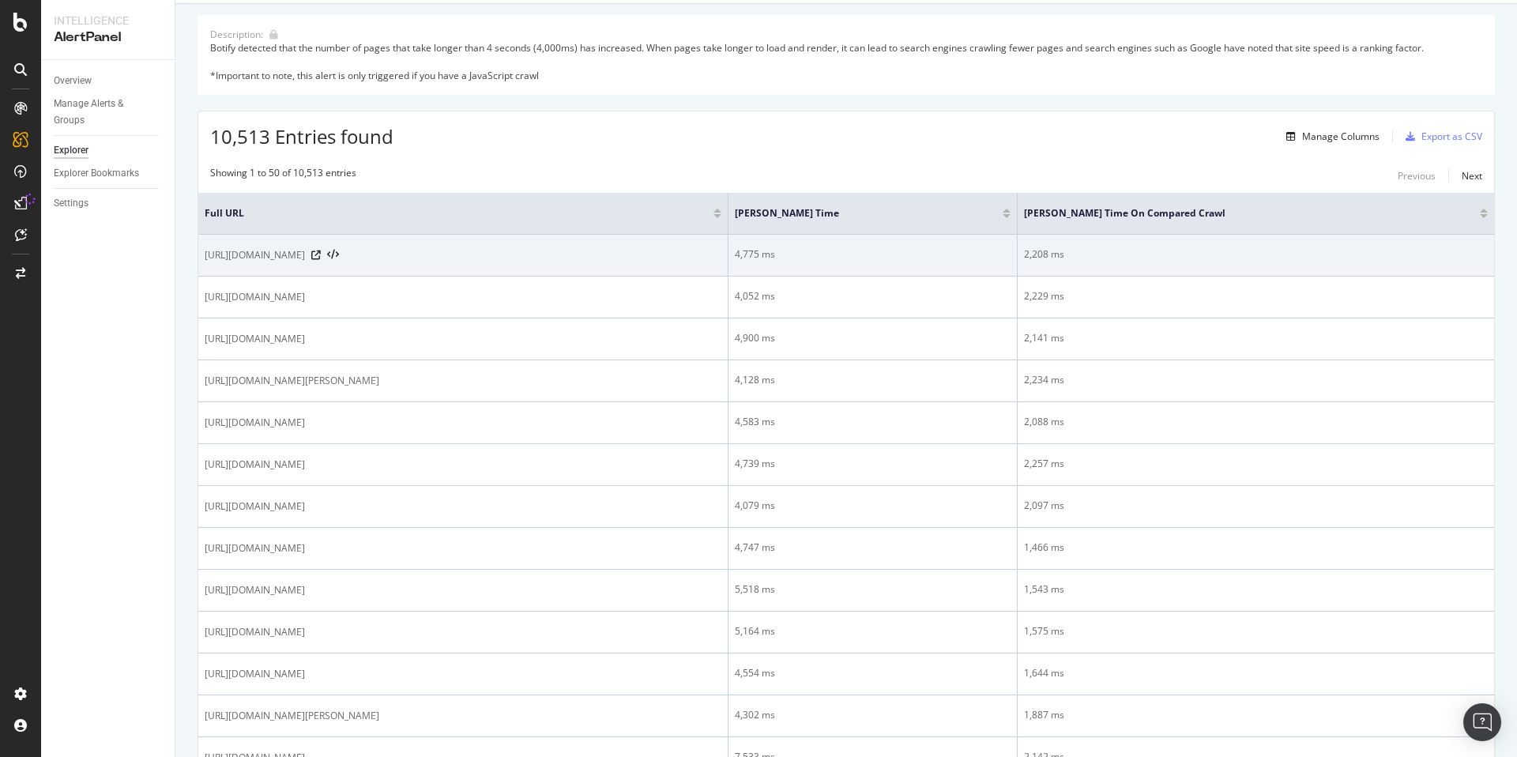
click at [1312, 273] on td "2,208 ms" at bounding box center [1256, 256] width 476 height 42
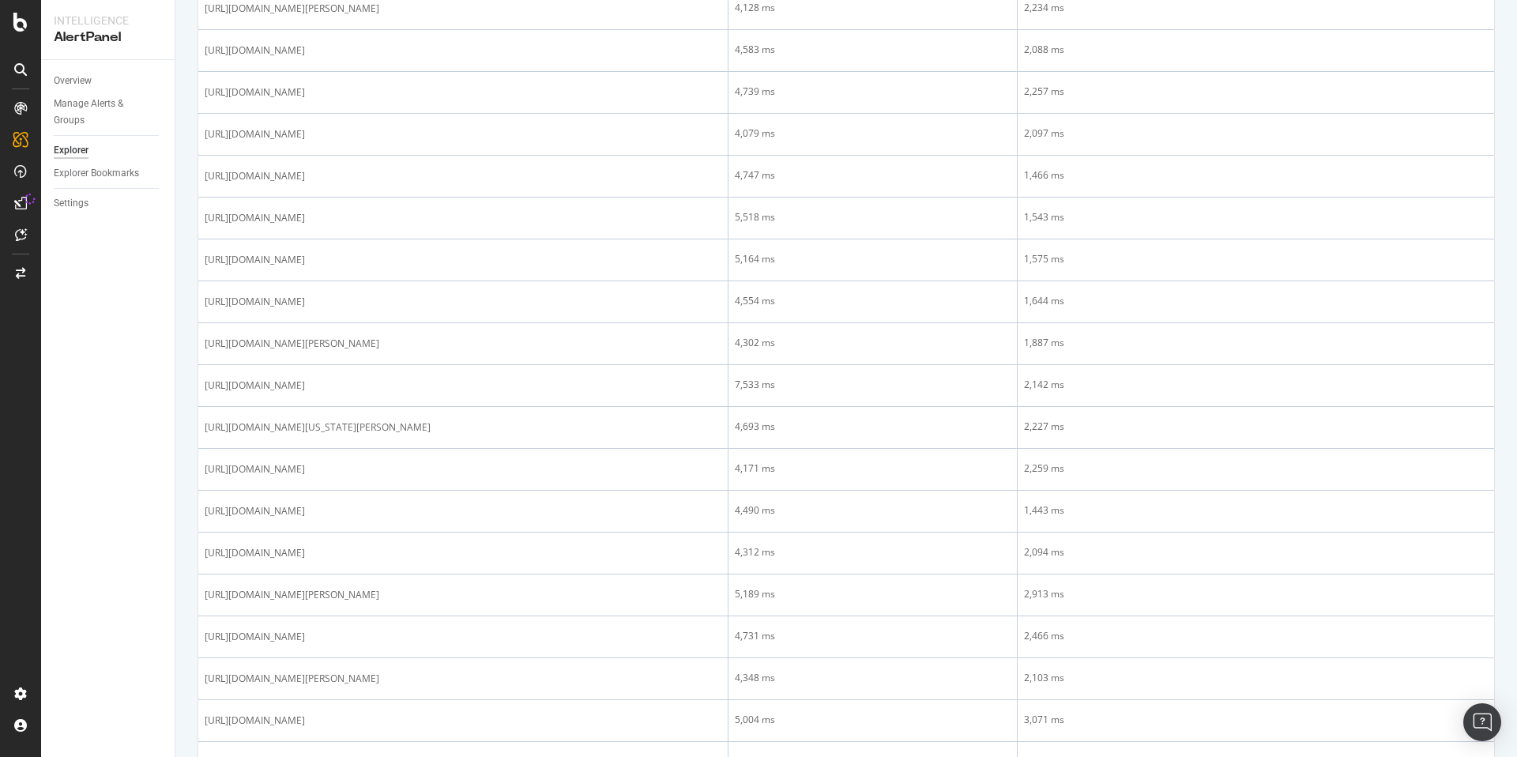
scroll to position [0, 0]
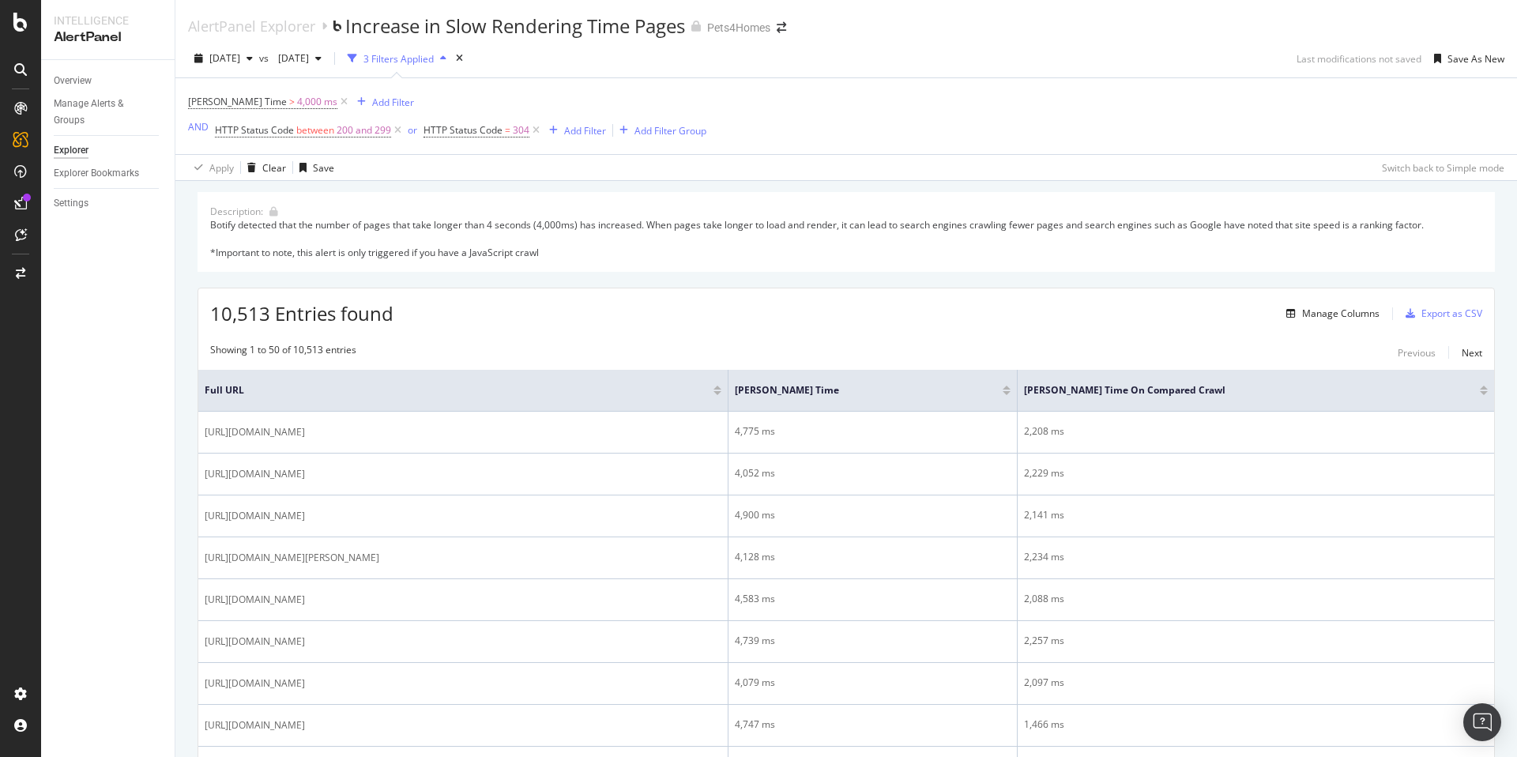
click at [1177, 229] on div "Botify detected that the number of pages that take longer than 4 seconds (4,000…" at bounding box center [846, 238] width 1272 height 40
click at [337, 102] on icon at bounding box center [343, 102] width 13 height 16
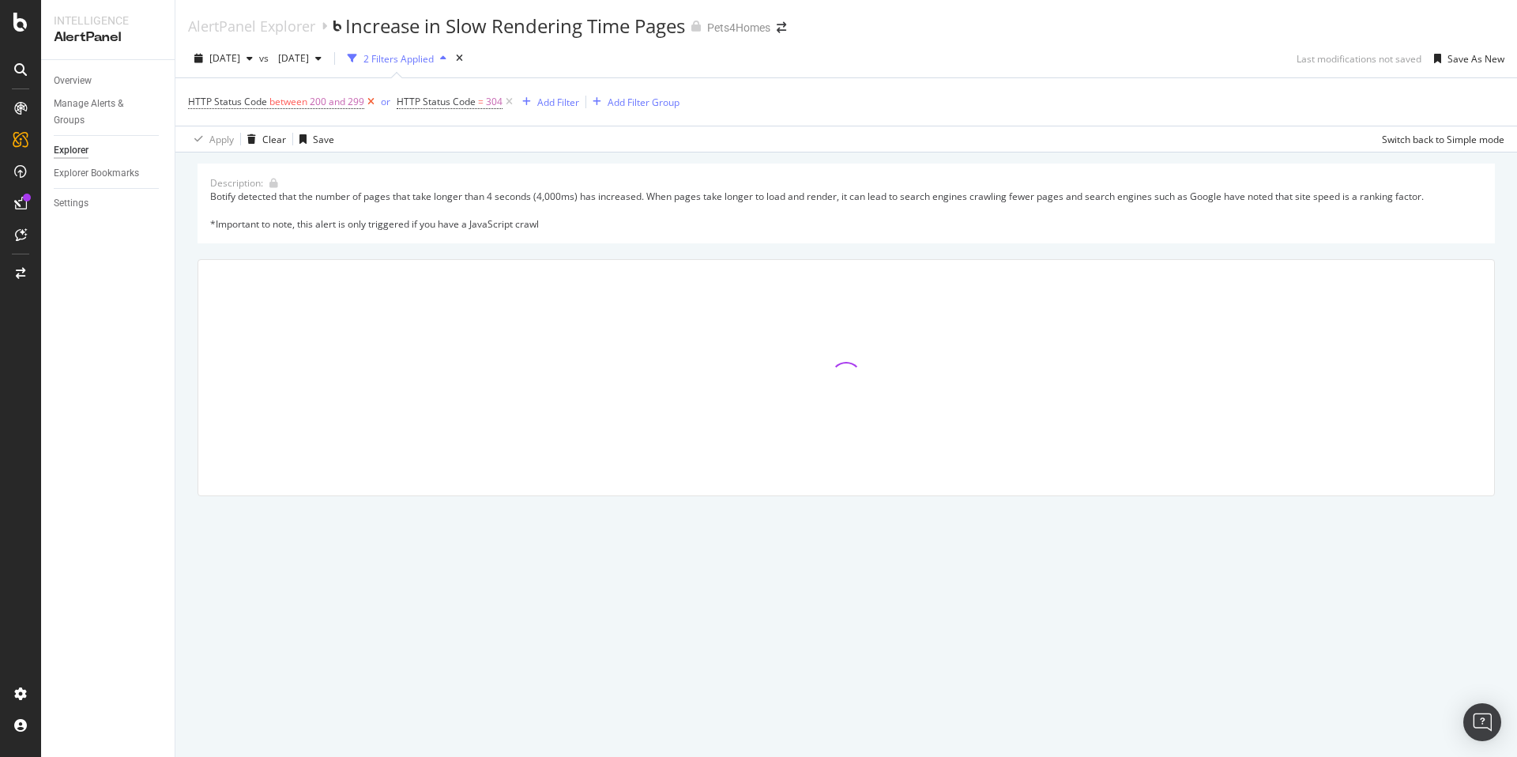
click at [371, 102] on icon at bounding box center [370, 102] width 13 height 16
click at [303, 101] on icon at bounding box center [300, 102] width 13 height 16
click at [239, 103] on div "Add Filter" at bounding box center [230, 101] width 42 height 13
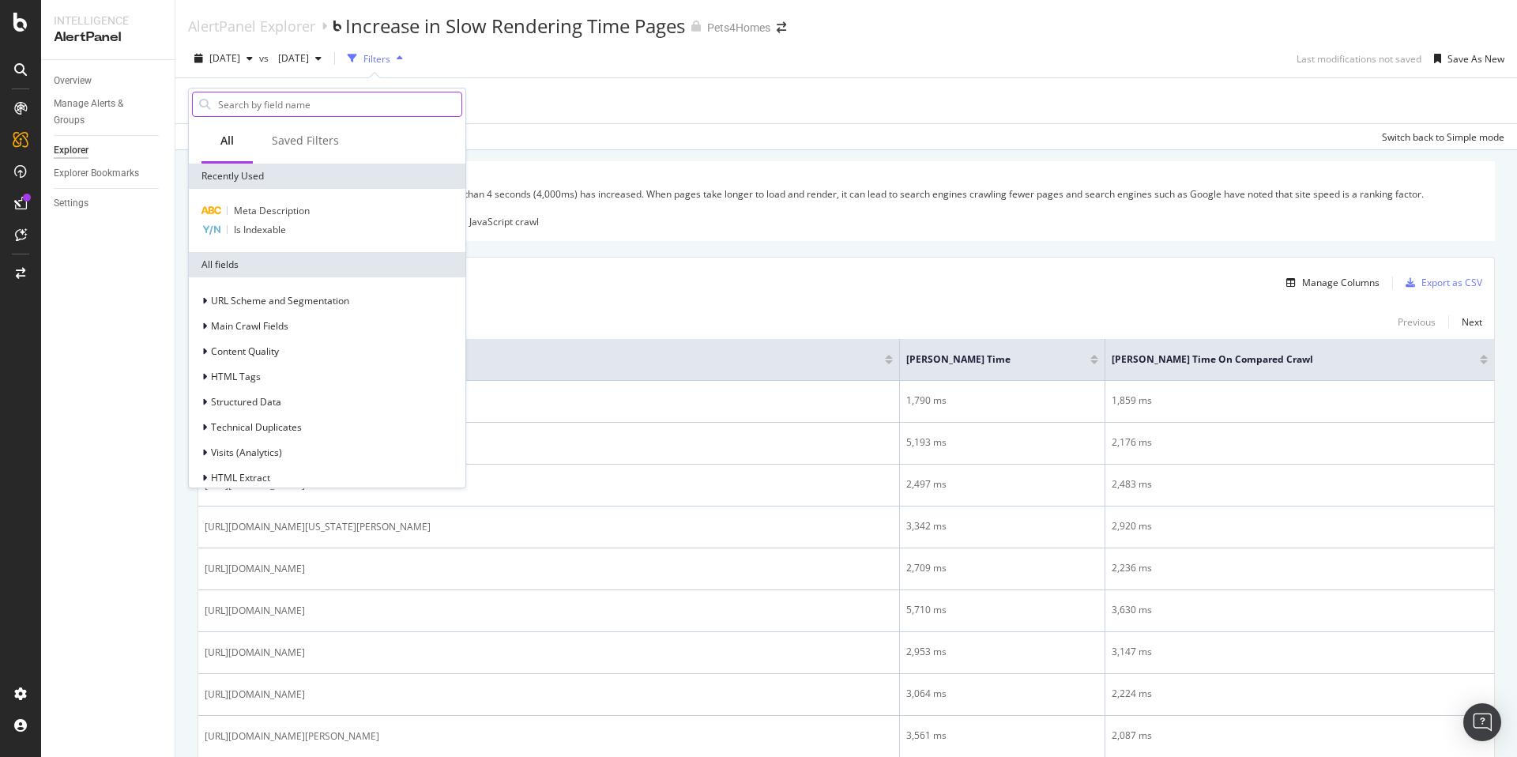
click at [264, 107] on input "text" at bounding box center [339, 104] width 245 height 24
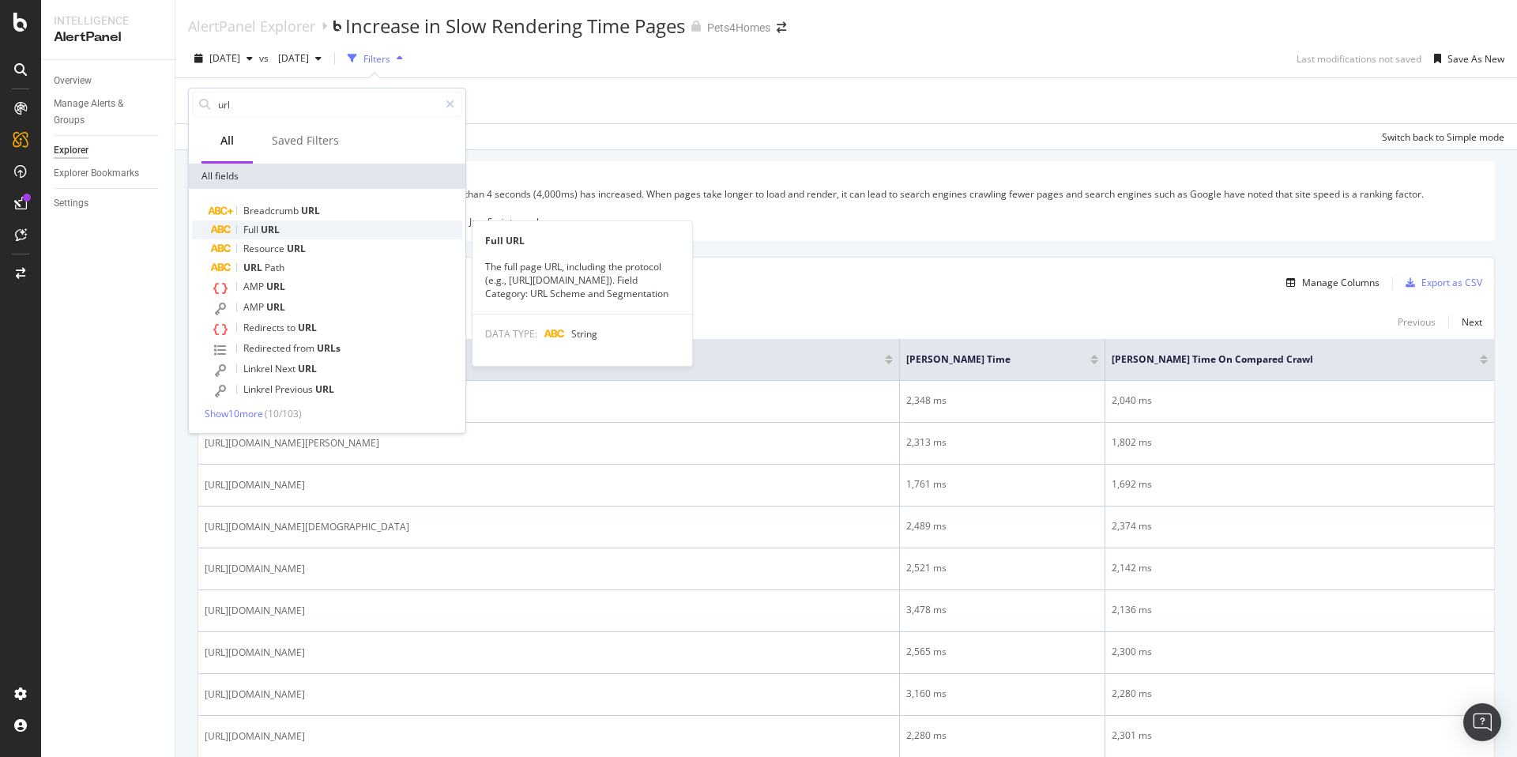
type input "url"
click at [299, 228] on div "Full URL" at bounding box center [336, 229] width 251 height 19
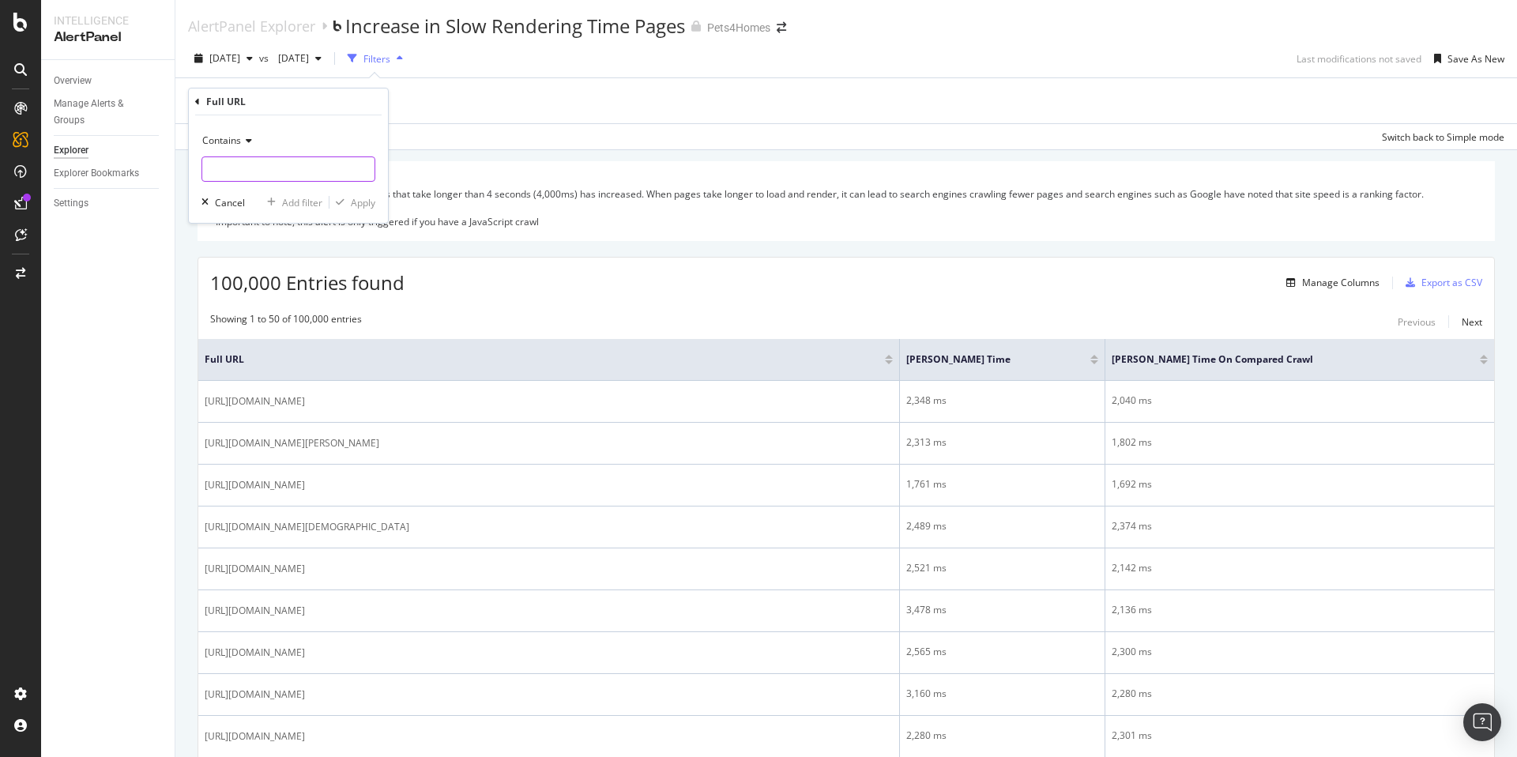
click at [263, 161] on input "text" at bounding box center [288, 168] width 172 height 25
type input "/sale/"
click at [352, 207] on div "Apply" at bounding box center [363, 202] width 24 height 13
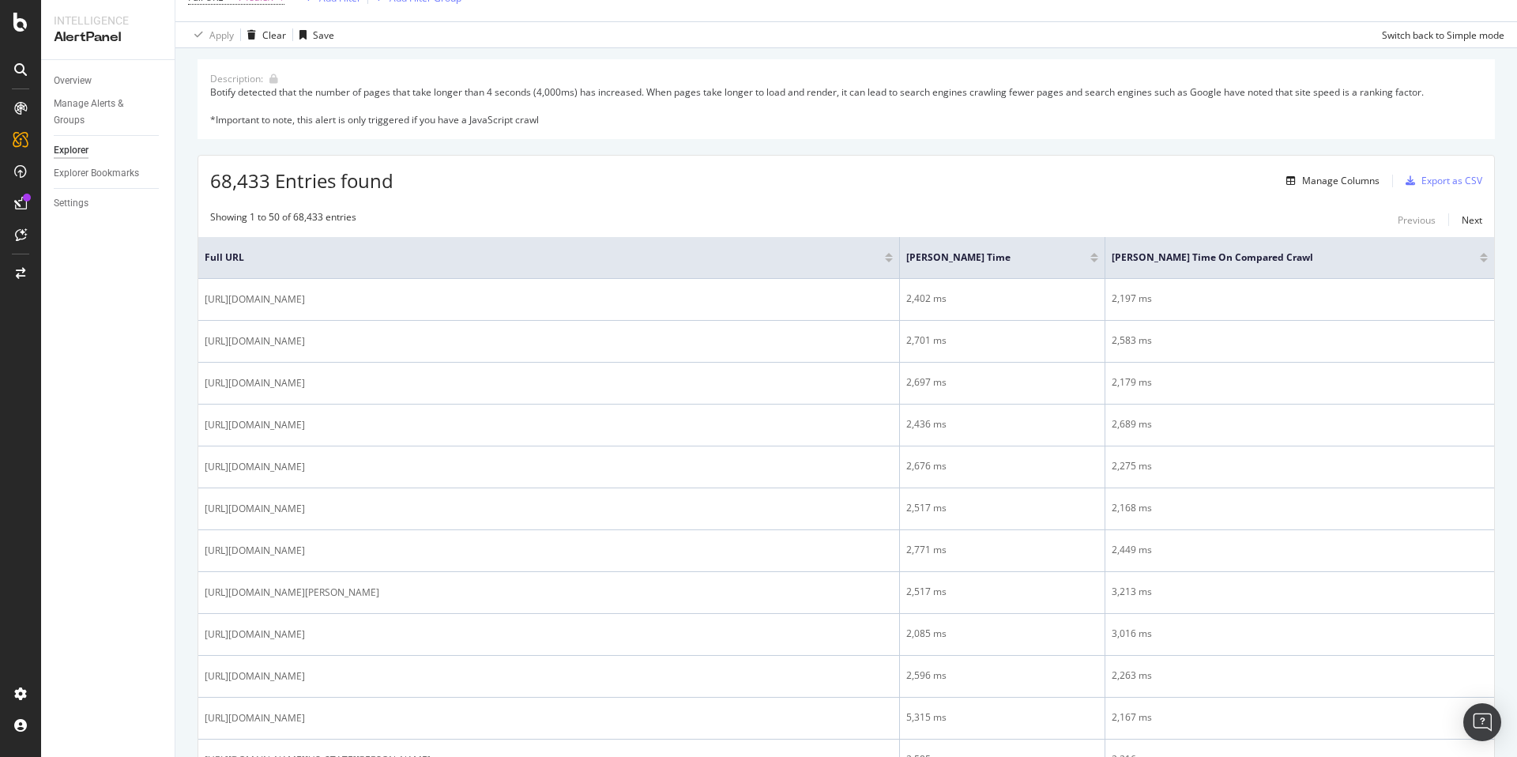
scroll to position [248, 0]
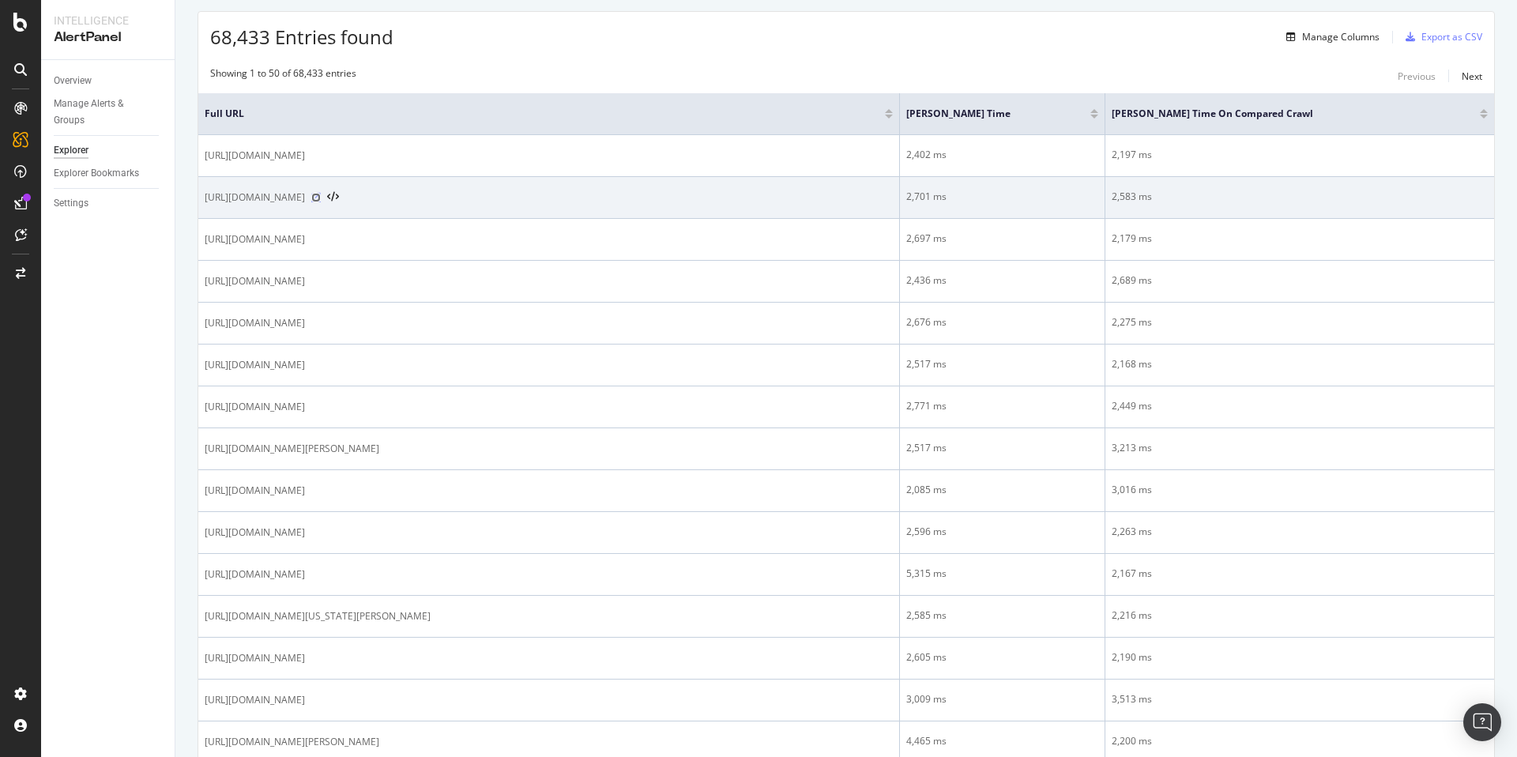
click at [321, 194] on icon at bounding box center [315, 197] width 9 height 9
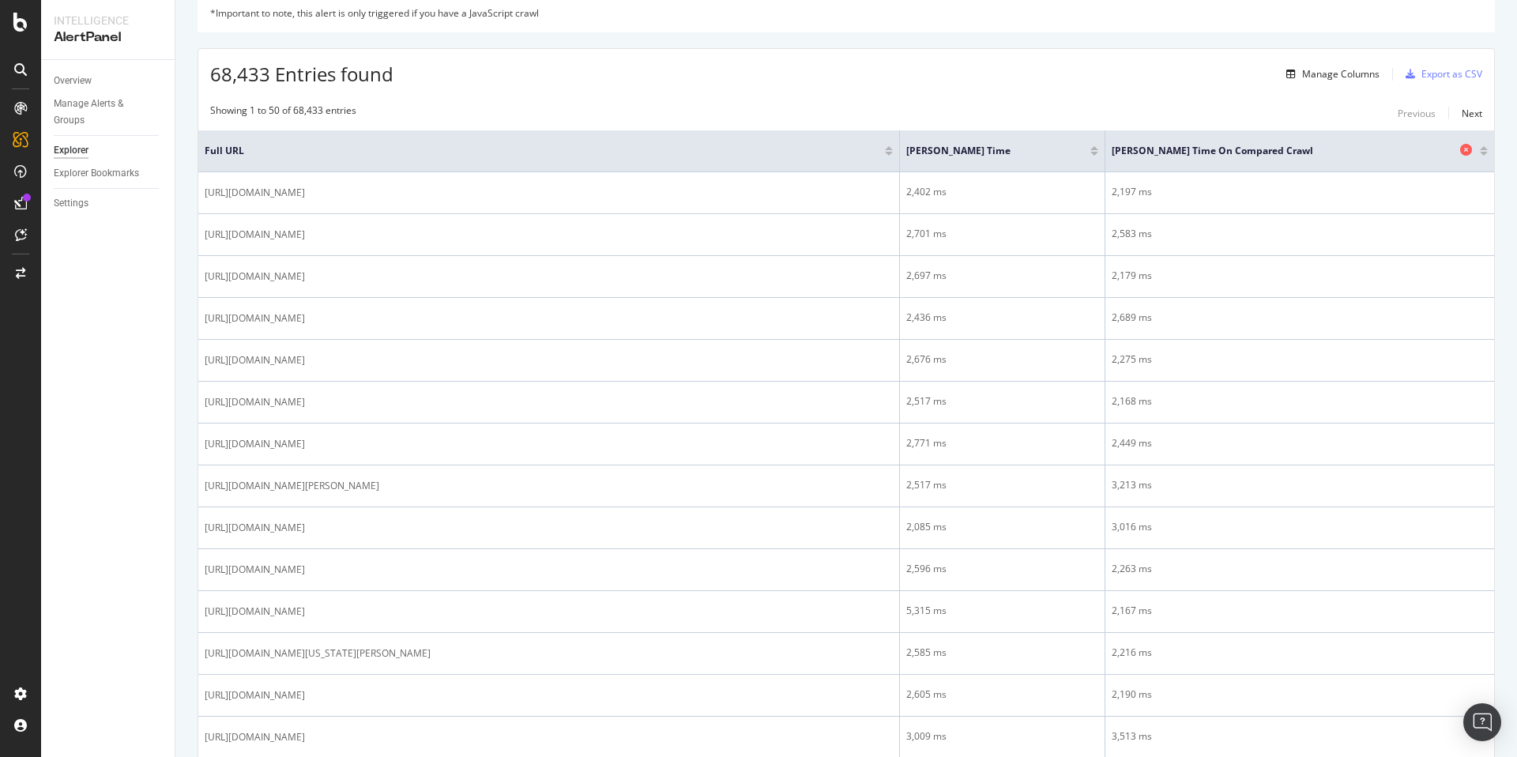
scroll to position [201, 0]
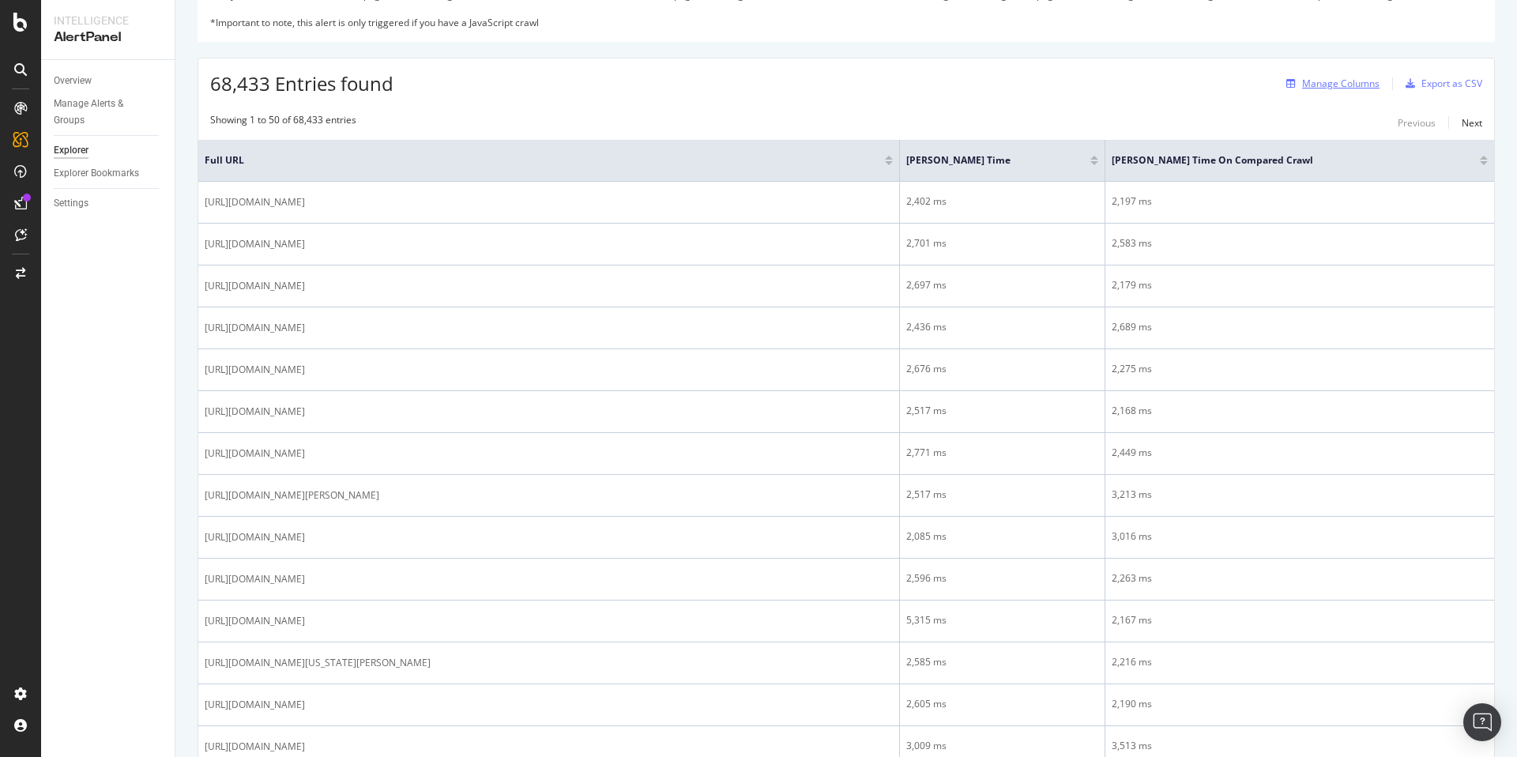
click at [1326, 80] on div "Manage Columns" at bounding box center [1340, 83] width 77 height 13
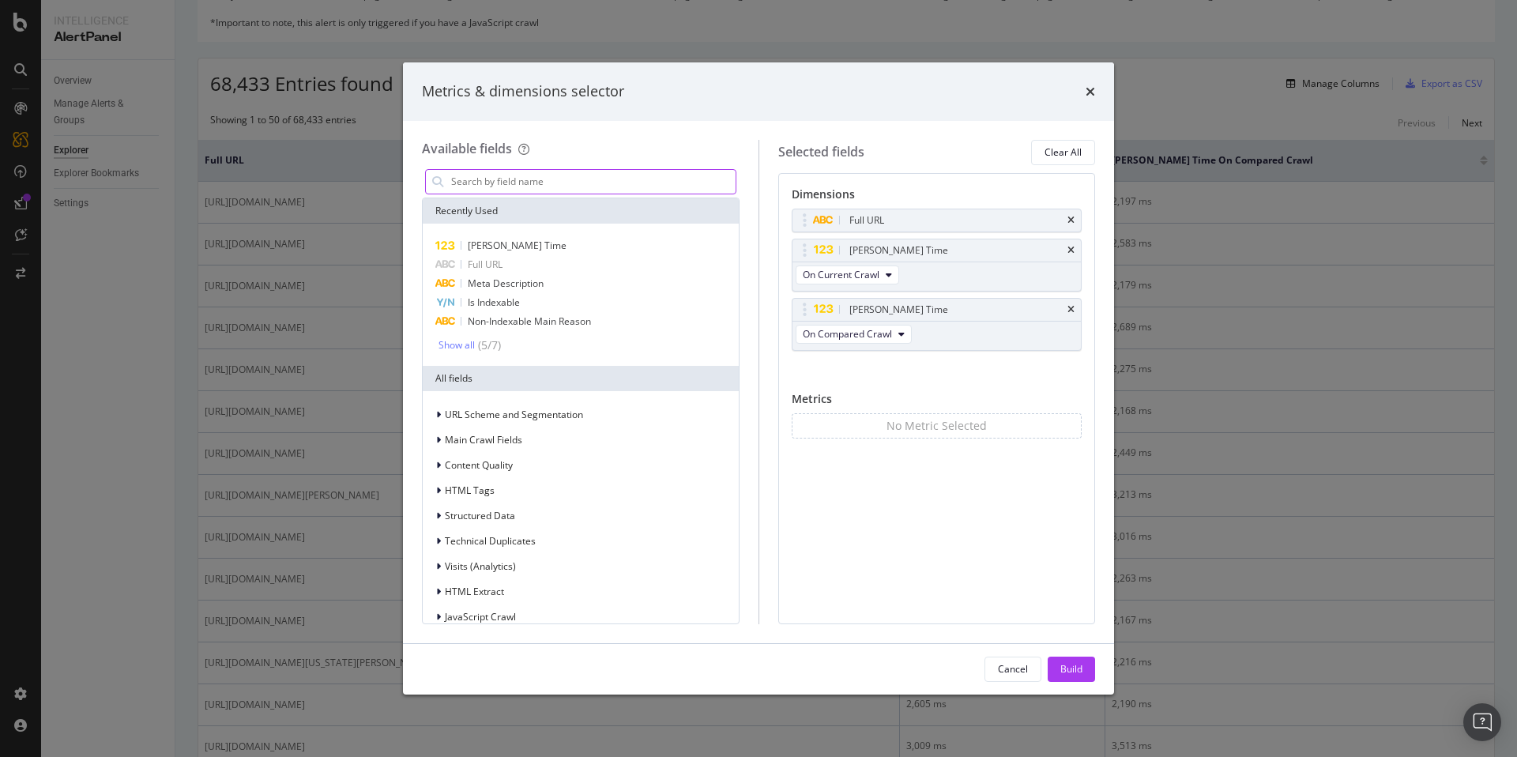
click at [465, 190] on input "modal" at bounding box center [593, 182] width 286 height 24
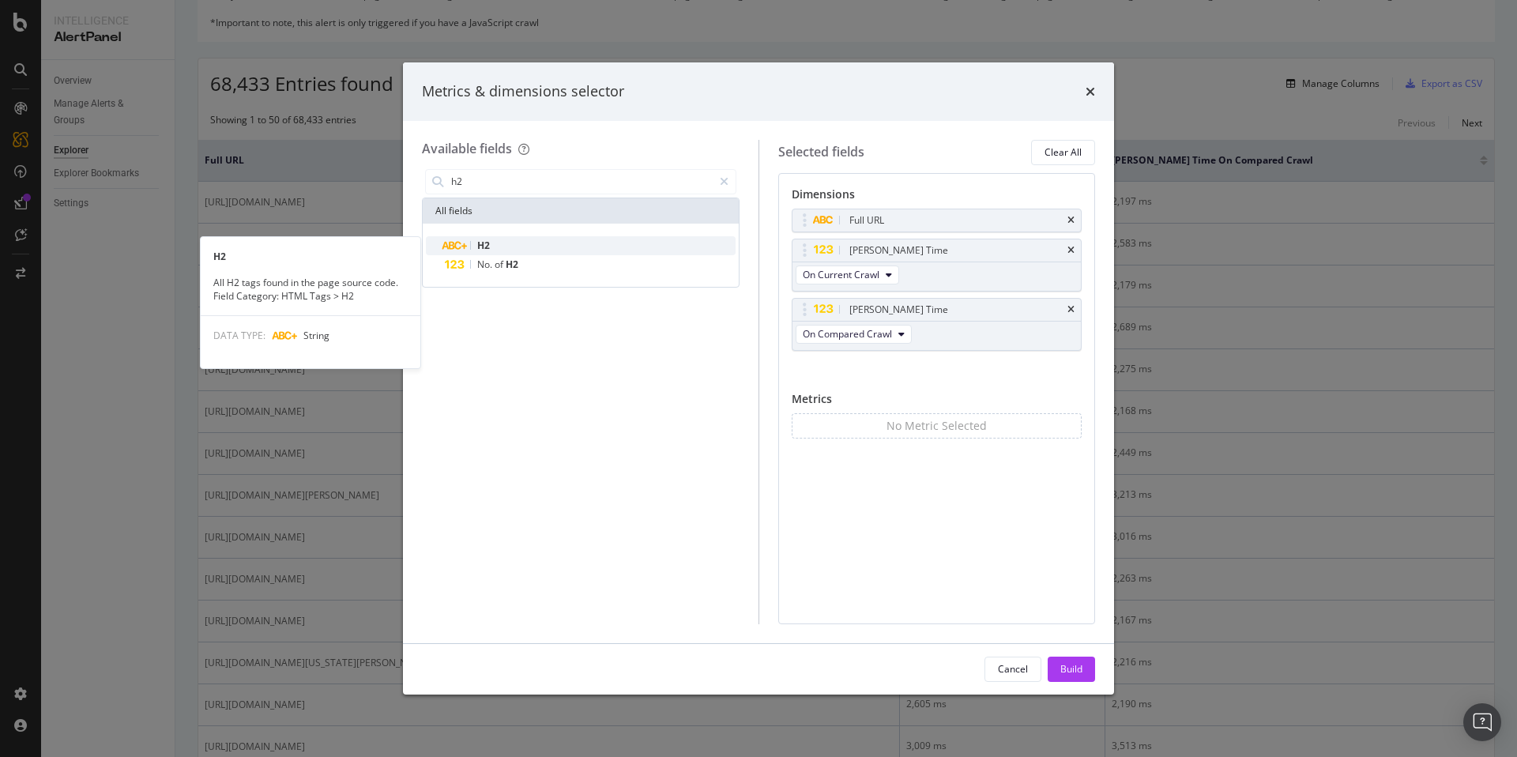
type input "h2"
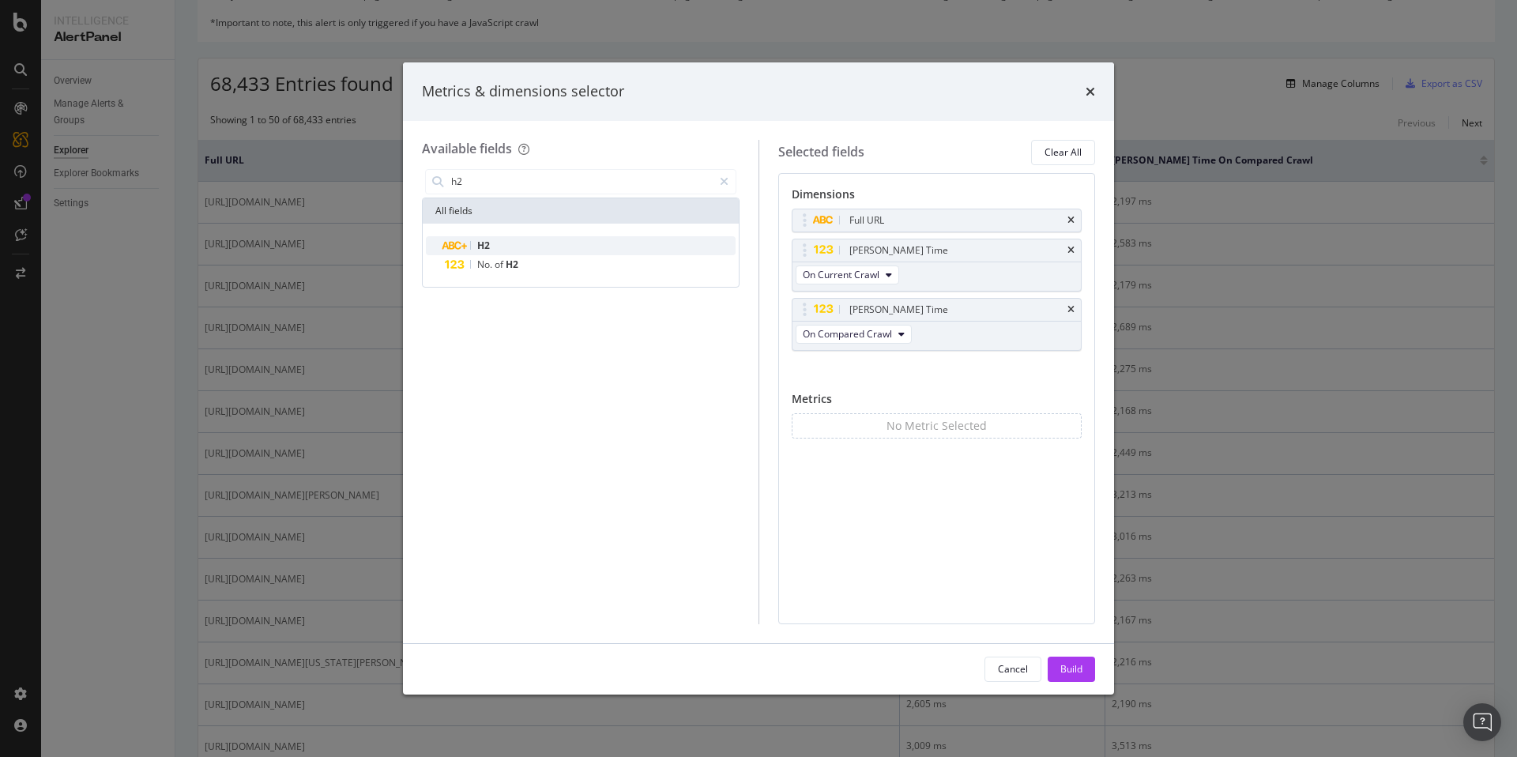
click at [483, 243] on span "H2" at bounding box center [483, 245] width 13 height 13
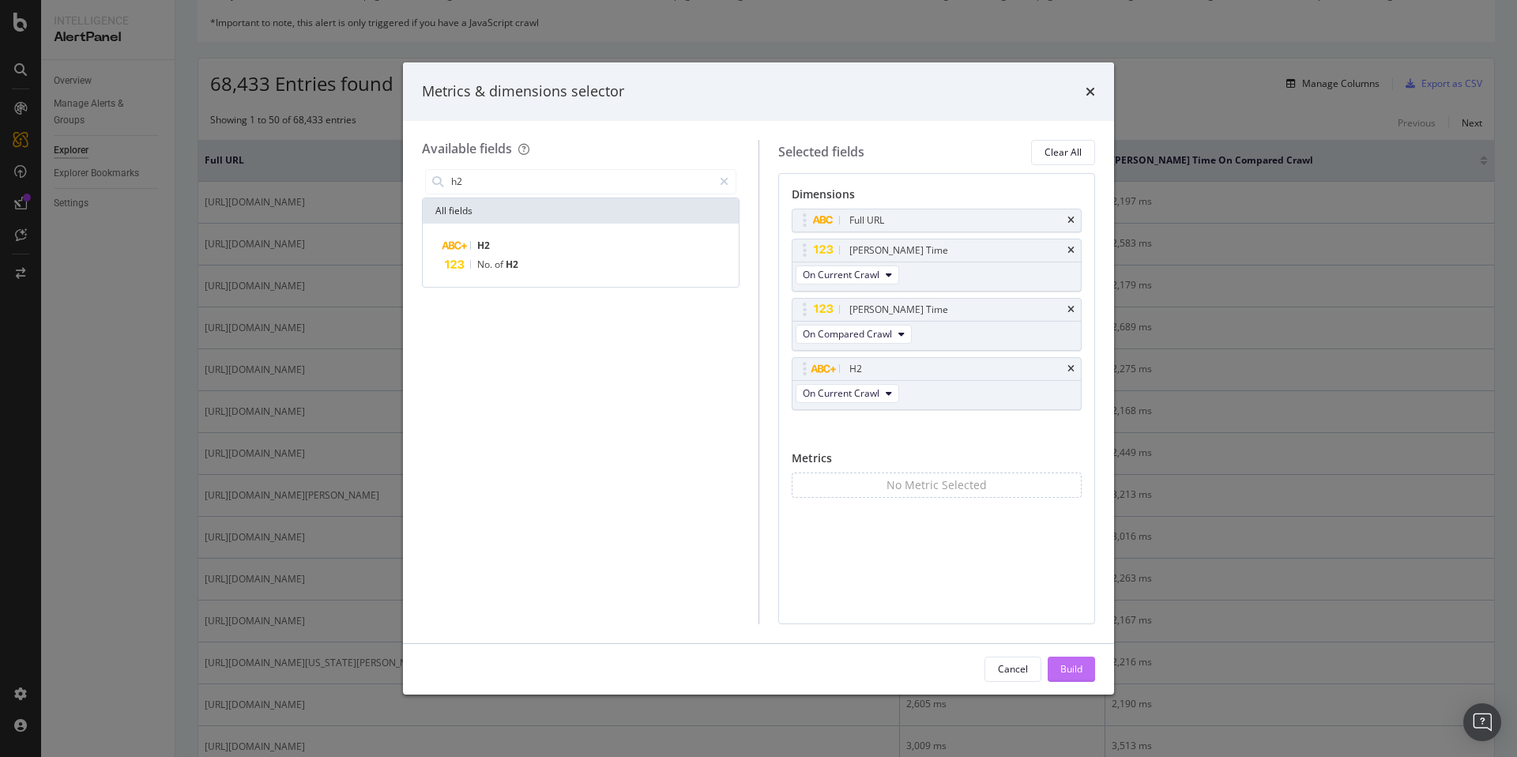
click at [1062, 665] on div "Build" at bounding box center [1071, 668] width 22 height 13
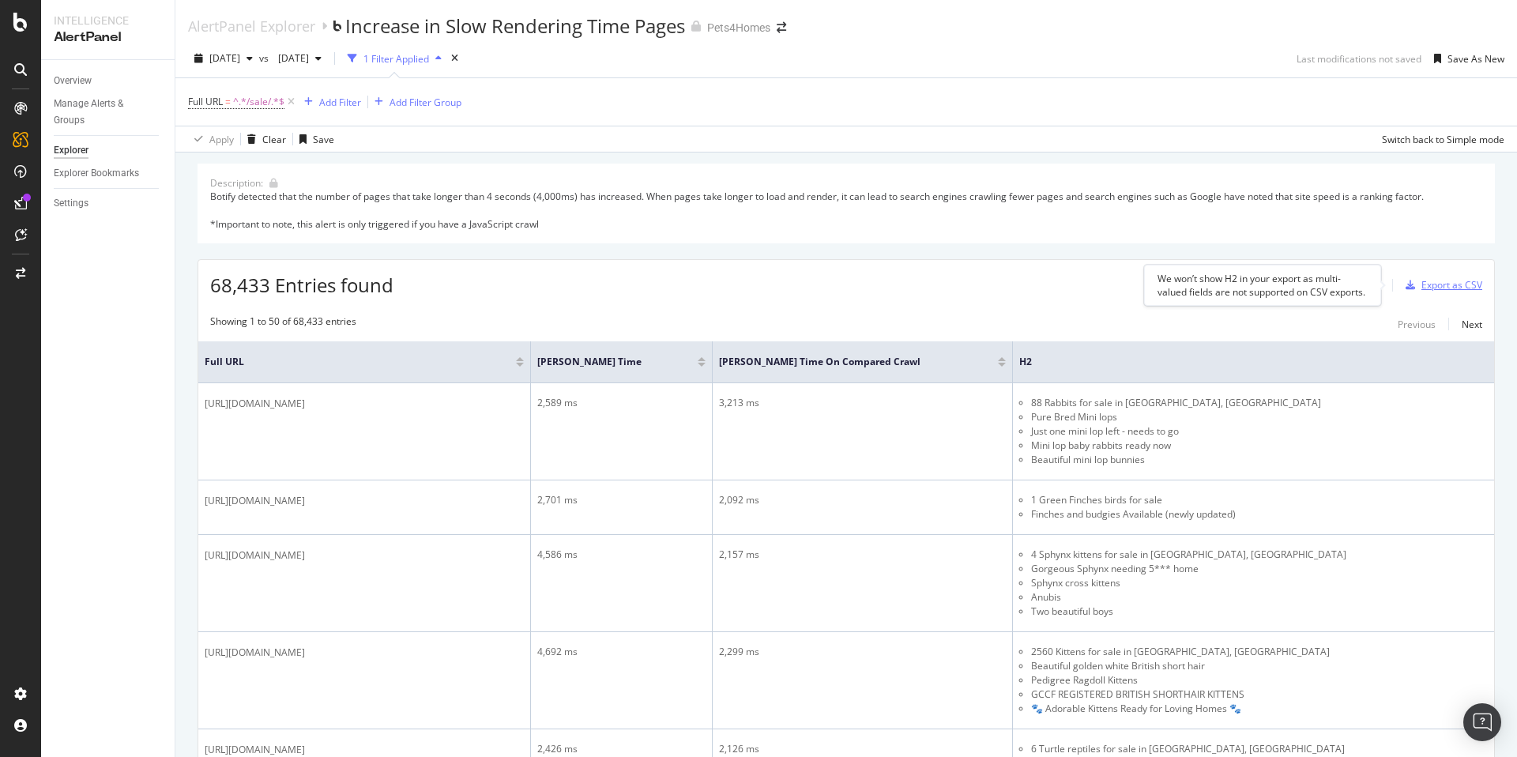
click at [1432, 284] on div "Export as CSV" at bounding box center [1451, 284] width 61 height 13
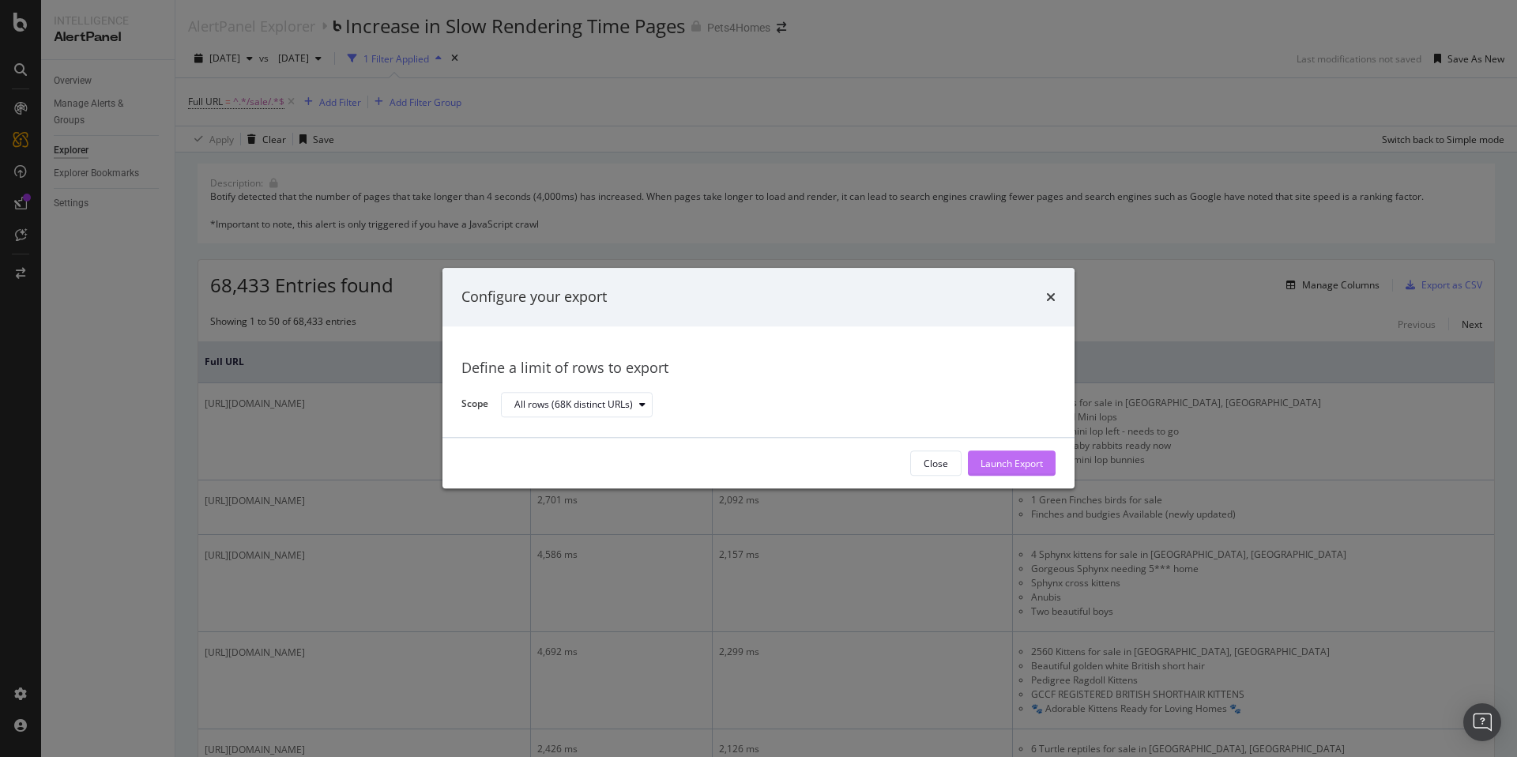
click at [1019, 461] on div "Launch Export" at bounding box center [1012, 463] width 62 height 13
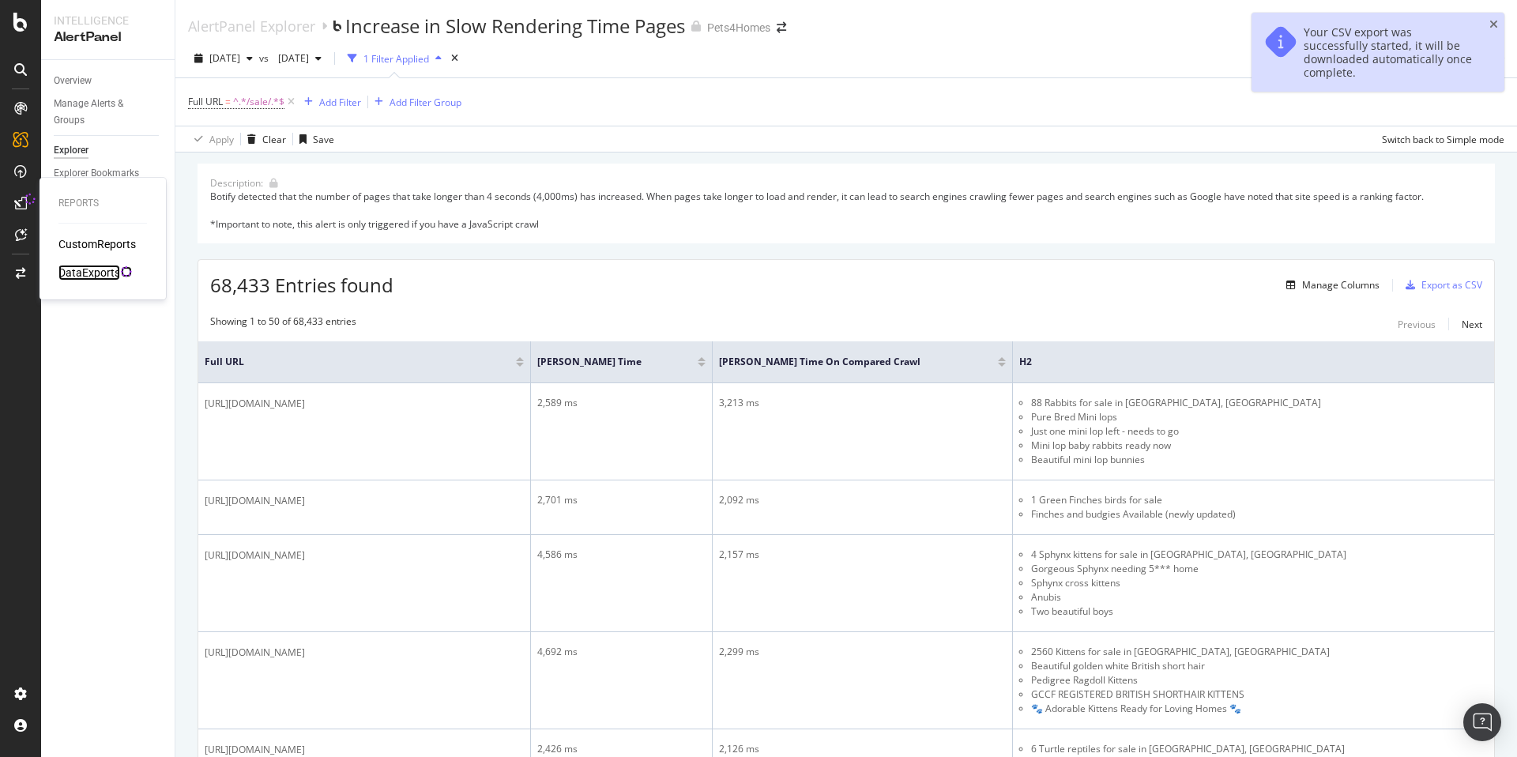
click at [85, 270] on div "DataExports" at bounding box center [89, 273] width 62 height 16
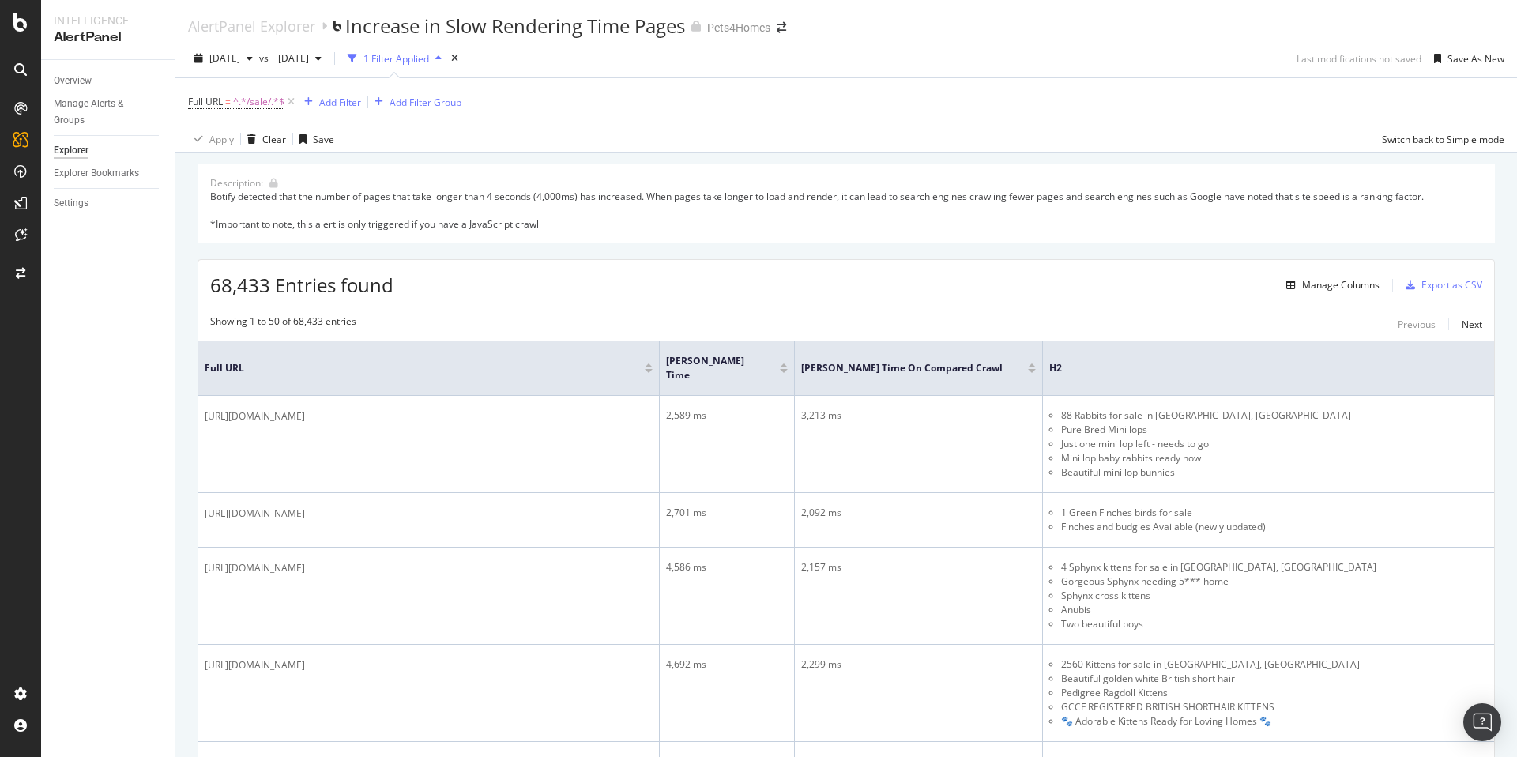
scroll to position [170, 0]
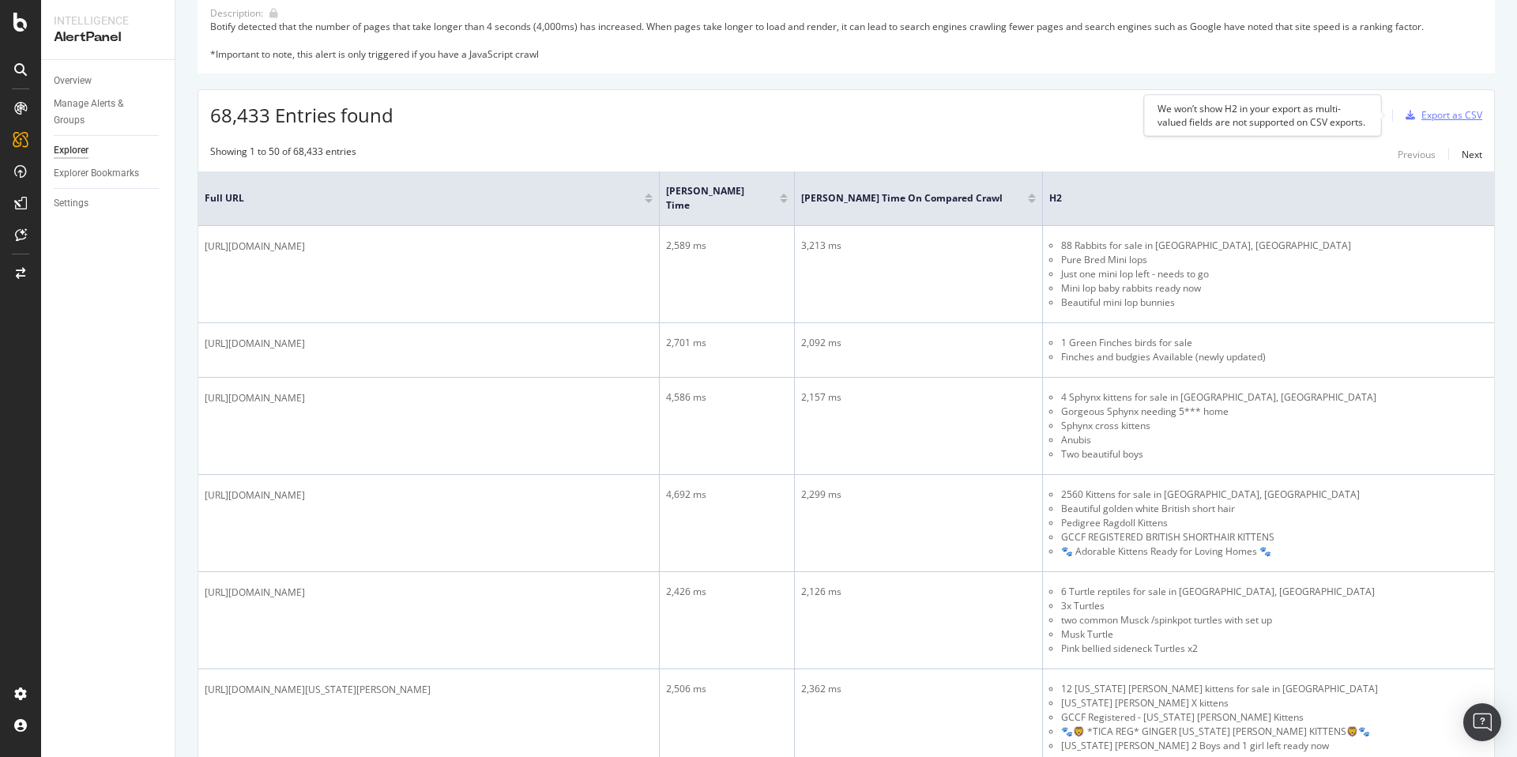
click at [1421, 116] on div "Export as CSV" at bounding box center [1451, 114] width 61 height 13
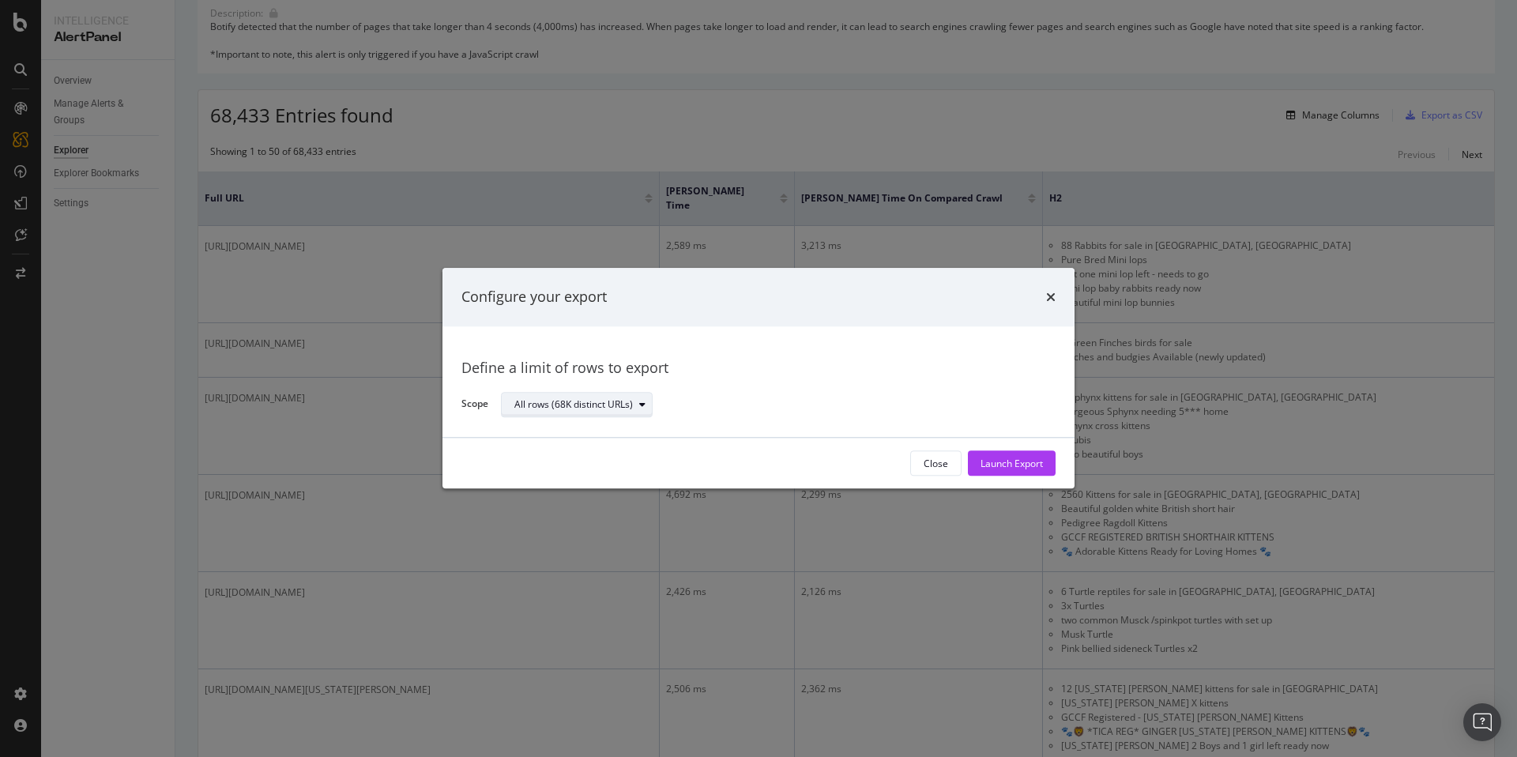
click at [597, 401] on div "All rows (68K distinct URLs)" at bounding box center [573, 404] width 119 height 9
click at [932, 459] on div "Close" at bounding box center [936, 463] width 24 height 13
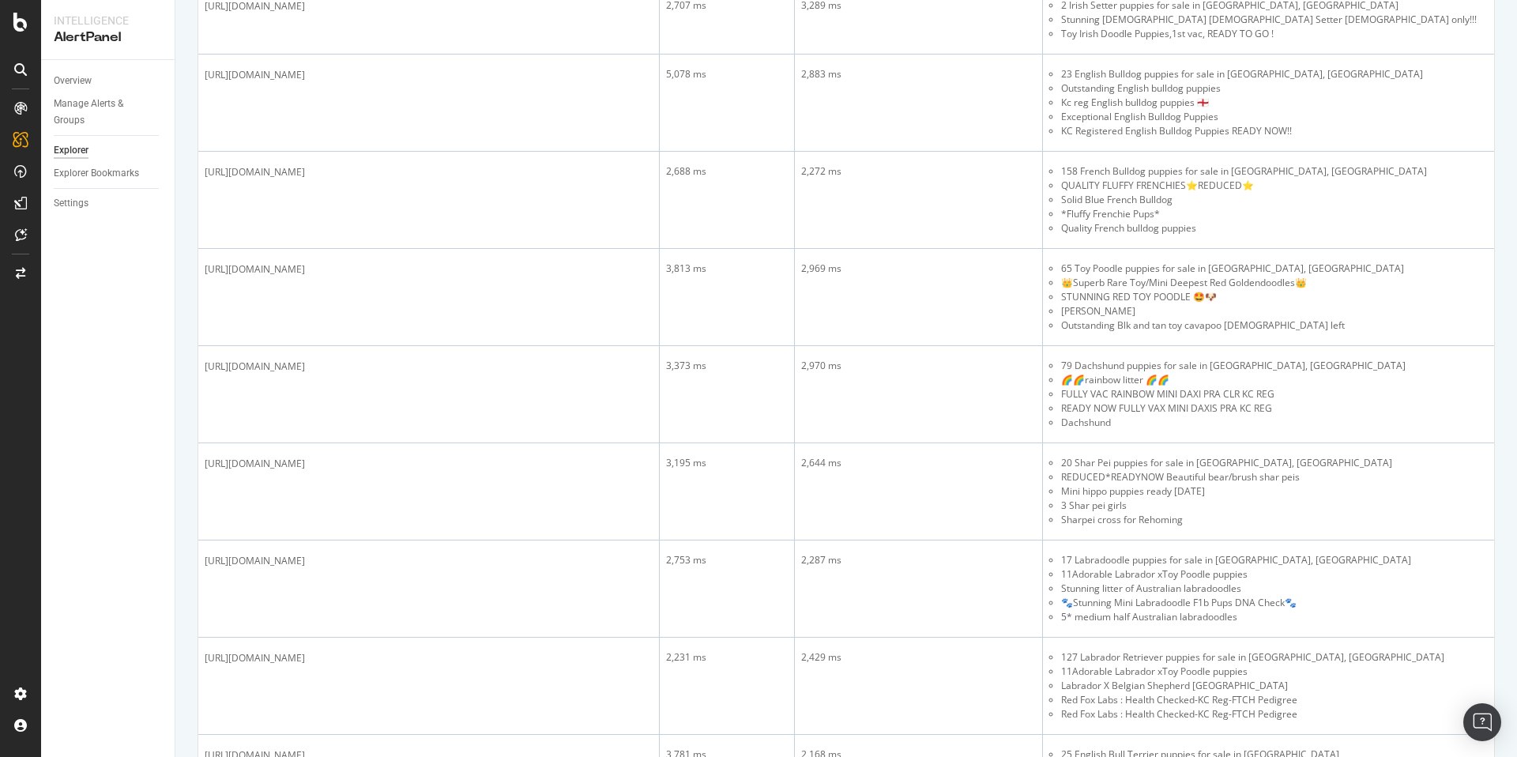
scroll to position [2638, 0]
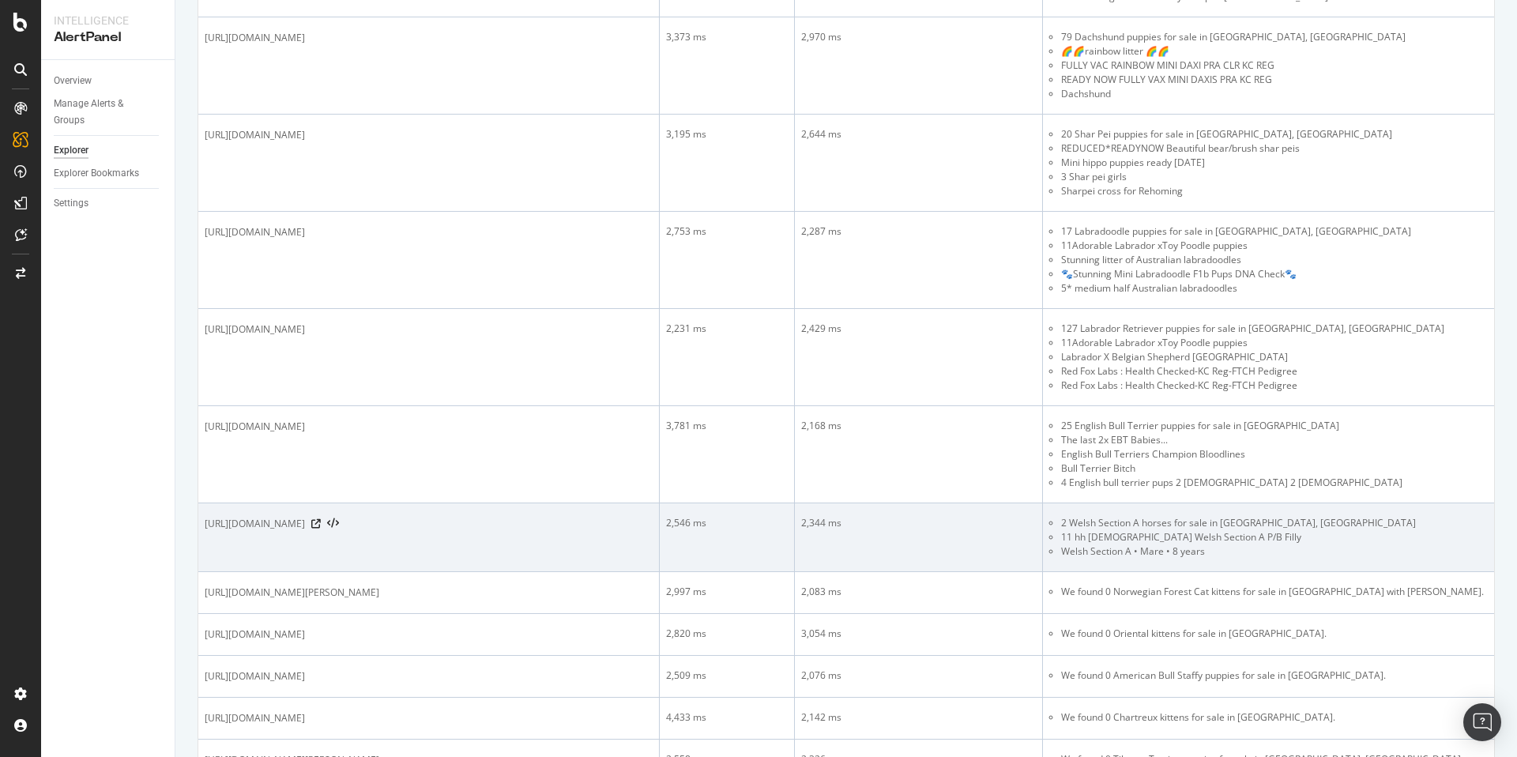
drag, startPoint x: 1516, startPoint y: 124, endPoint x: 1479, endPoint y: 529, distance: 406.3
click at [1479, 529] on div "AlertPanel Explorer Increase in Slow Rendering Time Pages Pets4Homes [DATE] vs …" at bounding box center [846, 378] width 1342 height 757
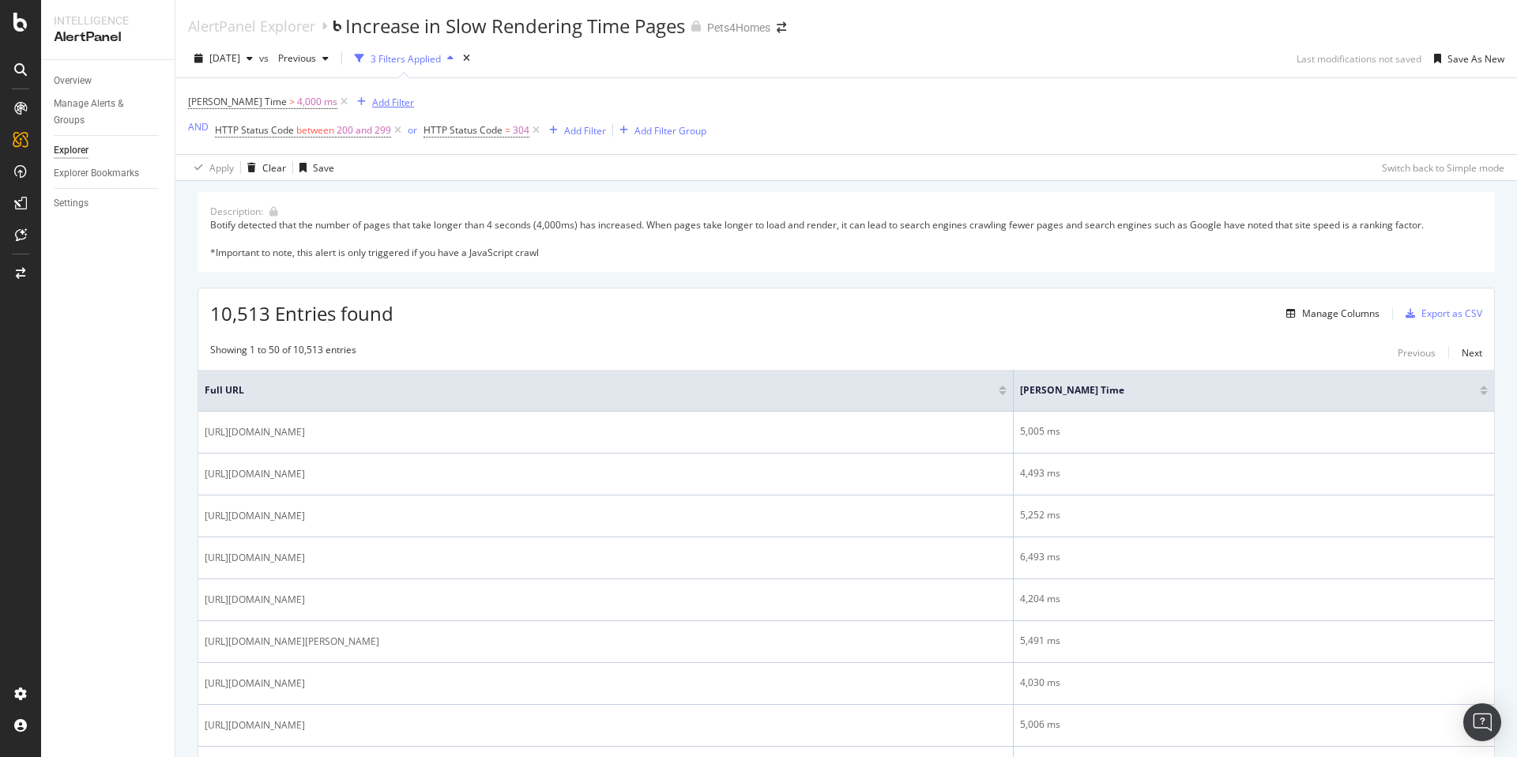
click at [372, 106] on div "Add Filter" at bounding box center [393, 102] width 42 height 13
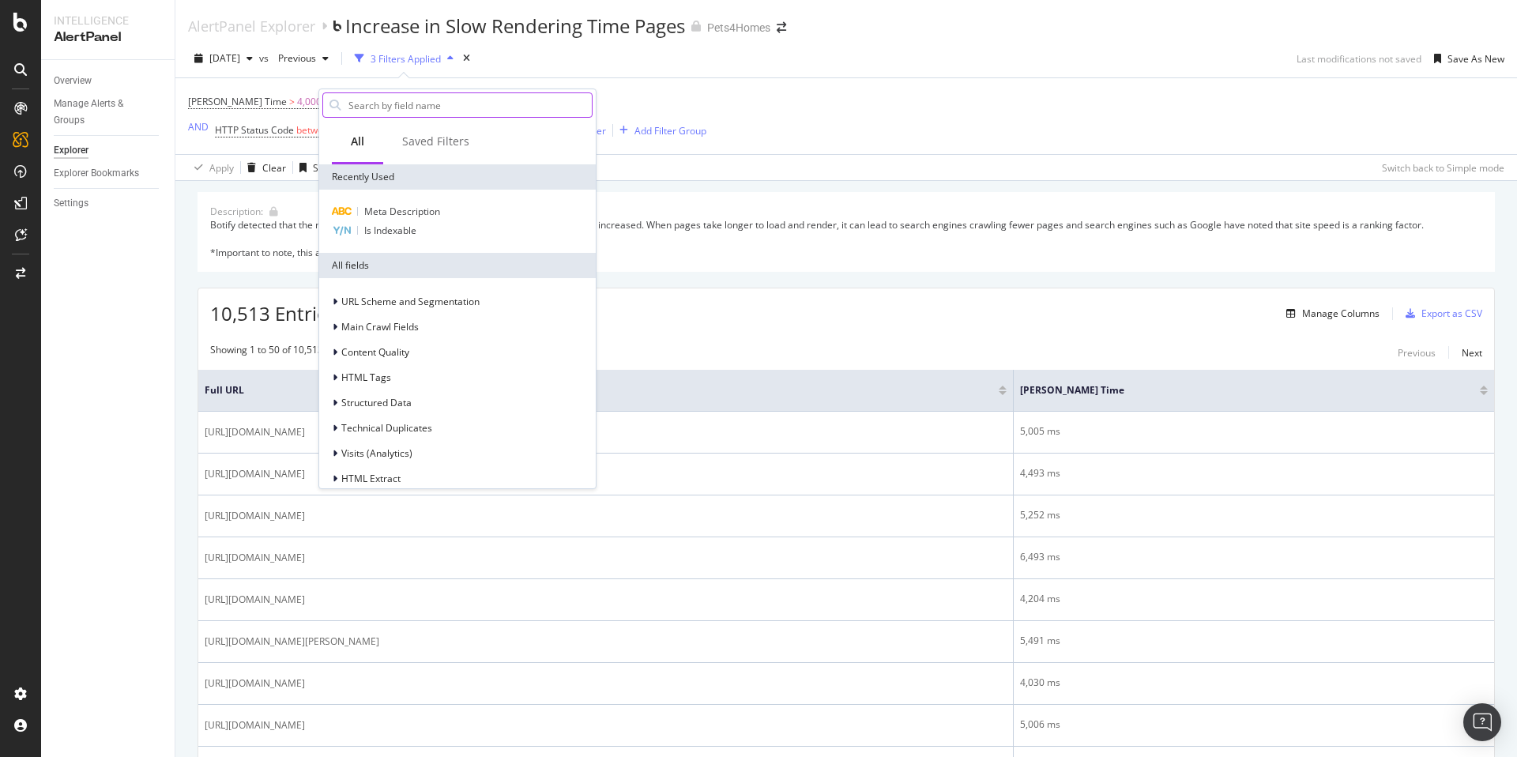
click at [382, 108] on input "text" at bounding box center [469, 105] width 245 height 24
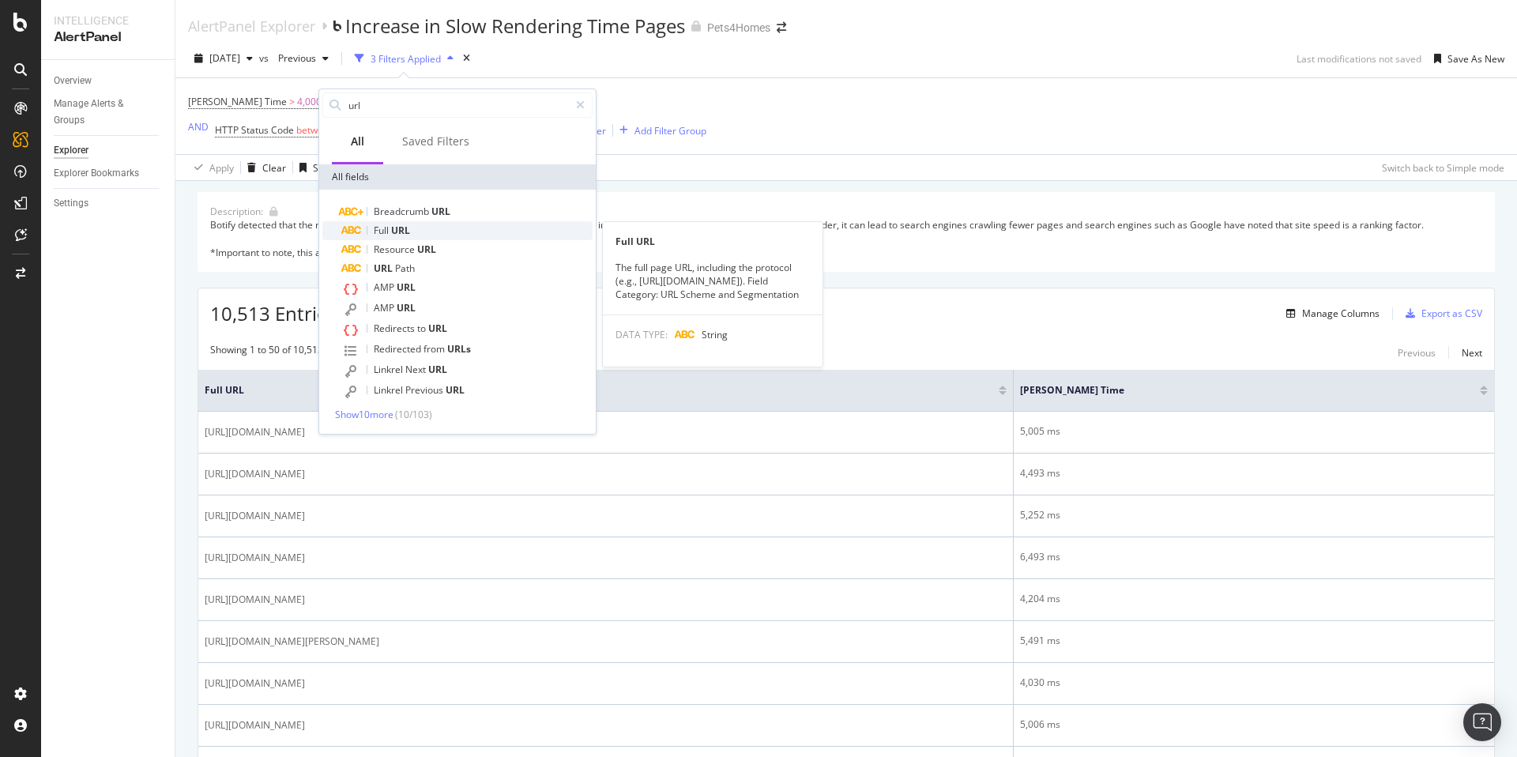
type input "url"
click at [409, 226] on span "URL" at bounding box center [400, 230] width 19 height 13
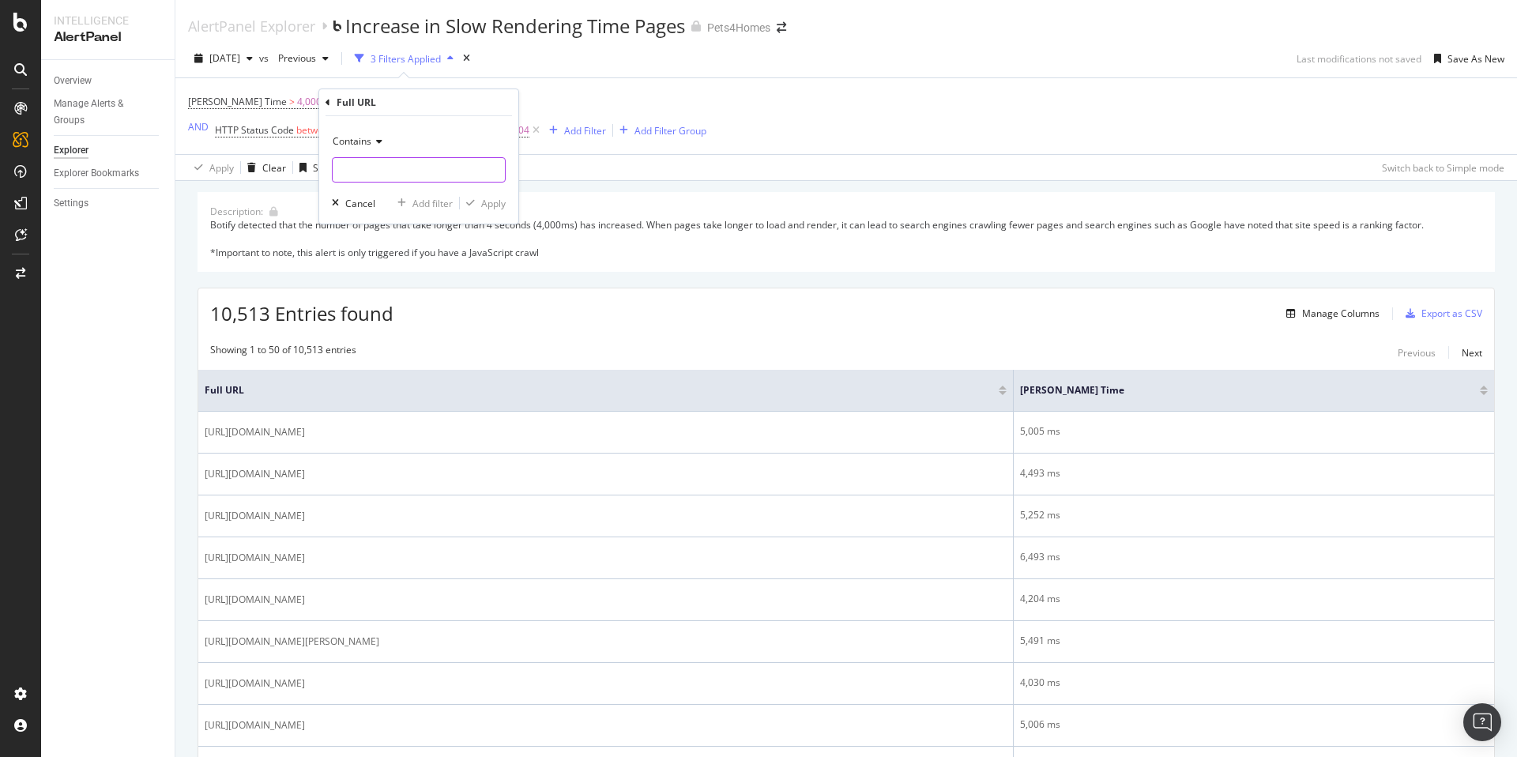
click at [390, 171] on input "text" at bounding box center [419, 169] width 172 height 25
type input "/sale/"
click at [498, 206] on div "Apply" at bounding box center [493, 203] width 24 height 13
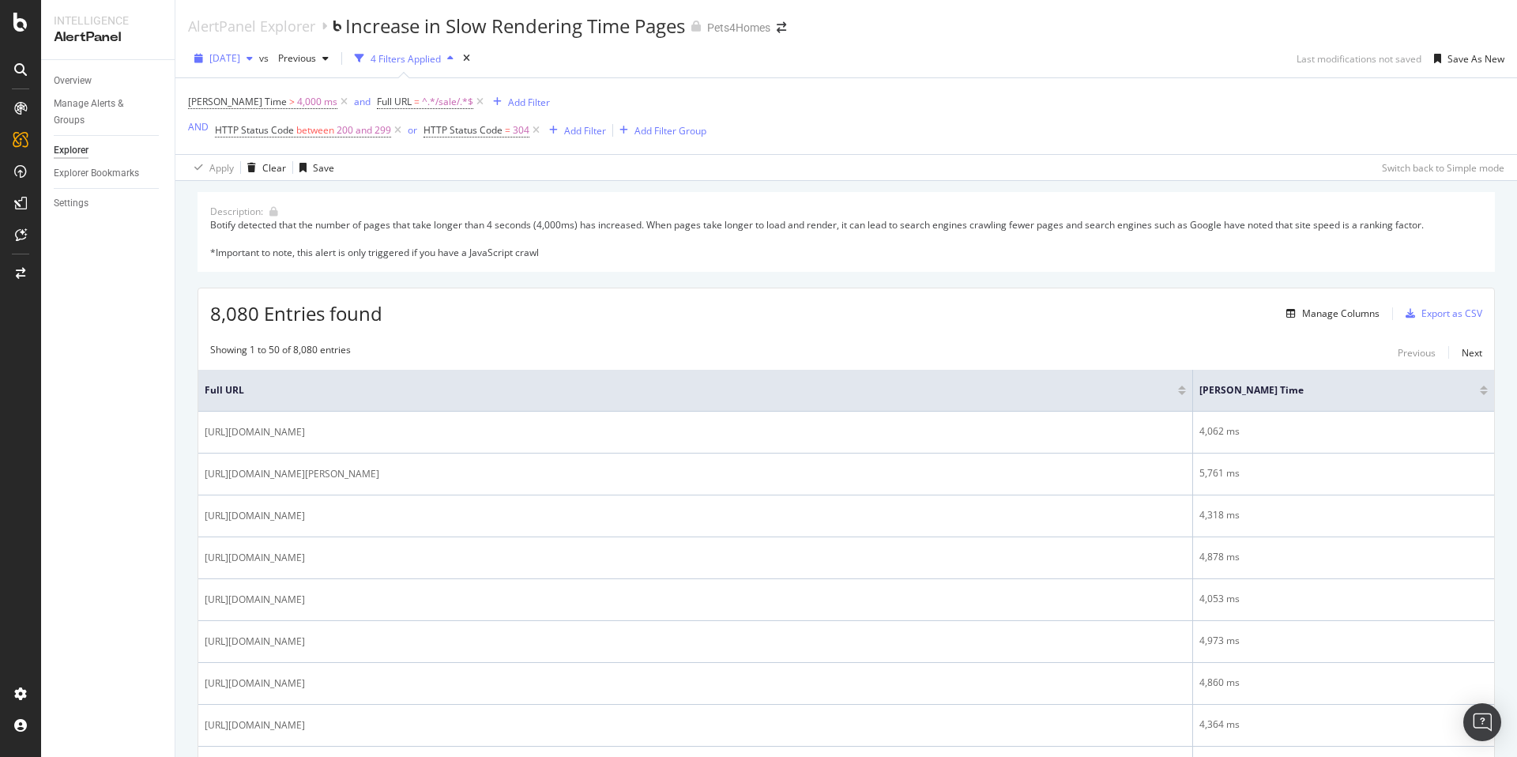
click at [240, 58] on span "[DATE]" at bounding box center [224, 57] width 31 height 13
click at [310, 174] on div "100K URLs" at bounding box center [328, 178] width 47 height 14
